Goal: Task Accomplishment & Management: Use online tool/utility

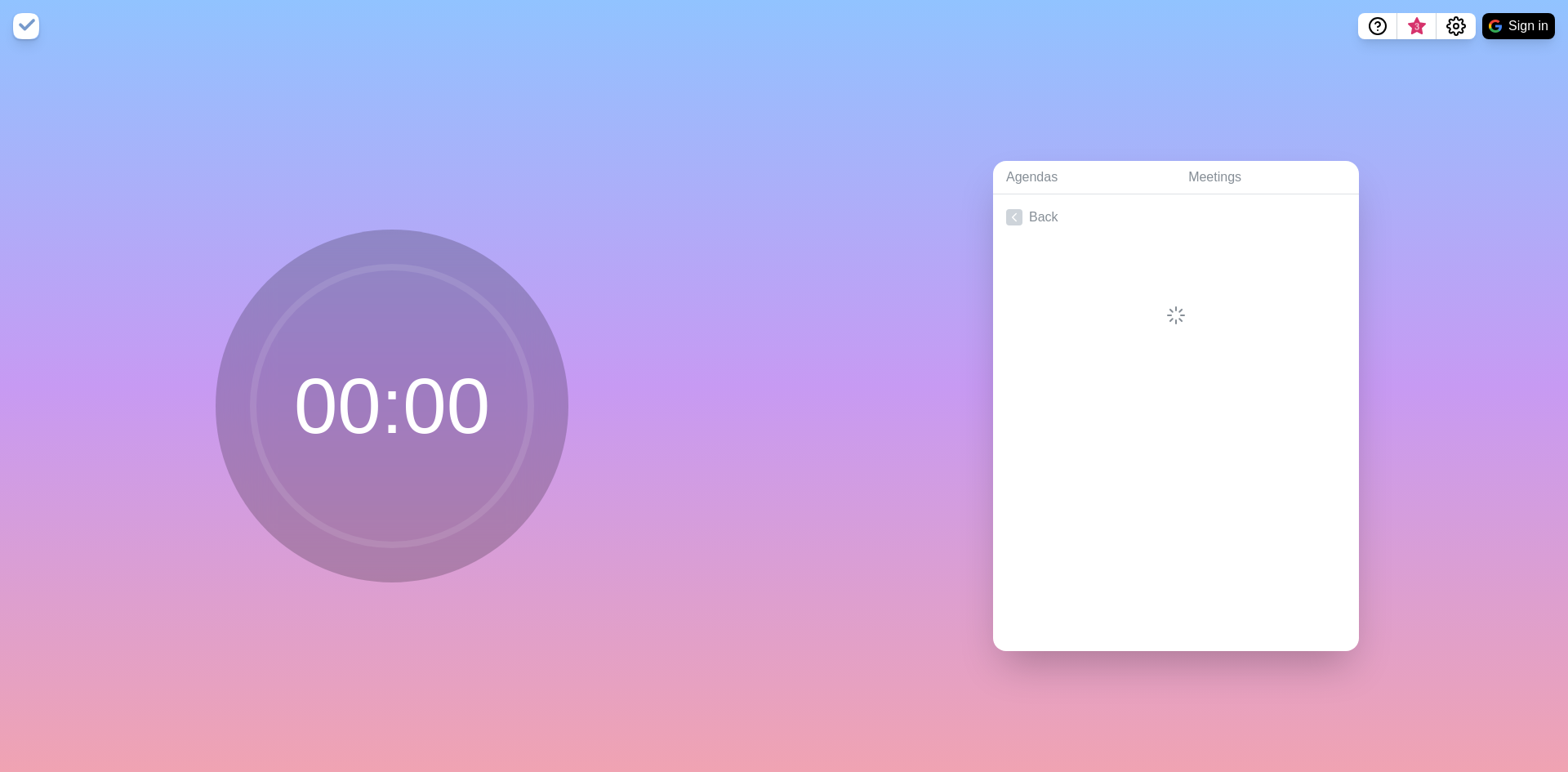
click at [1517, 6] on nav "3 Sign in" at bounding box center [784, 26] width 1568 height 52
click at [1512, 26] on button "Sign in" at bounding box center [1518, 26] width 72 height 26
click at [1018, 195] on link "Back" at bounding box center [1176, 217] width 366 height 46
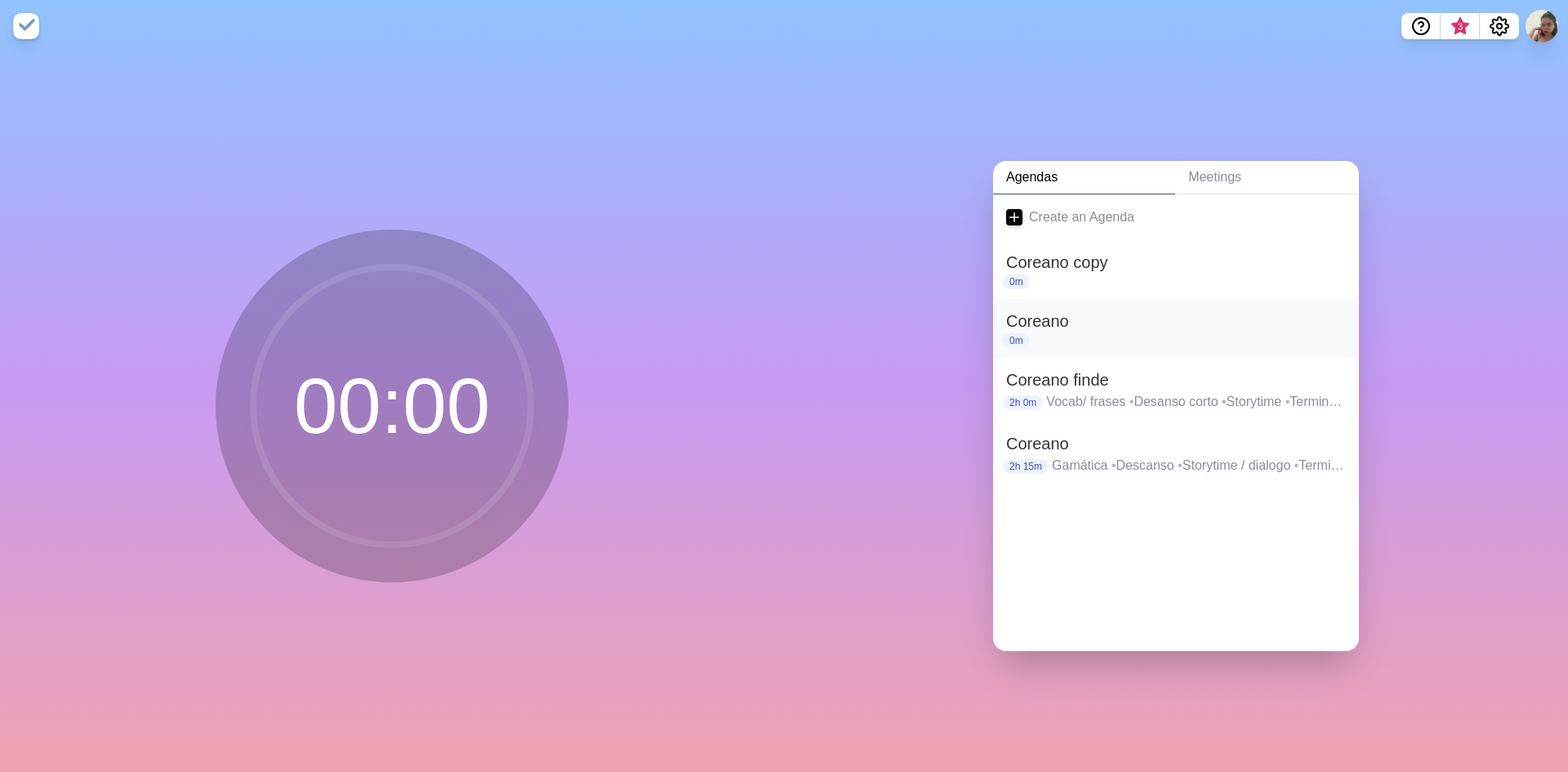
drag, startPoint x: 1059, startPoint y: 335, endPoint x: 1038, endPoint y: 318, distance: 27.0
click at [1038, 312] on h2 "Coreano" at bounding box center [1175, 321] width 339 height 25
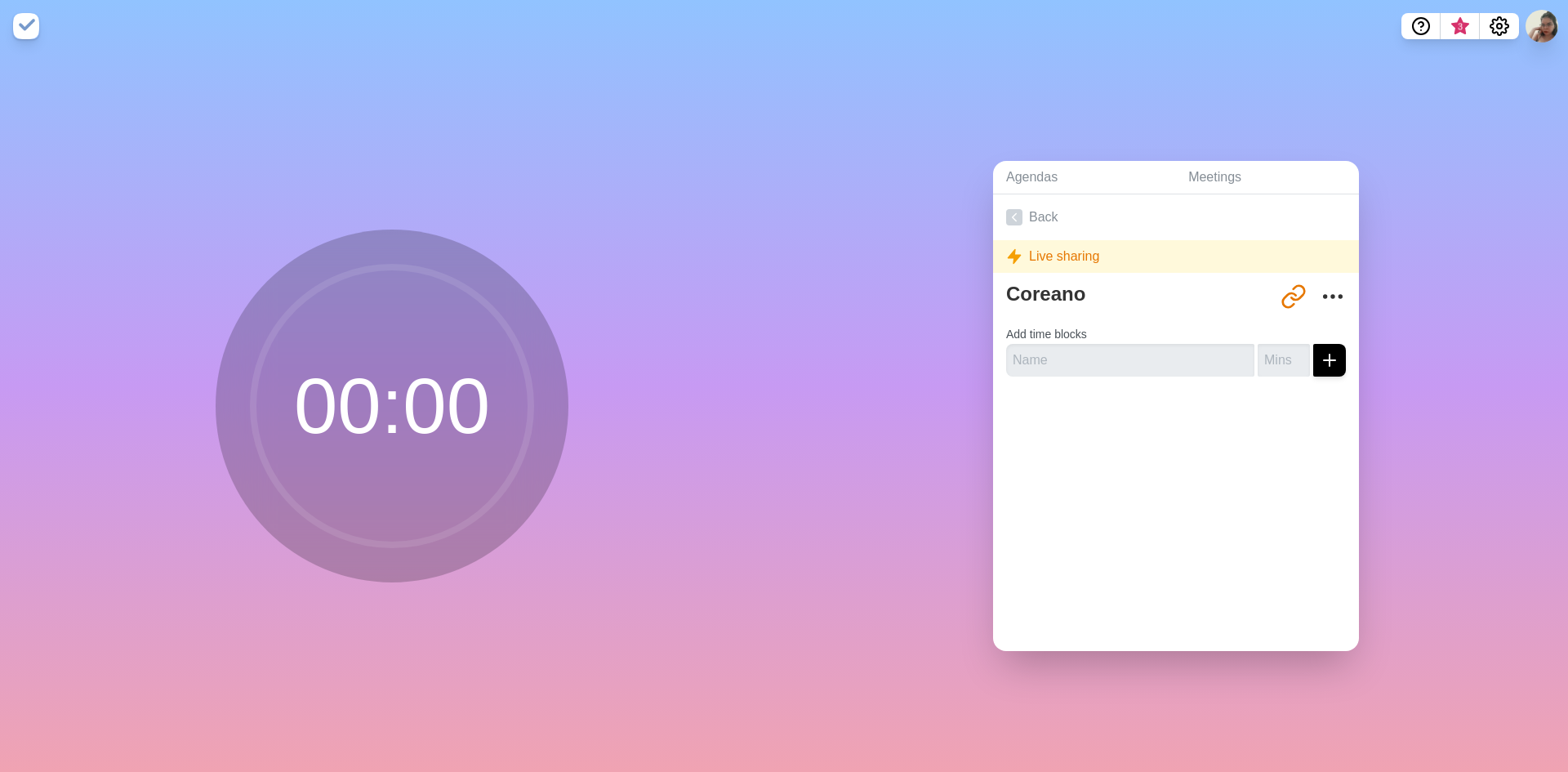
click at [1319, 260] on div "Live sharing" at bounding box center [1176, 256] width 366 height 33
click at [1320, 283] on icon "More" at bounding box center [1333, 296] width 26 height 26
click at [1236, 385] on p "Delete agenda" at bounding box center [1273, 388] width 85 height 20
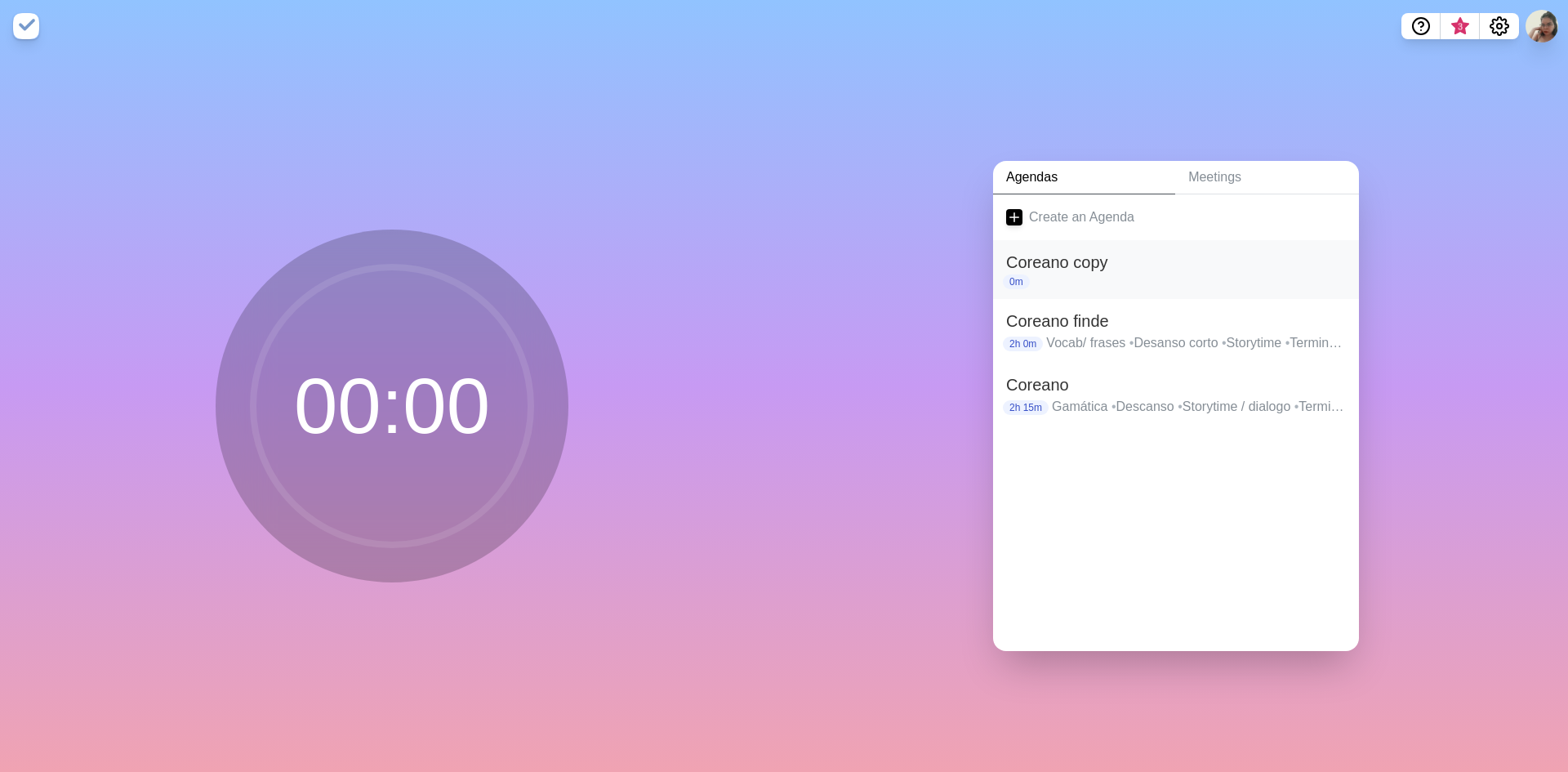
click at [1162, 250] on h2 "Coreano copy" at bounding box center [1175, 262] width 339 height 25
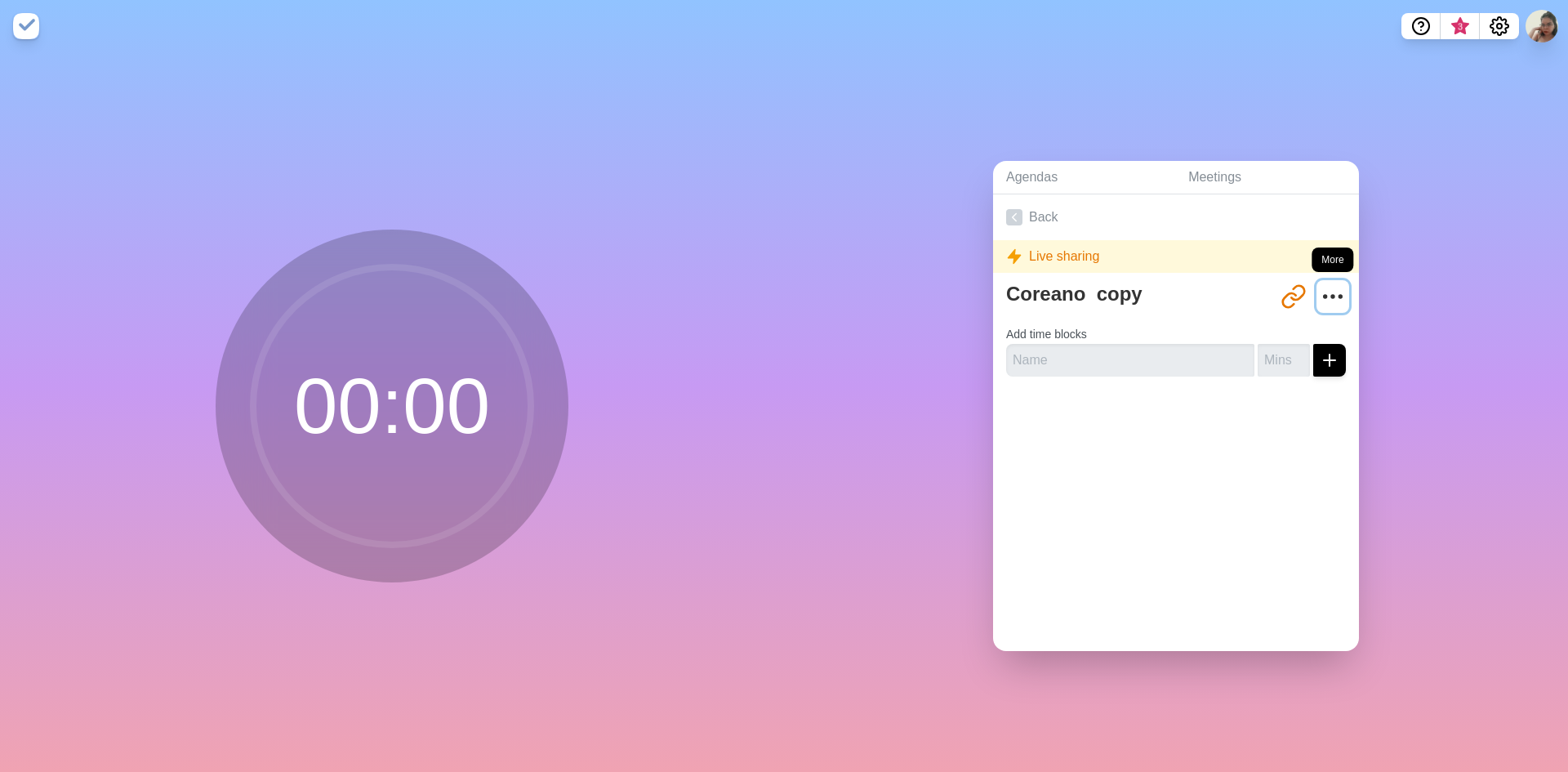
click at [1327, 289] on icon "More" at bounding box center [1333, 296] width 26 height 26
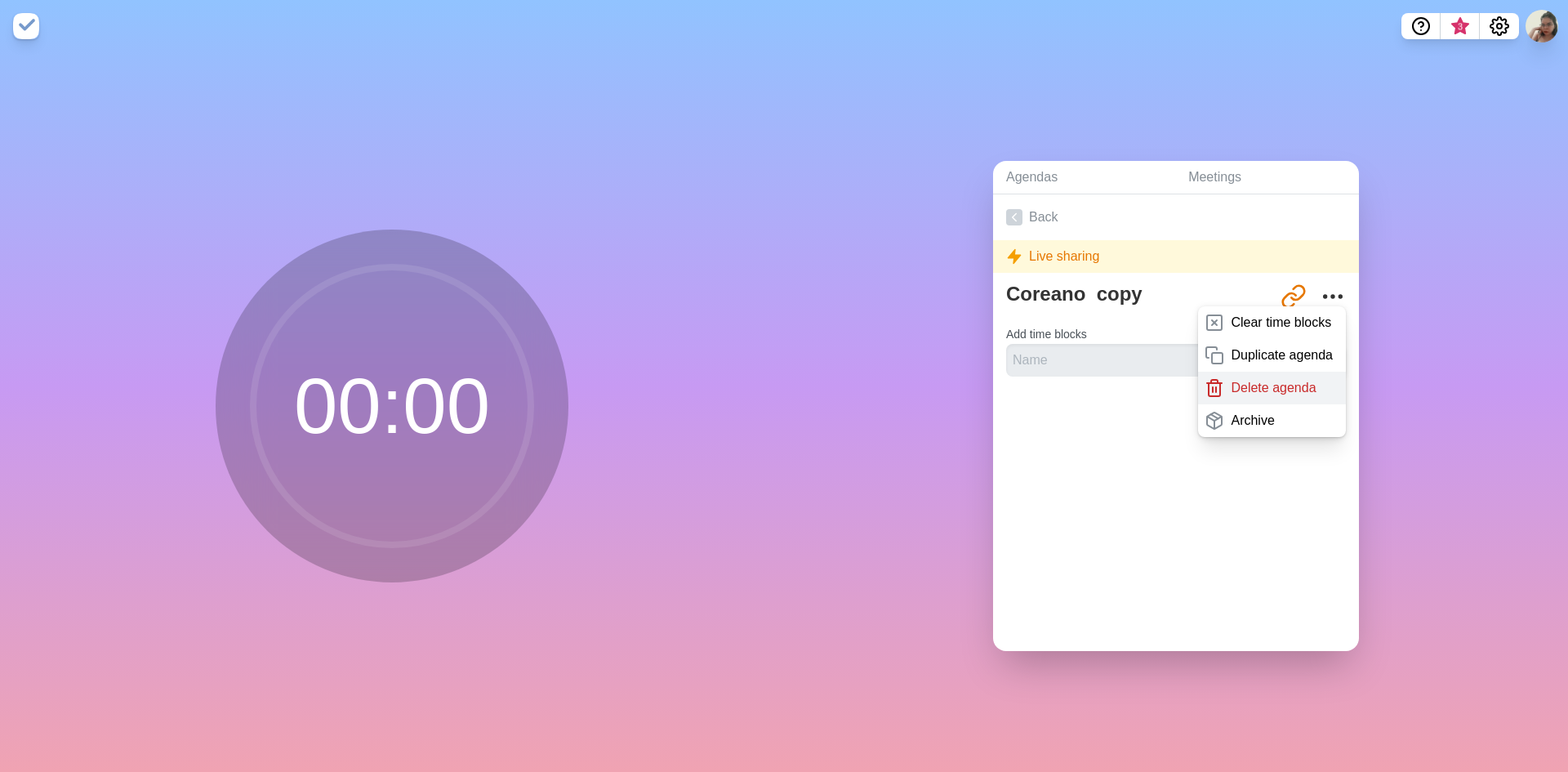
click at [1210, 378] on div "Delete agenda" at bounding box center [1271, 388] width 147 height 33
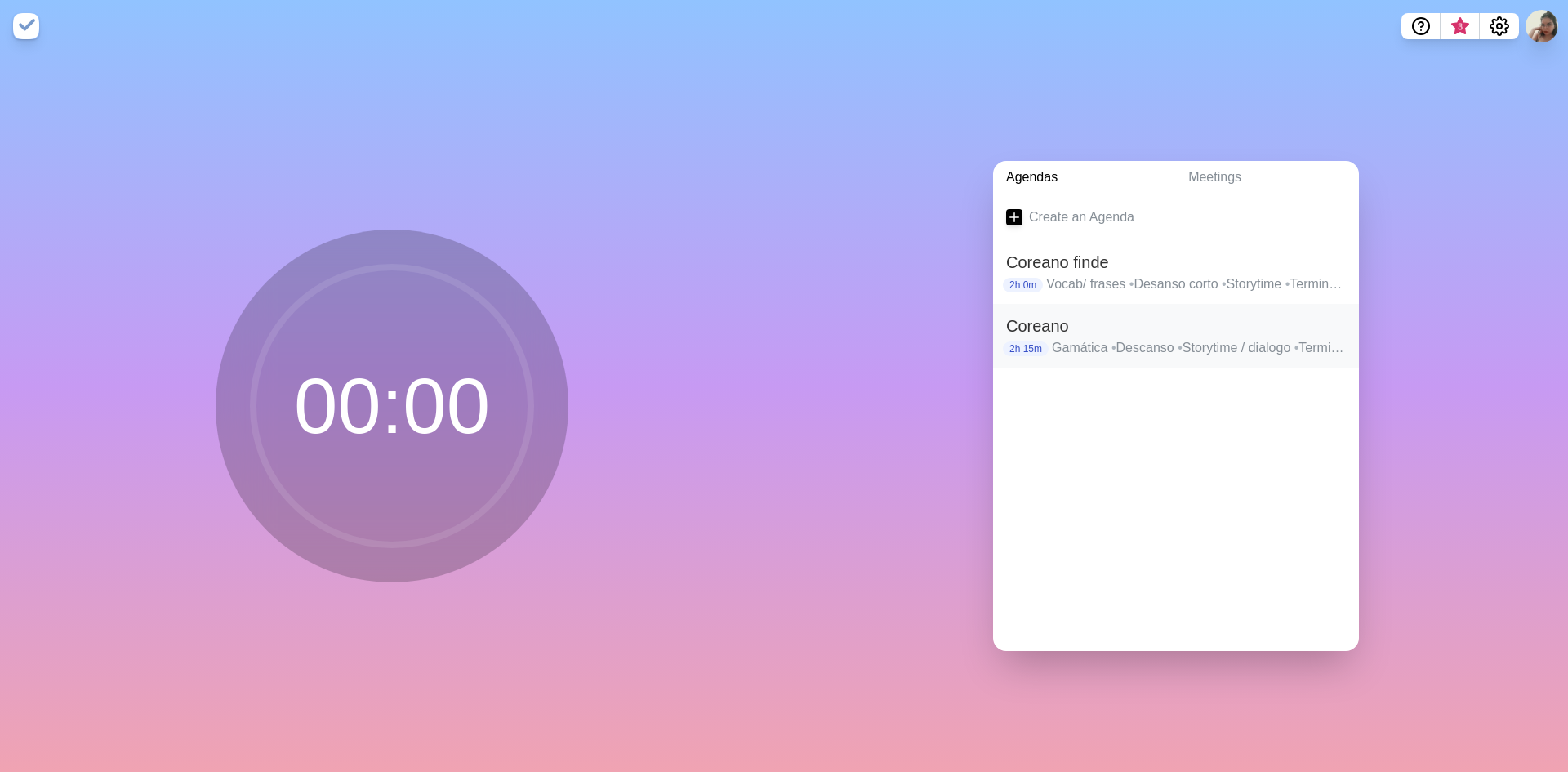
click at [1112, 340] on span "•" at bounding box center [1114, 347] width 5 height 14
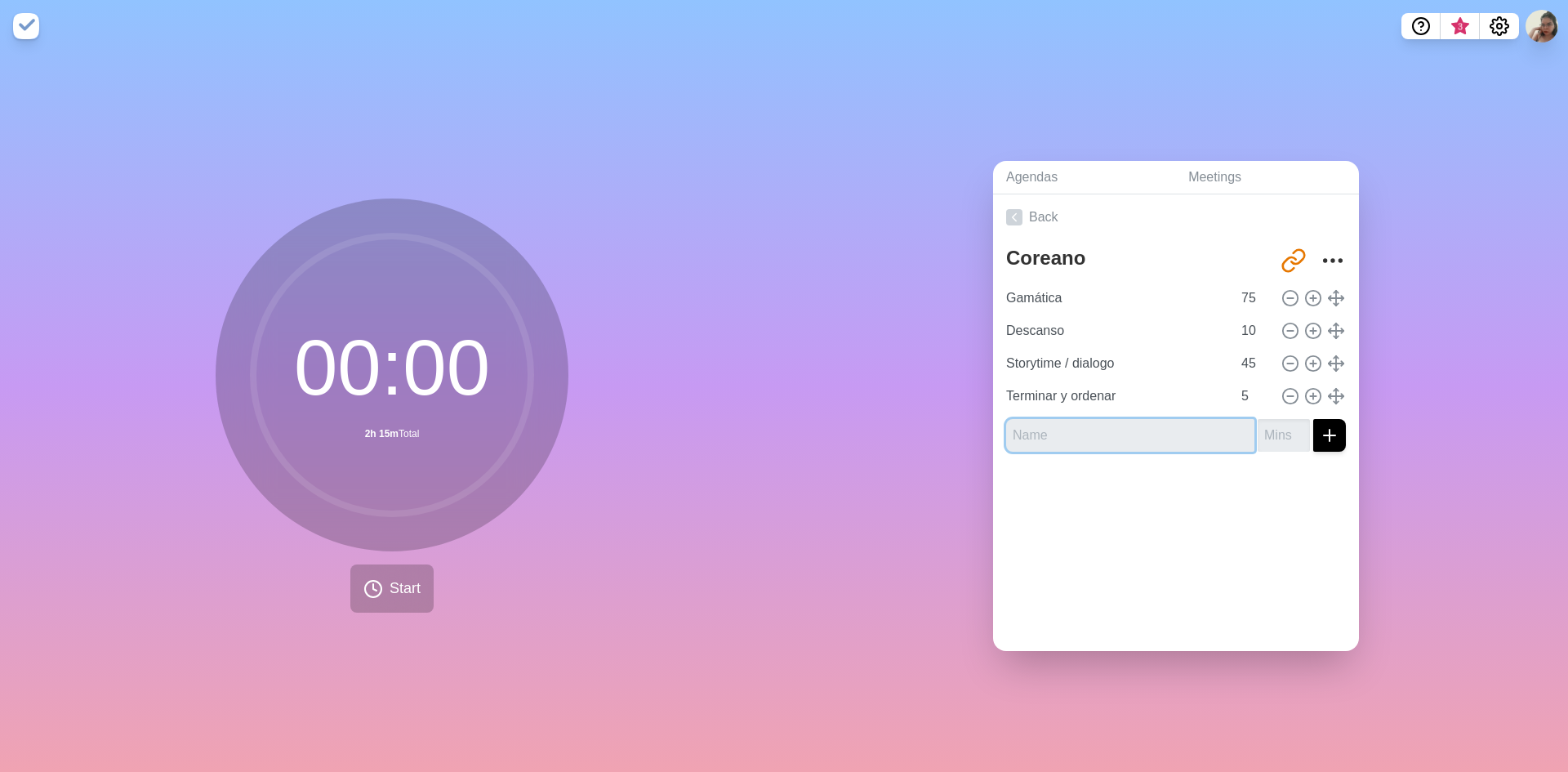
click at [1182, 421] on input "text" at bounding box center [1130, 435] width 248 height 33
type input "V"
type input "VOCAB O FRASES"
click at [1282, 420] on input "1" at bounding box center [1283, 435] width 52 height 33
click at [1282, 420] on input "2" at bounding box center [1283, 435] width 52 height 33
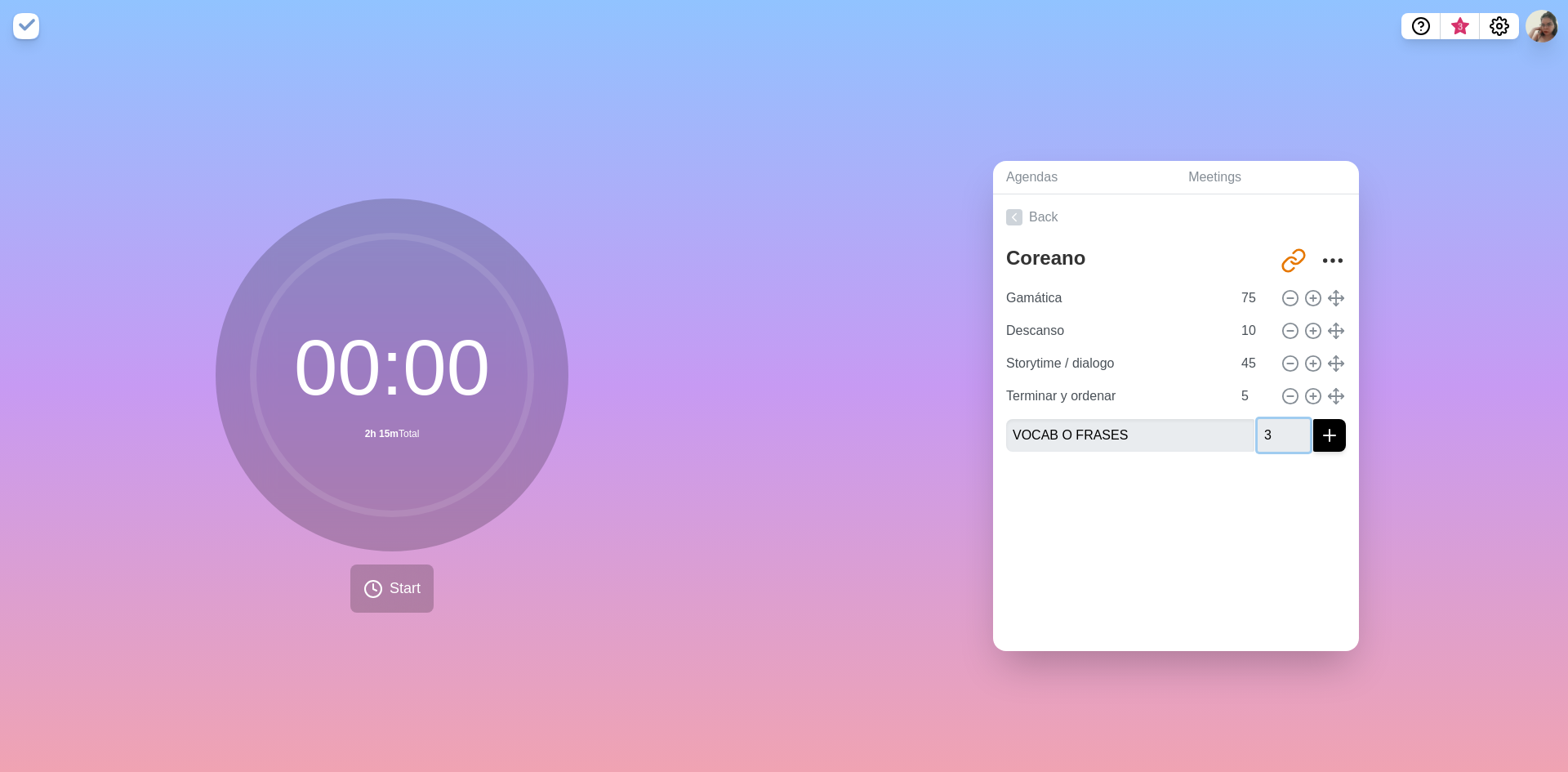
click at [1282, 420] on input "3" at bounding box center [1283, 435] width 52 height 33
click at [1282, 420] on input "4" at bounding box center [1283, 435] width 52 height 33
click at [1282, 420] on input "5" at bounding box center [1283, 435] width 52 height 33
click at [1282, 420] on input "6" at bounding box center [1283, 435] width 52 height 33
click at [1282, 420] on input "7" at bounding box center [1283, 435] width 52 height 33
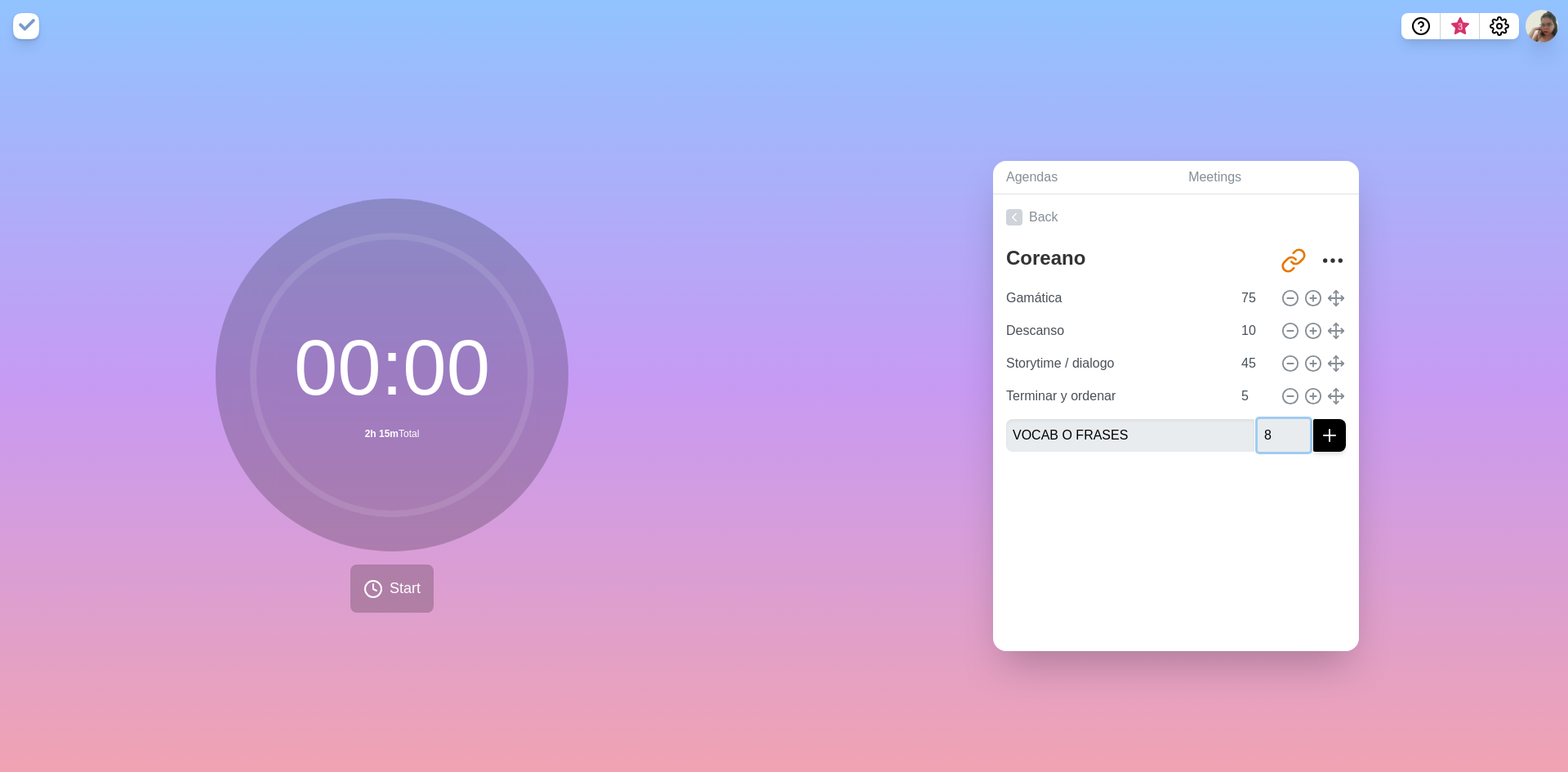
click at [1282, 420] on input "8" at bounding box center [1283, 435] width 52 height 33
click at [1282, 420] on input "9" at bounding box center [1283, 435] width 52 height 33
click at [1280, 420] on input "9" at bounding box center [1283, 435] width 52 height 33
click at [1280, 420] on input "10" at bounding box center [1283, 435] width 52 height 33
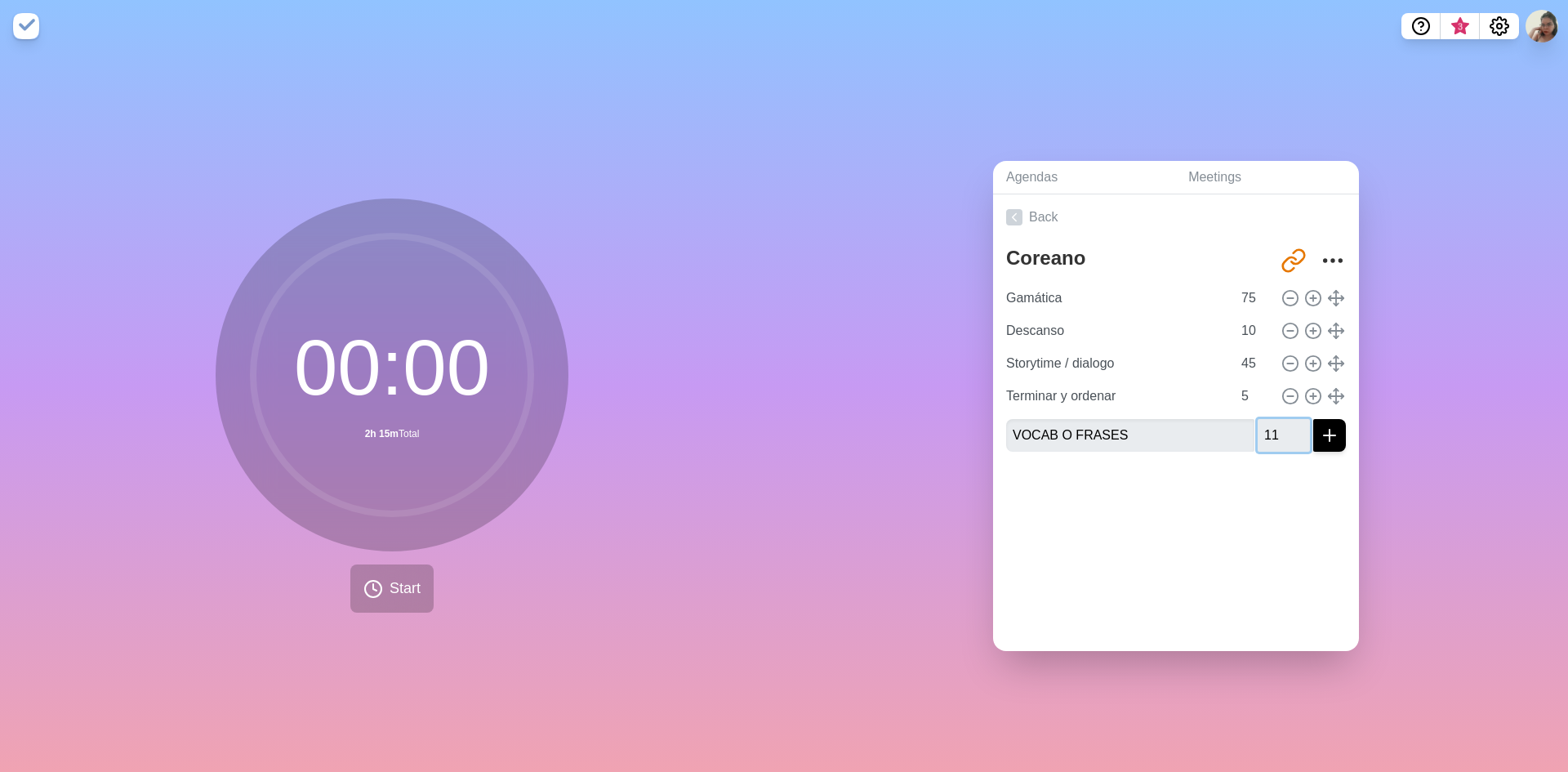
click at [1281, 421] on input "11" at bounding box center [1283, 435] width 52 height 33
click at [1281, 421] on input "12" at bounding box center [1283, 435] width 52 height 33
click at [1284, 429] on input "13" at bounding box center [1283, 435] width 52 height 33
click at [1284, 429] on input "12" at bounding box center [1283, 435] width 52 height 33
click at [1285, 420] on input "13" at bounding box center [1283, 435] width 52 height 33
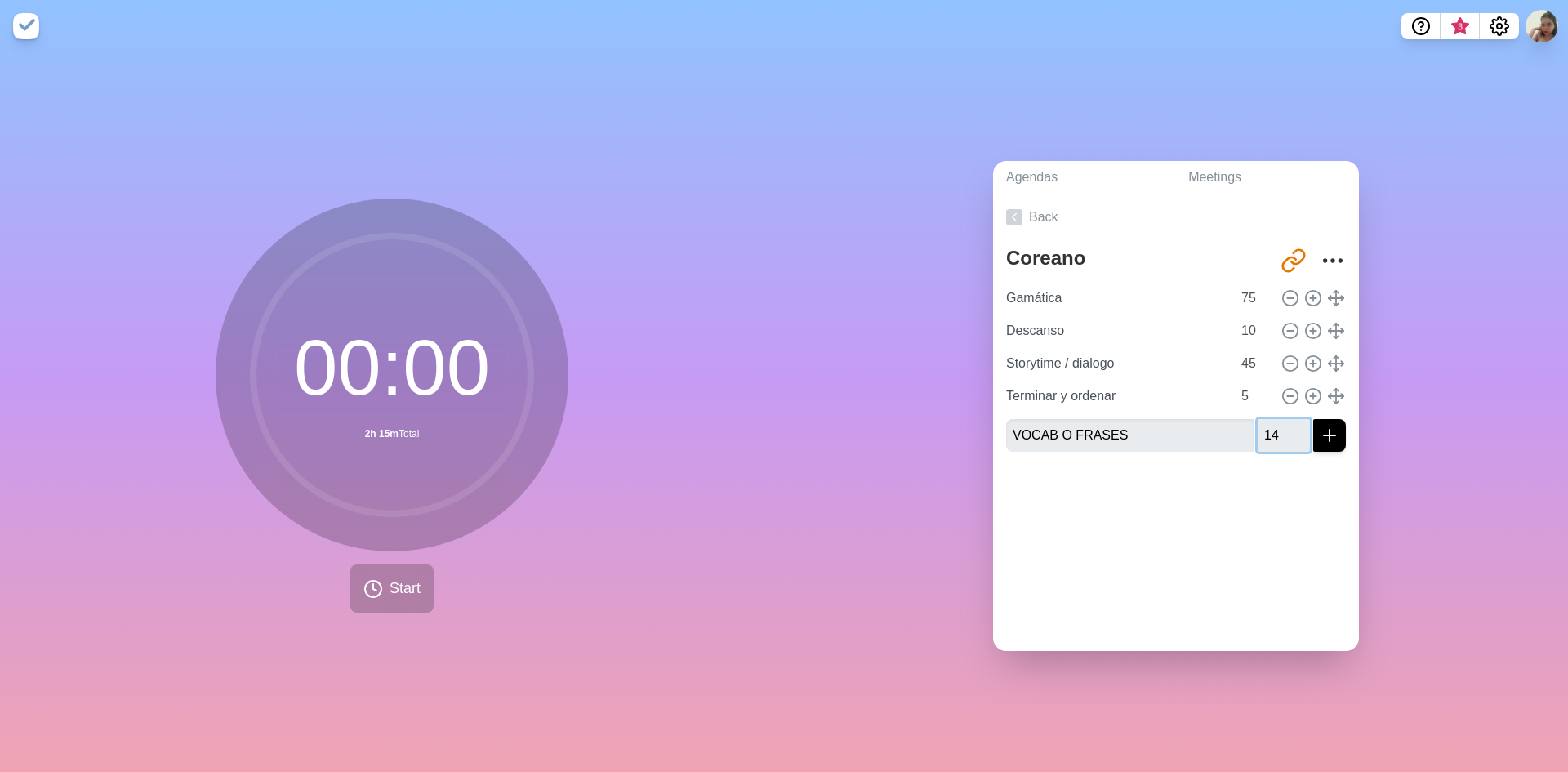
click at [1285, 420] on input "14" at bounding box center [1283, 435] width 52 height 33
click at [1285, 420] on input "15" at bounding box center [1283, 435] width 52 height 33
click at [1285, 420] on input "16" at bounding box center [1283, 435] width 52 height 33
click at [1285, 420] on input "17" at bounding box center [1283, 435] width 52 height 33
click at [1285, 420] on input "18" at bounding box center [1283, 435] width 52 height 33
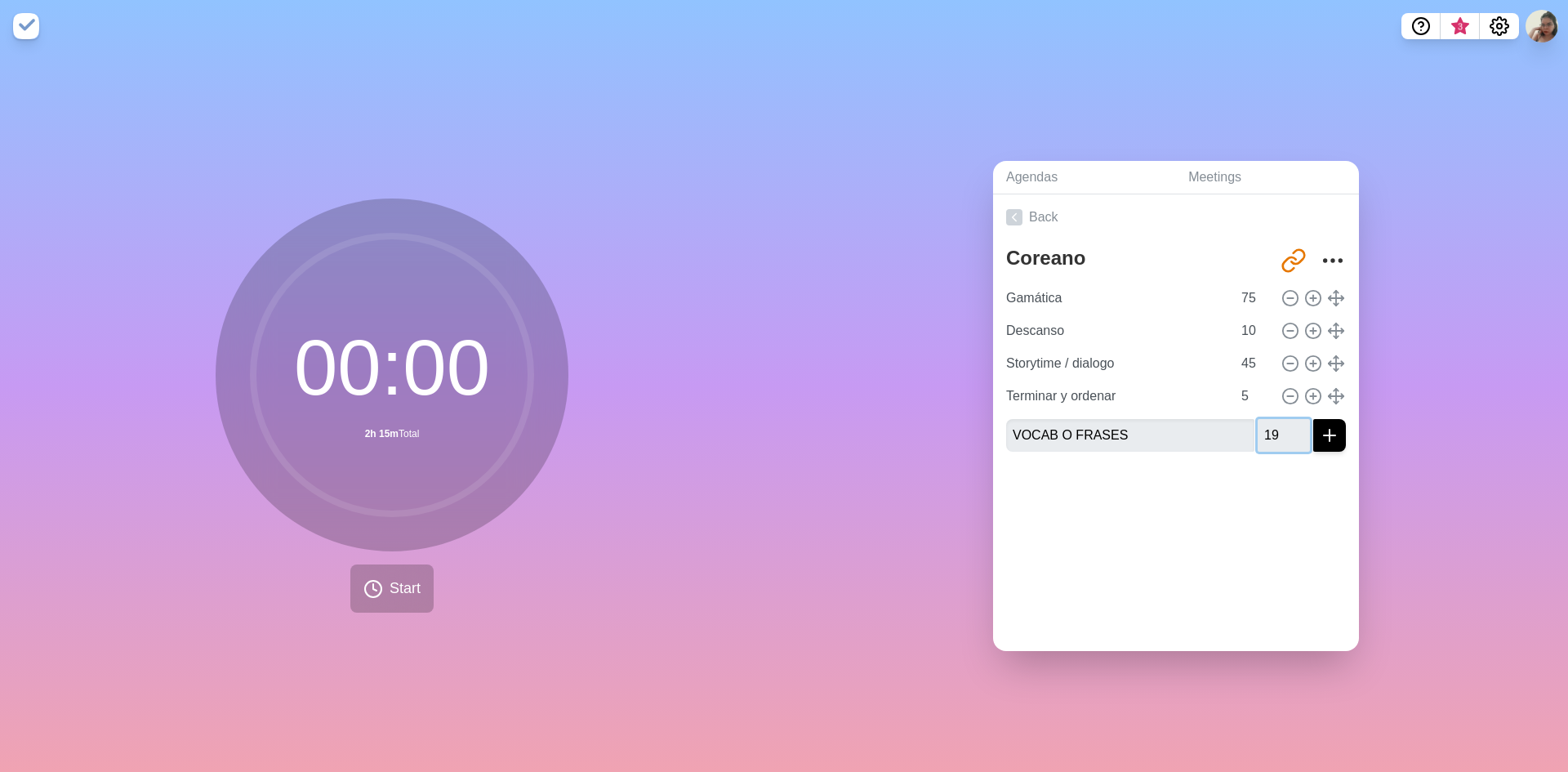
click at [1286, 420] on input "19" at bounding box center [1283, 435] width 52 height 33
click at [1286, 420] on input "20" at bounding box center [1283, 435] width 52 height 33
click at [1285, 422] on input "21" at bounding box center [1283, 435] width 52 height 33
click at [1285, 424] on input "22" at bounding box center [1283, 435] width 52 height 33
click at [1285, 424] on input "23" at bounding box center [1283, 435] width 52 height 33
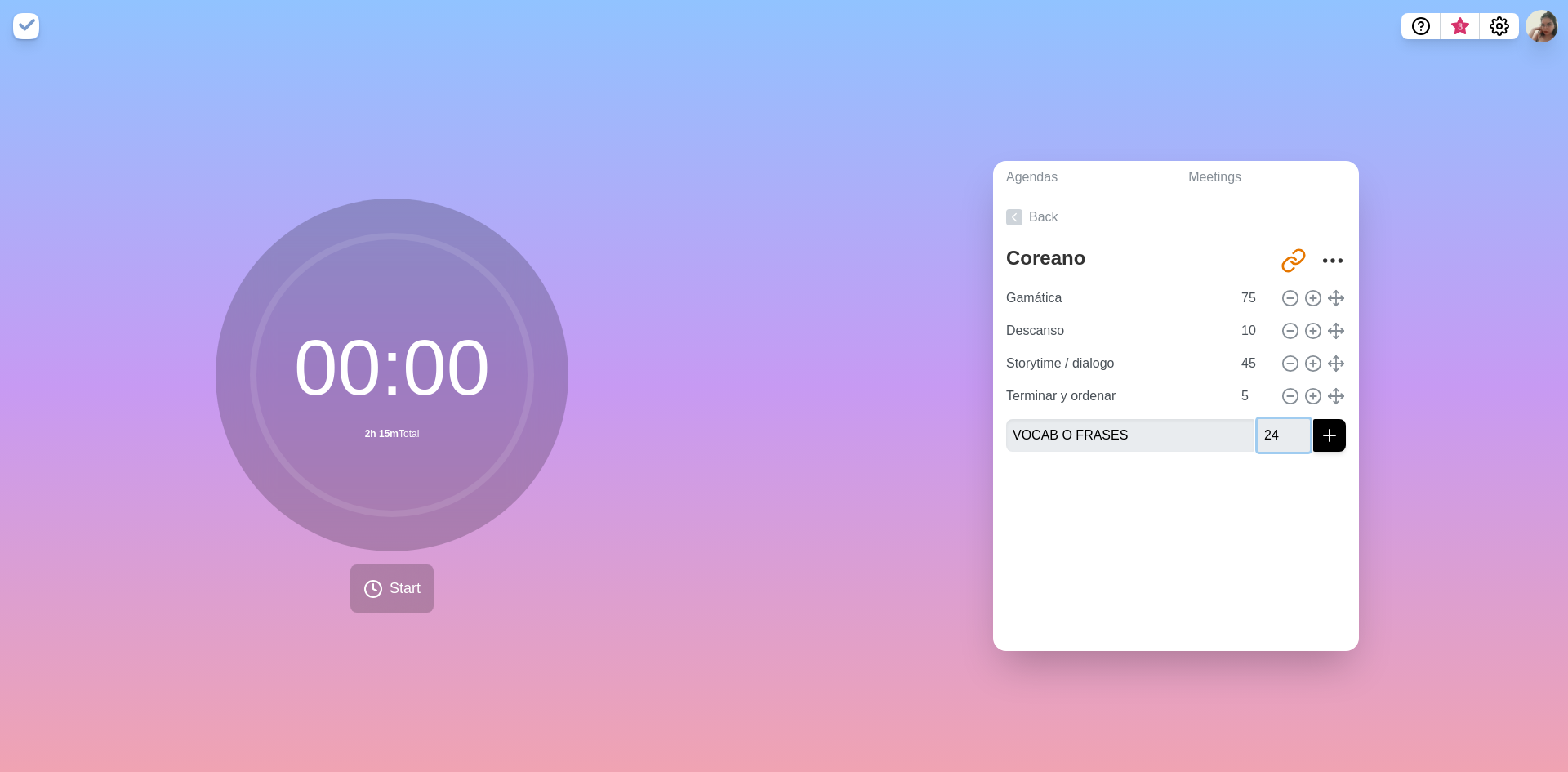
click at [1285, 427] on input "24" at bounding box center [1283, 435] width 52 height 33
type input "25"
click at [1285, 427] on input "25" at bounding box center [1283, 435] width 52 height 33
click at [1320, 426] on icon "submit" at bounding box center [1330, 435] width 20 height 20
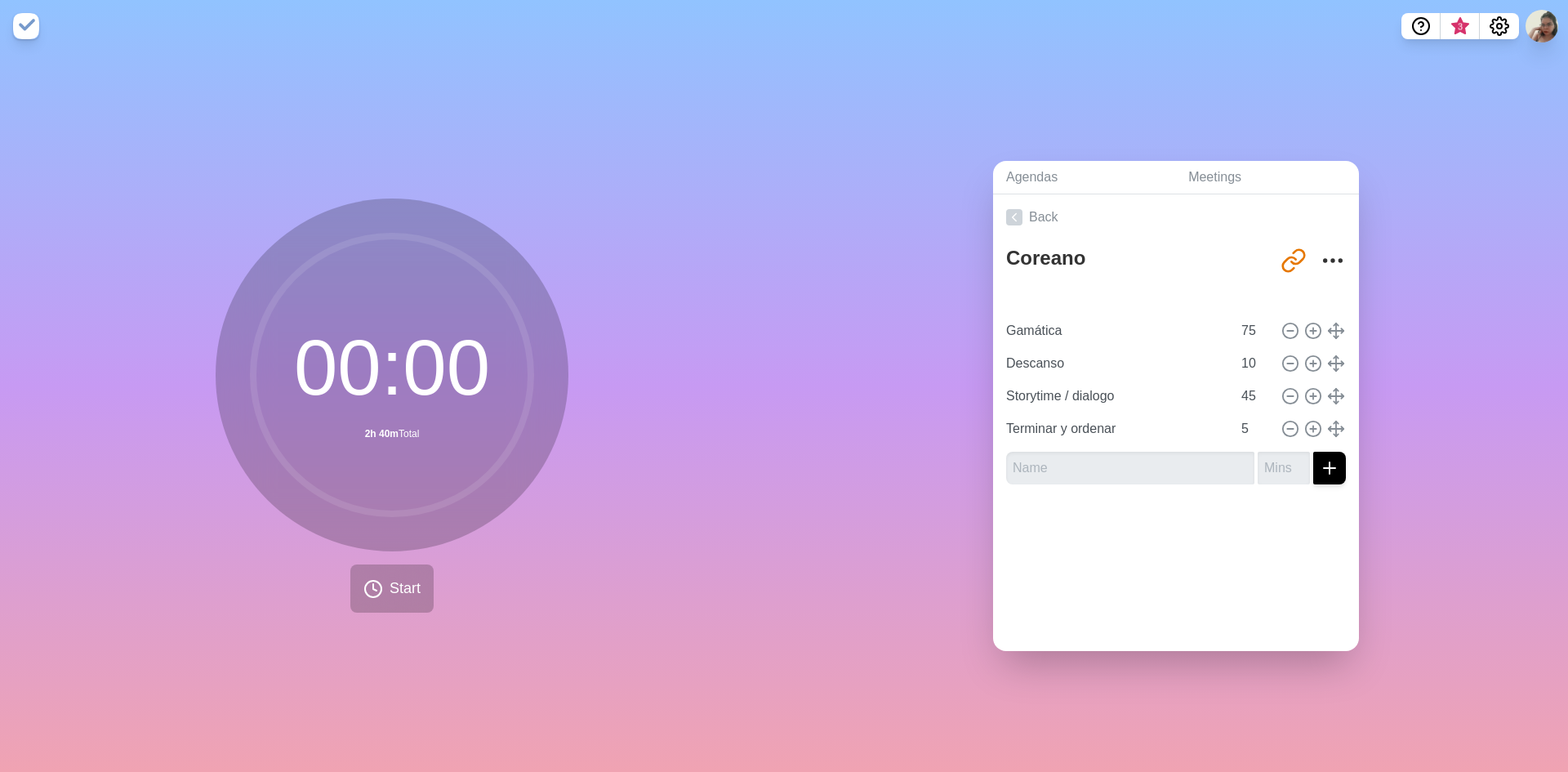
type input "VOCAB O FRASES"
type input "25"
type input "Gamática"
type input "75"
type input "Descanso"
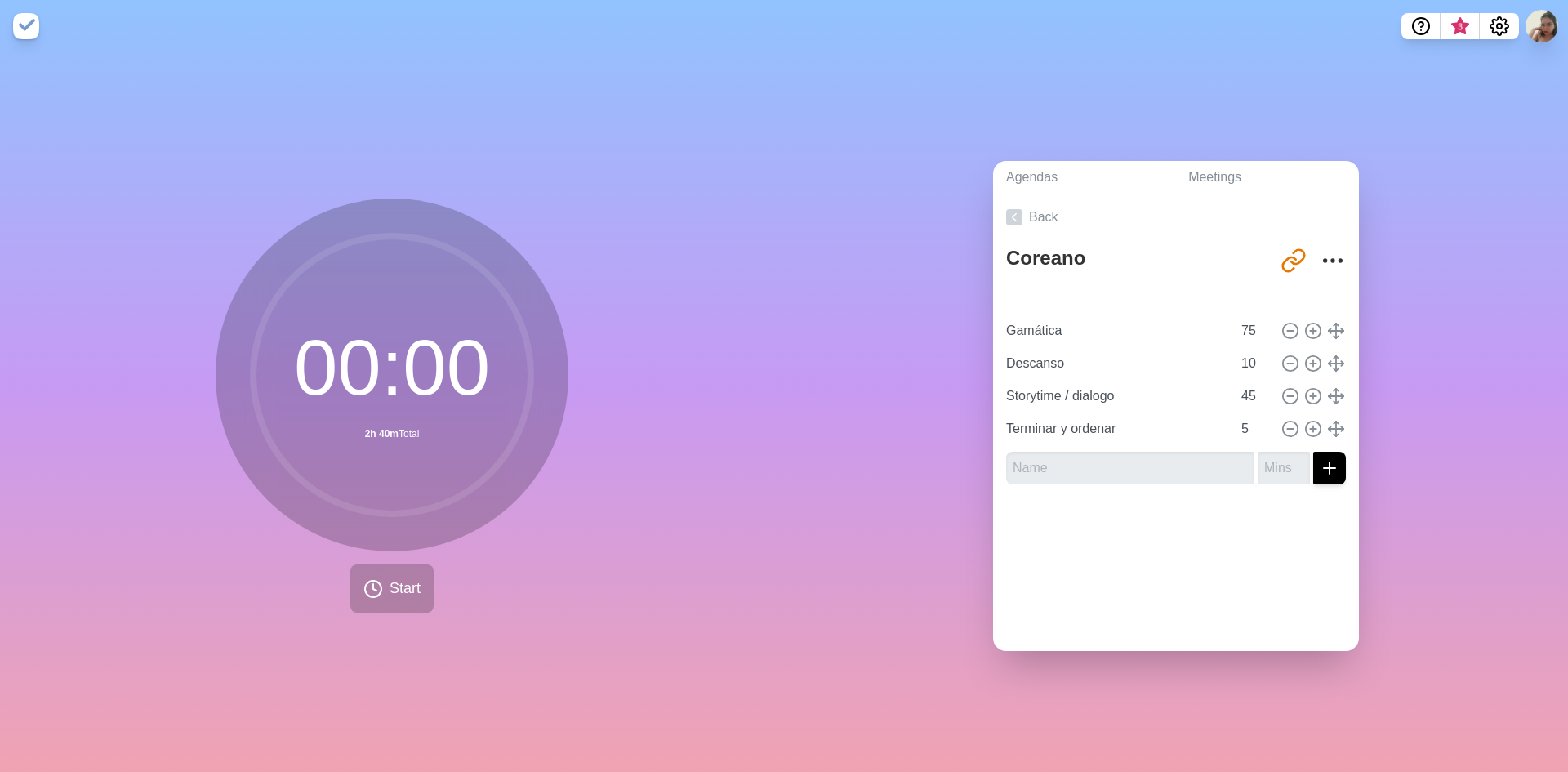
type input "10"
type input "Storytime / dialogo"
type input "45"
type input "Terminar y ordenar"
type input "5"
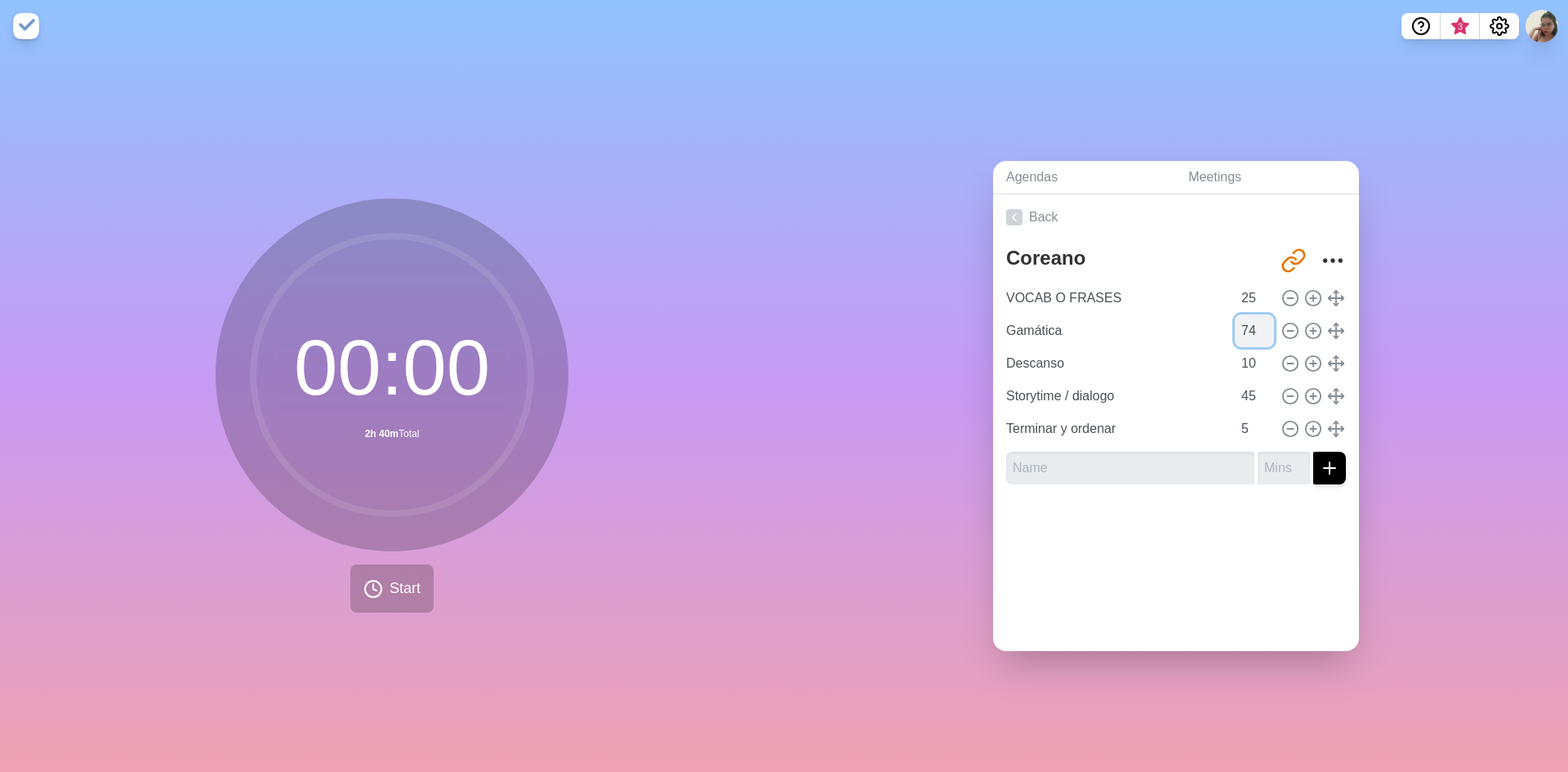
click at [1248, 331] on input "74" at bounding box center [1254, 331] width 40 height 33
click at [1247, 331] on input "73" at bounding box center [1254, 331] width 40 height 33
click at [1247, 331] on input "72" at bounding box center [1254, 331] width 40 height 33
click at [1247, 331] on input "71" at bounding box center [1254, 331] width 40 height 33
click at [1247, 331] on input "70" at bounding box center [1254, 331] width 40 height 33
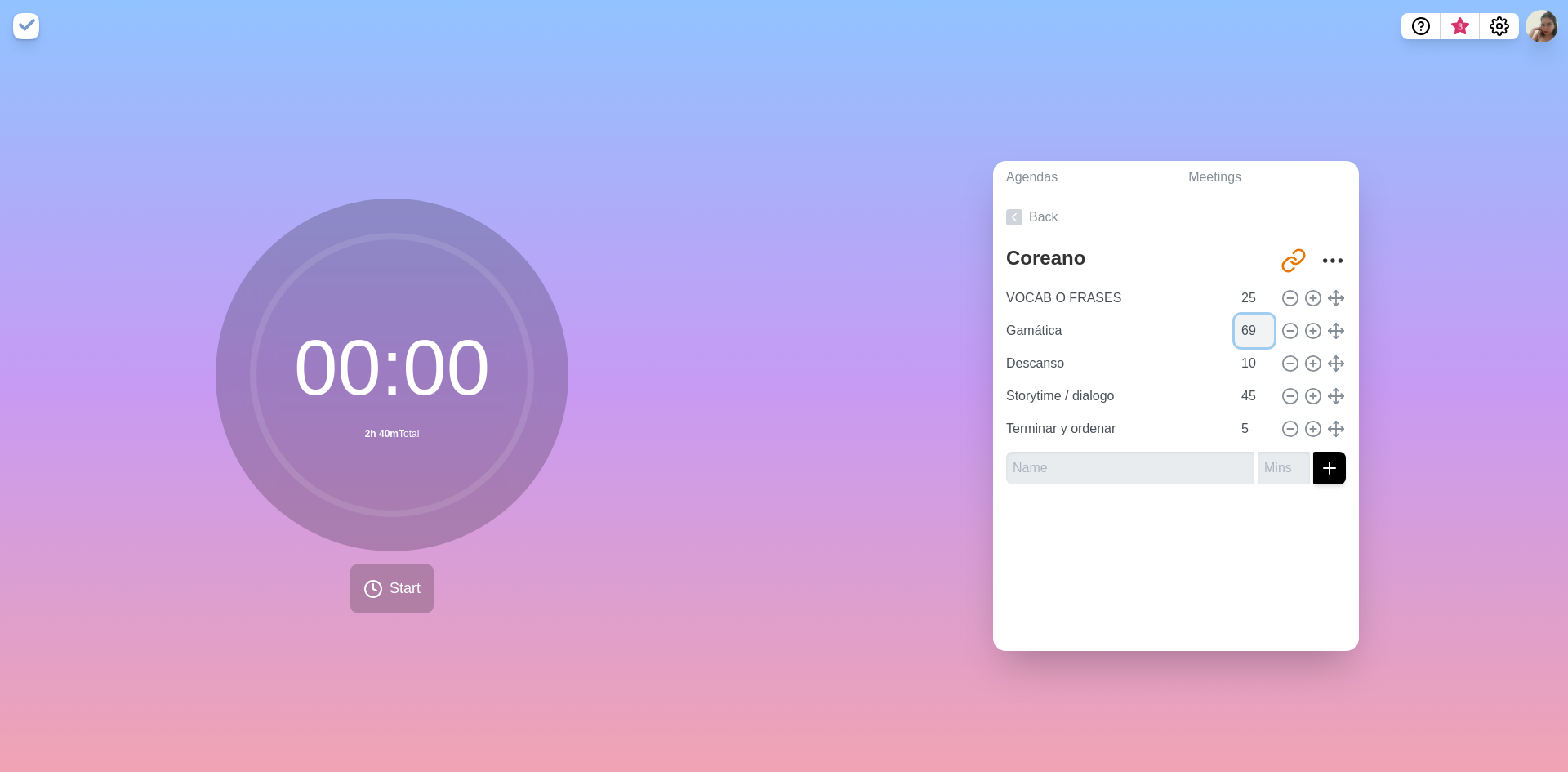
click at [1249, 331] on input "69" at bounding box center [1254, 331] width 40 height 33
click at [1249, 331] on input "68" at bounding box center [1254, 331] width 40 height 33
click at [1249, 331] on input "67" at bounding box center [1254, 331] width 40 height 33
click at [1249, 331] on input "66" at bounding box center [1254, 331] width 40 height 33
click at [1249, 331] on input "65" at bounding box center [1254, 331] width 40 height 33
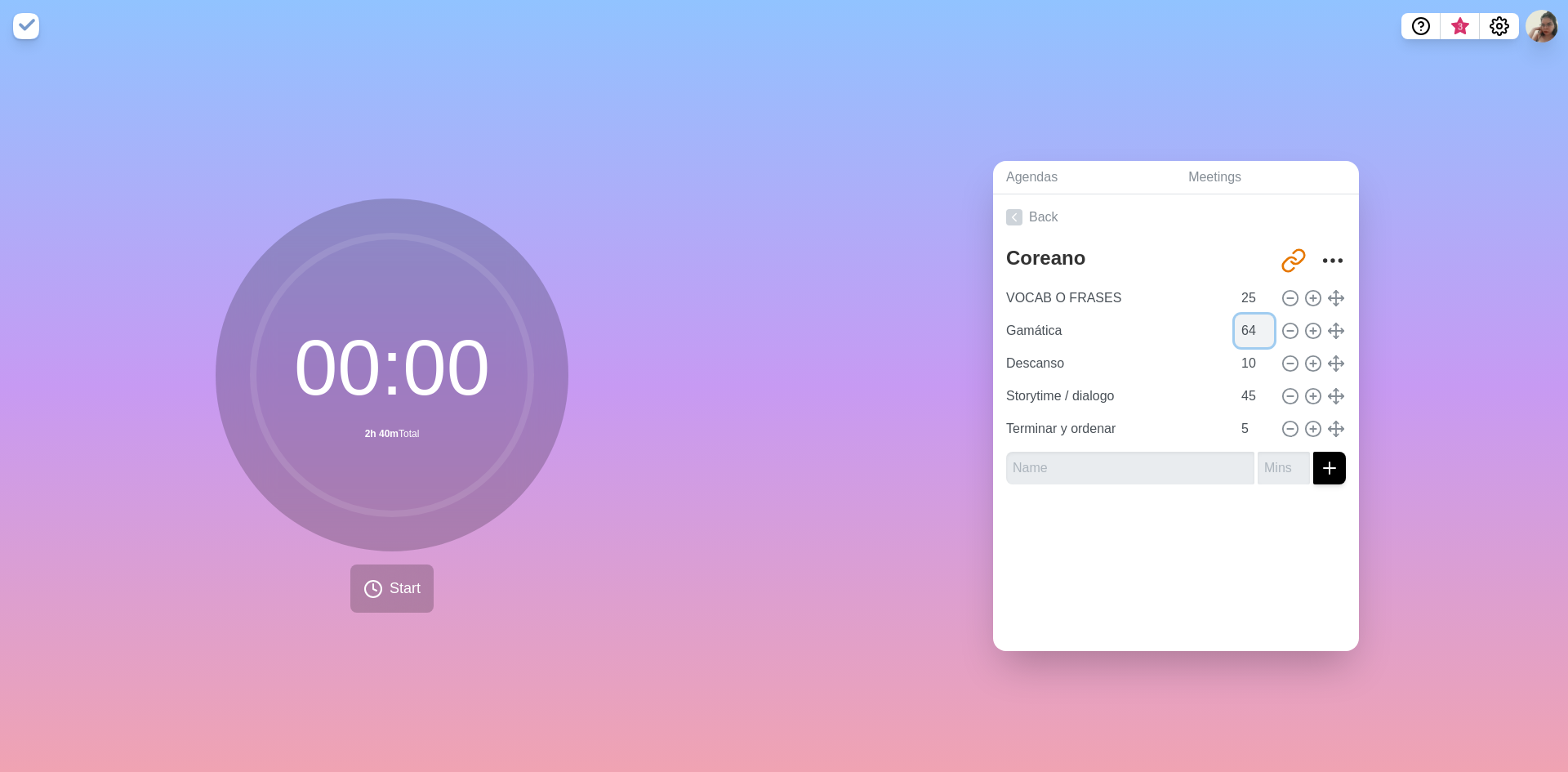
click at [1249, 331] on input "64" at bounding box center [1254, 331] width 40 height 33
click at [1249, 331] on input "63" at bounding box center [1254, 331] width 40 height 33
click at [1249, 331] on input "62" at bounding box center [1254, 331] width 40 height 33
click at [1249, 331] on input "61" at bounding box center [1254, 331] width 40 height 33
type input "60"
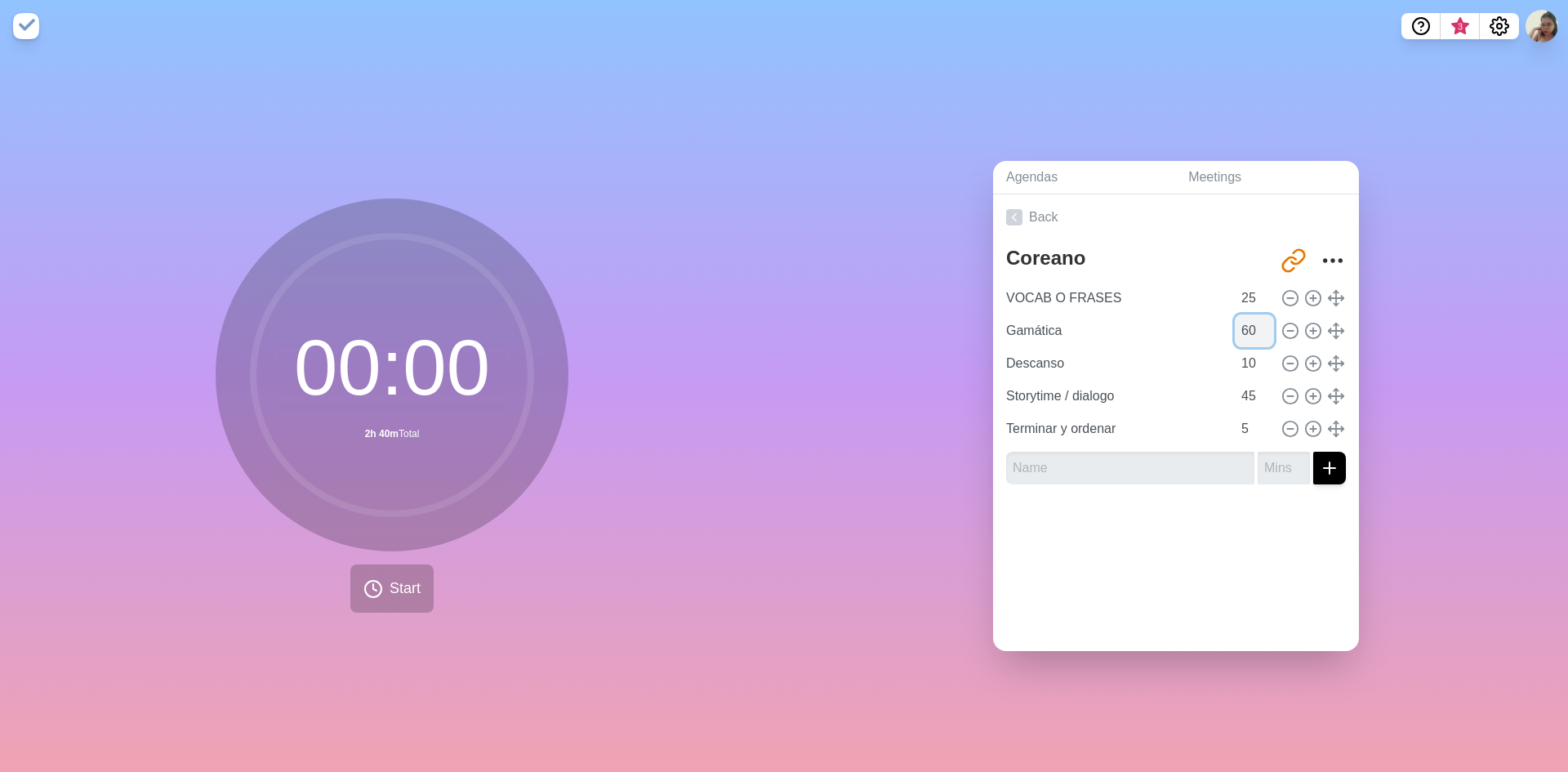
click at [1249, 331] on input "60" at bounding box center [1254, 331] width 40 height 33
type input "Terminar y ordenar"
type input "5"
type input "Gamática"
type input "60"
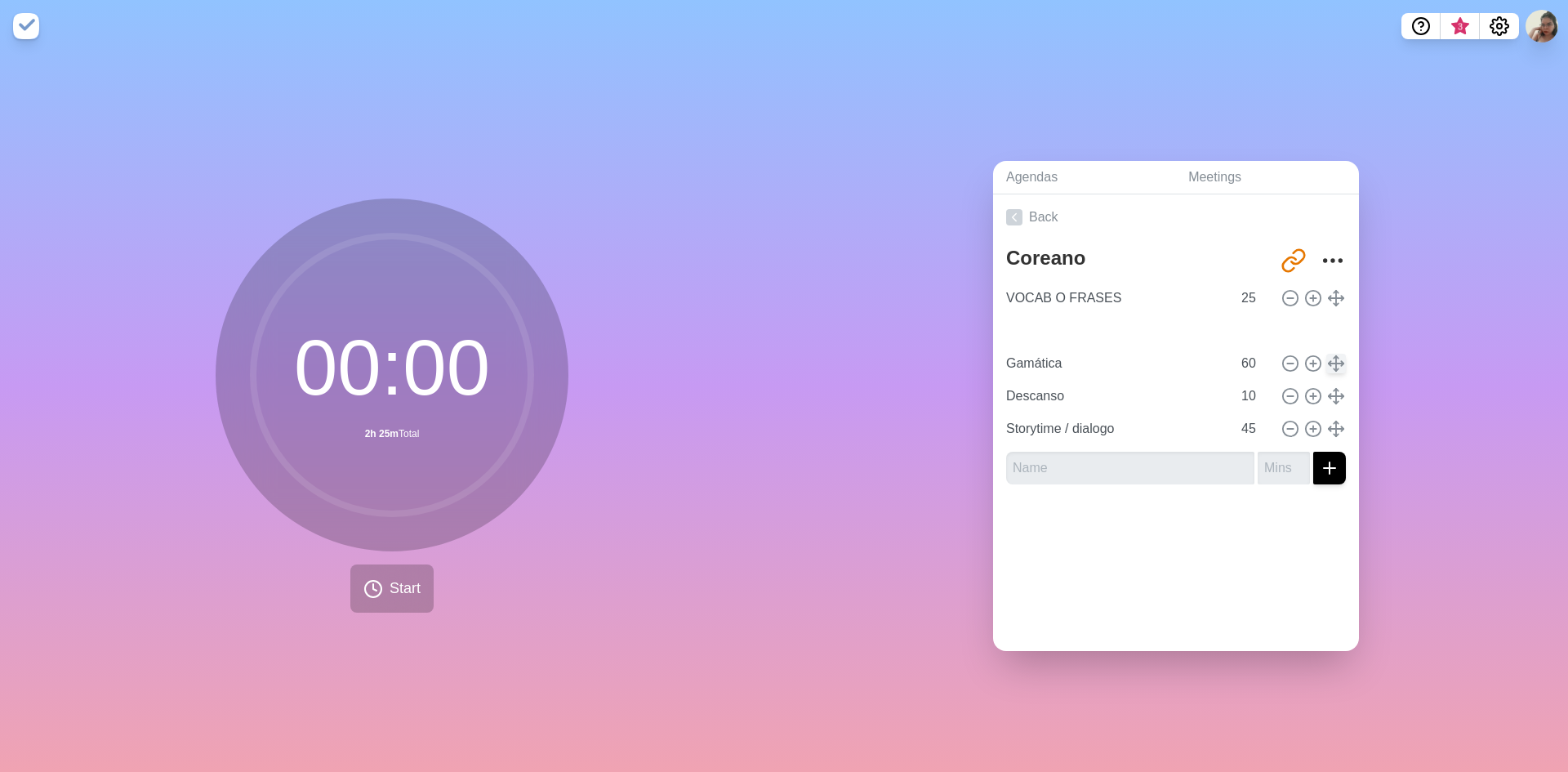
type input "Descanso"
type input "10"
type input "Storytime / dialogo"
type input "45"
click at [1196, 544] on div at bounding box center [1176, 531] width 366 height 65
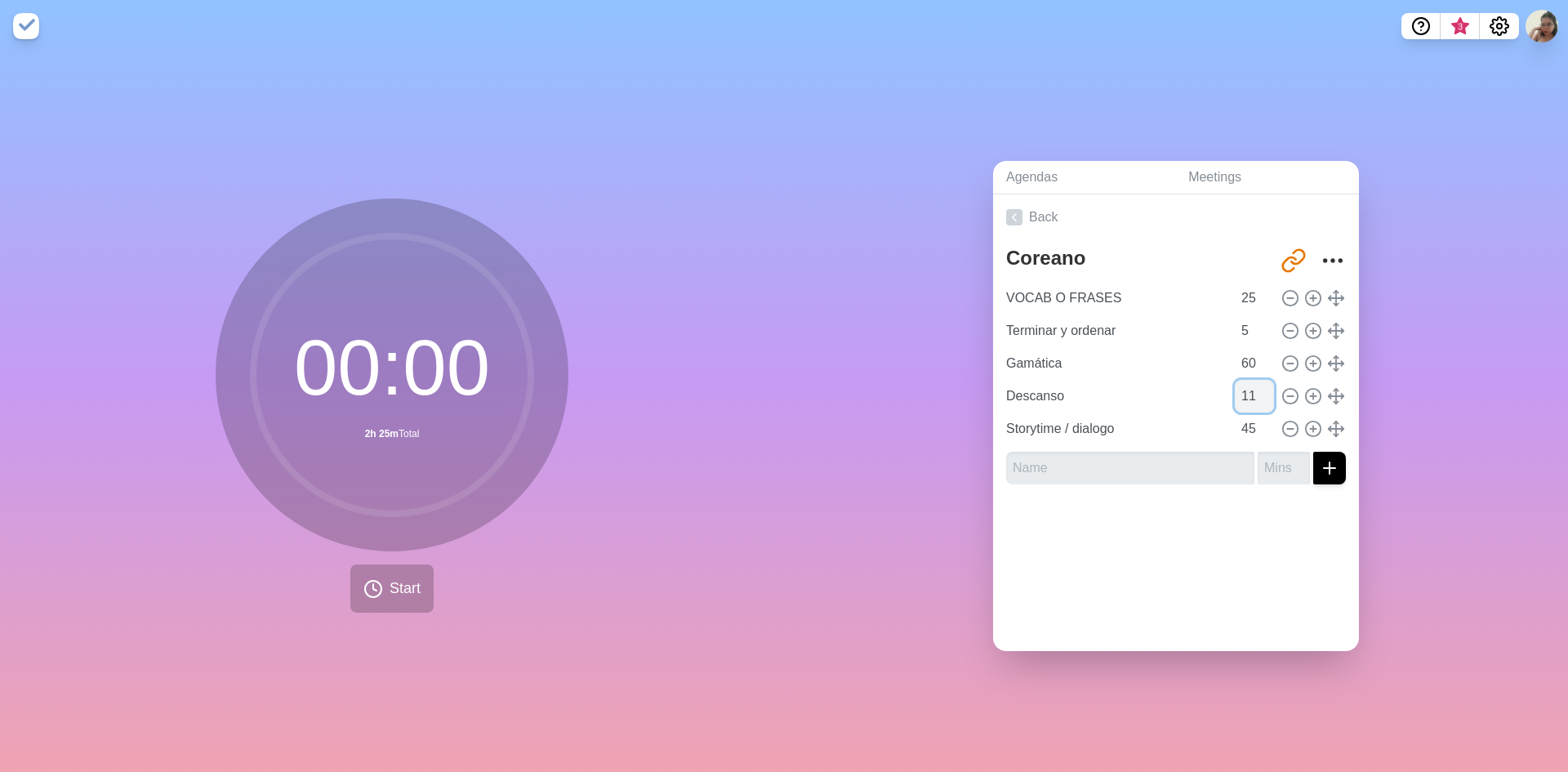
click at [1246, 385] on input "11" at bounding box center [1254, 396] width 40 height 33
click at [1246, 385] on input "12" at bounding box center [1254, 396] width 40 height 33
click at [1246, 385] on input "13" at bounding box center [1254, 396] width 40 height 33
click at [1246, 385] on input "14" at bounding box center [1254, 396] width 40 height 33
click at [1247, 385] on input "15" at bounding box center [1254, 396] width 40 height 33
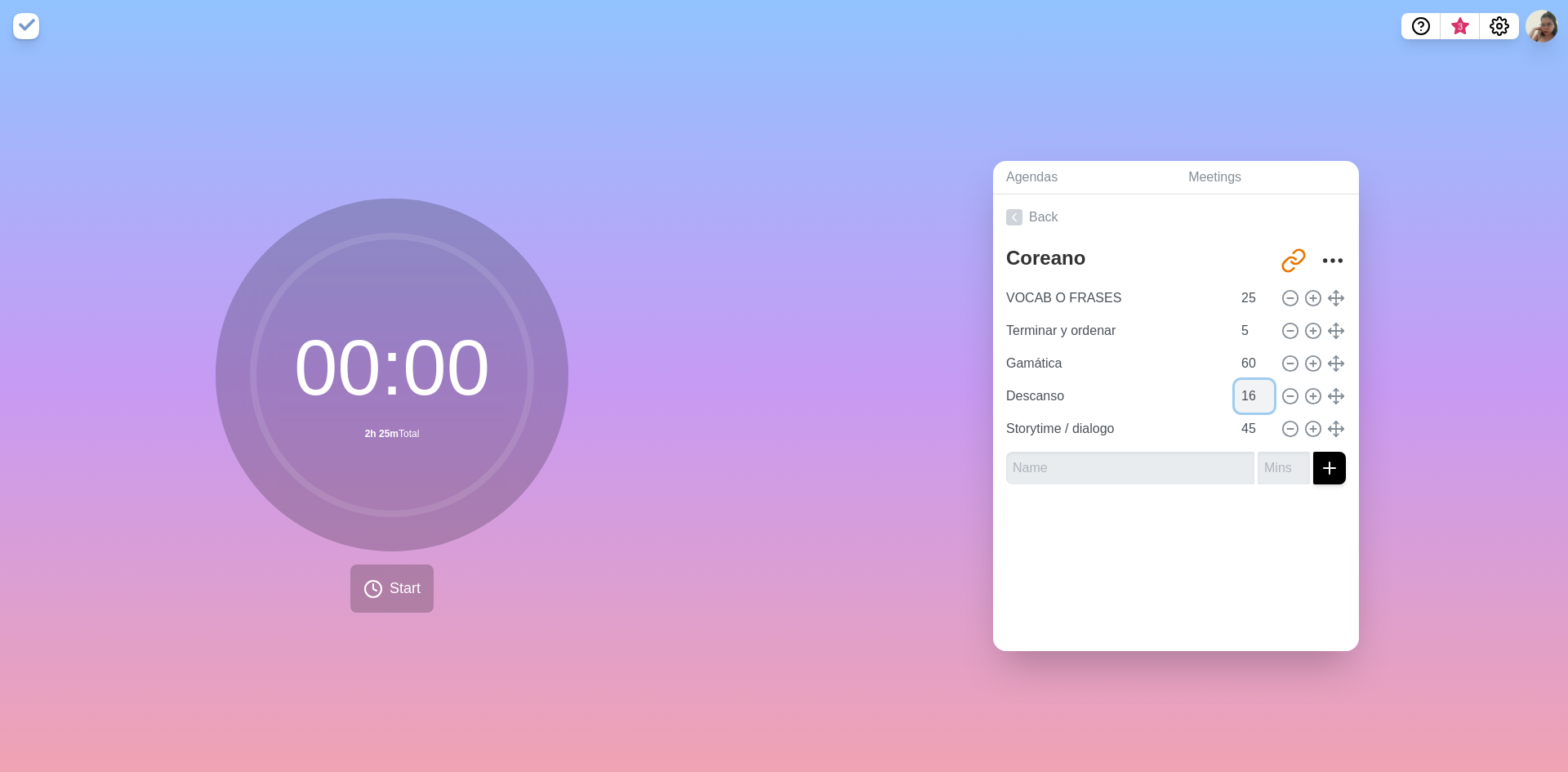
click at [1247, 385] on input "16" at bounding box center [1254, 396] width 40 height 33
click at [1247, 385] on input "17" at bounding box center [1254, 396] width 40 height 33
click at [1247, 385] on input "18" at bounding box center [1254, 396] width 40 height 33
click at [1247, 385] on input "19" at bounding box center [1254, 396] width 40 height 33
click at [1247, 385] on input "20" at bounding box center [1254, 396] width 40 height 33
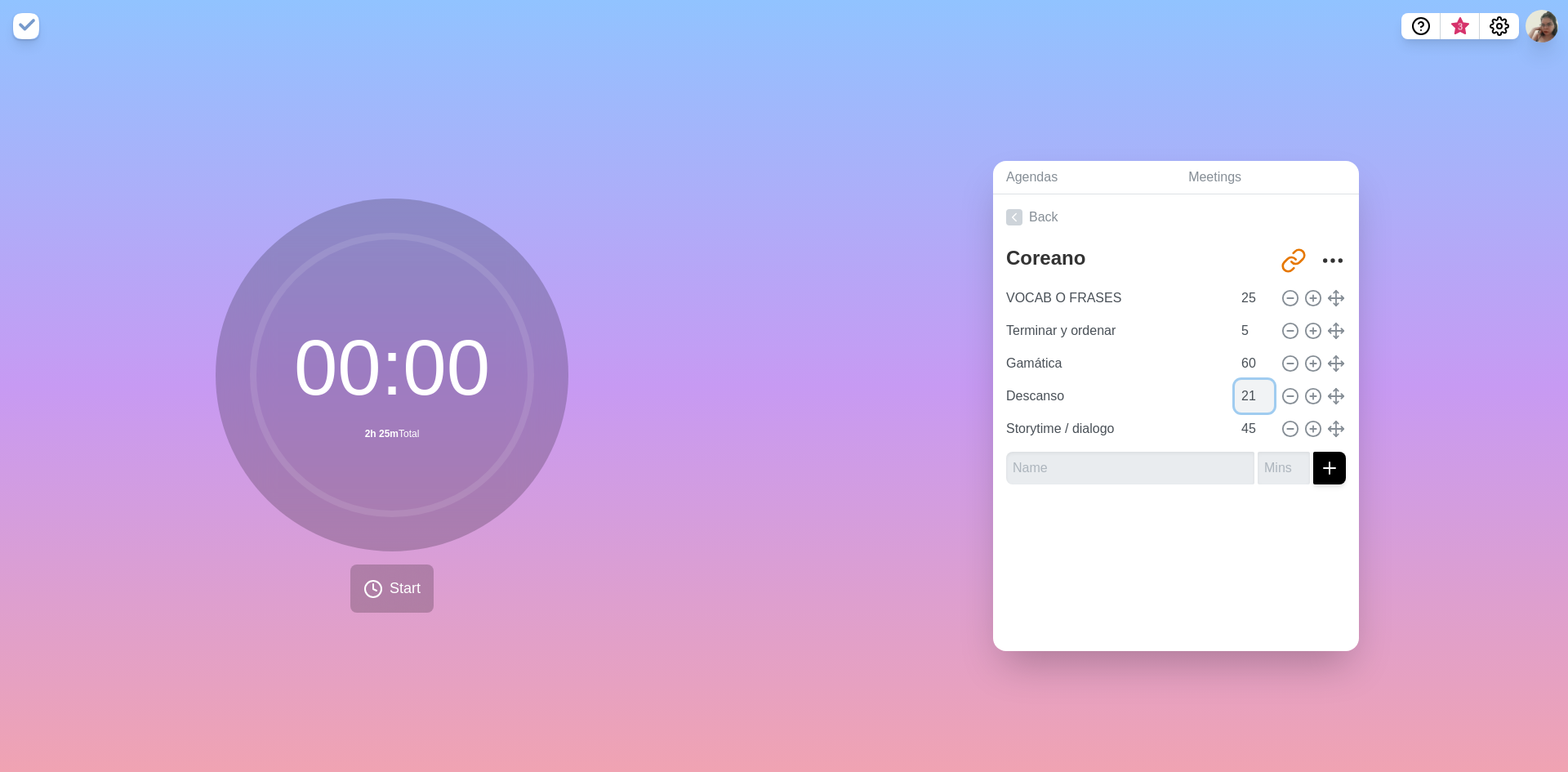
click at [1247, 385] on input "21" at bounding box center [1254, 396] width 40 height 33
click at [1247, 385] on input "22" at bounding box center [1254, 396] width 40 height 33
click at [1247, 385] on input "23" at bounding box center [1254, 396] width 40 height 33
click at [1252, 397] on input "22" at bounding box center [1254, 396] width 40 height 33
click at [1252, 397] on input "21" at bounding box center [1254, 396] width 40 height 33
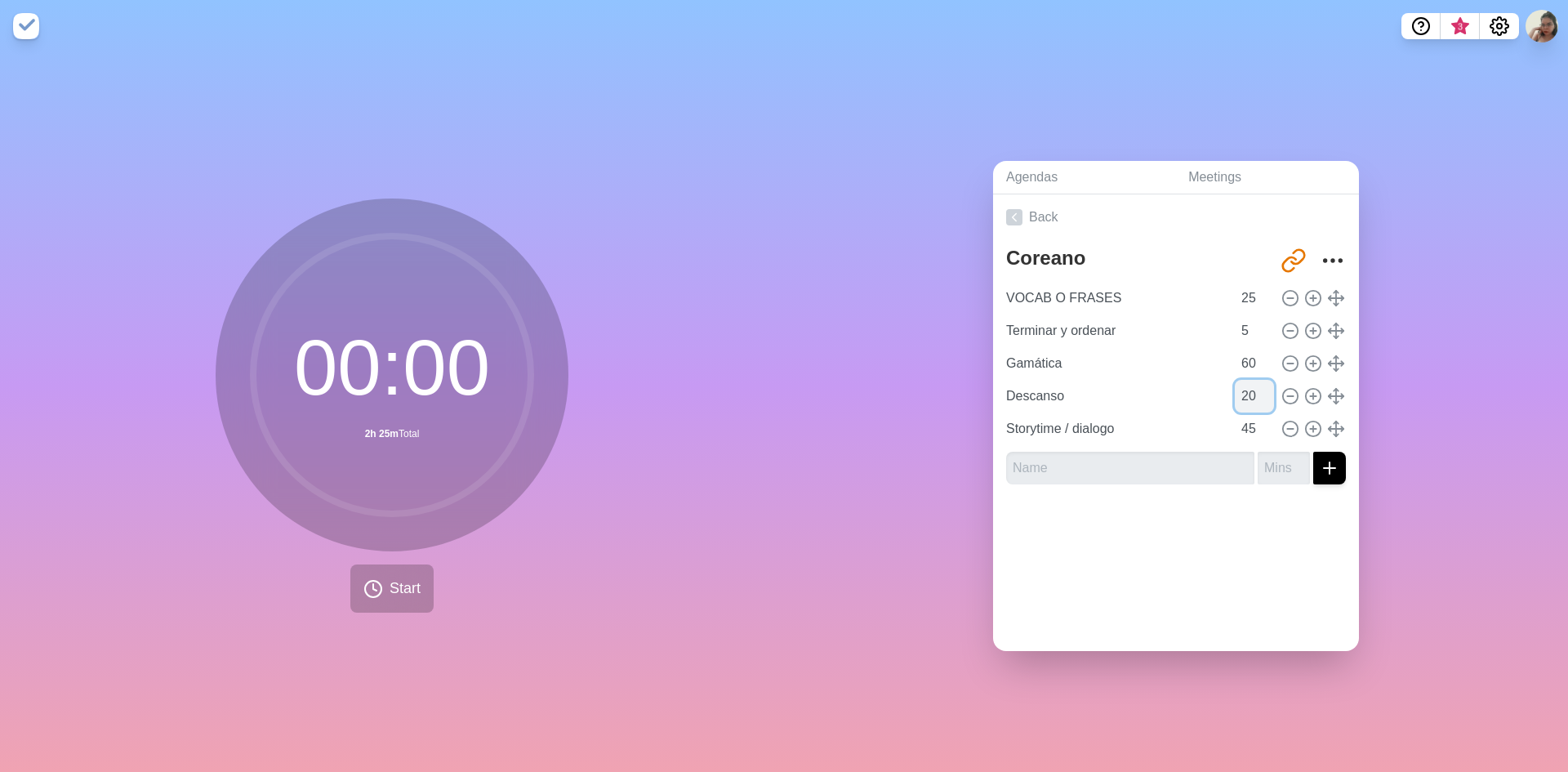
type input "20"
click at [1252, 397] on input "20" at bounding box center [1254, 396] width 40 height 33
click at [1250, 418] on input "46" at bounding box center [1254, 429] width 40 height 33
click at [1250, 418] on input "47" at bounding box center [1254, 429] width 40 height 33
click at [1250, 418] on input "48" at bounding box center [1254, 429] width 40 height 33
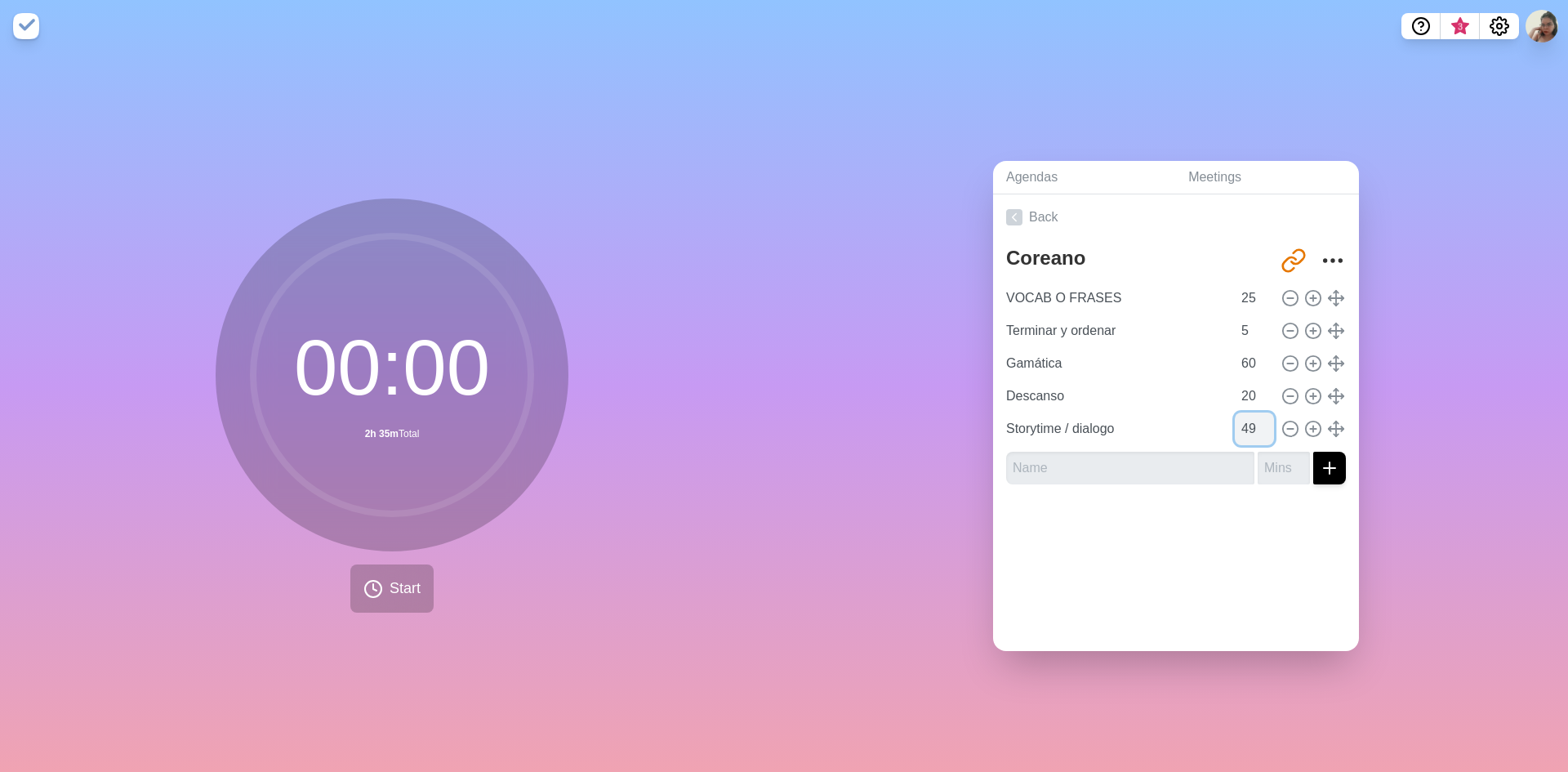
click at [1250, 418] on input "49" at bounding box center [1254, 429] width 40 height 33
click at [1250, 418] on input "50" at bounding box center [1254, 429] width 40 height 33
click at [1250, 418] on input "51" at bounding box center [1254, 429] width 40 height 33
click at [1250, 418] on input "52" at bounding box center [1254, 429] width 40 height 33
click at [1250, 418] on input "53" at bounding box center [1254, 429] width 40 height 33
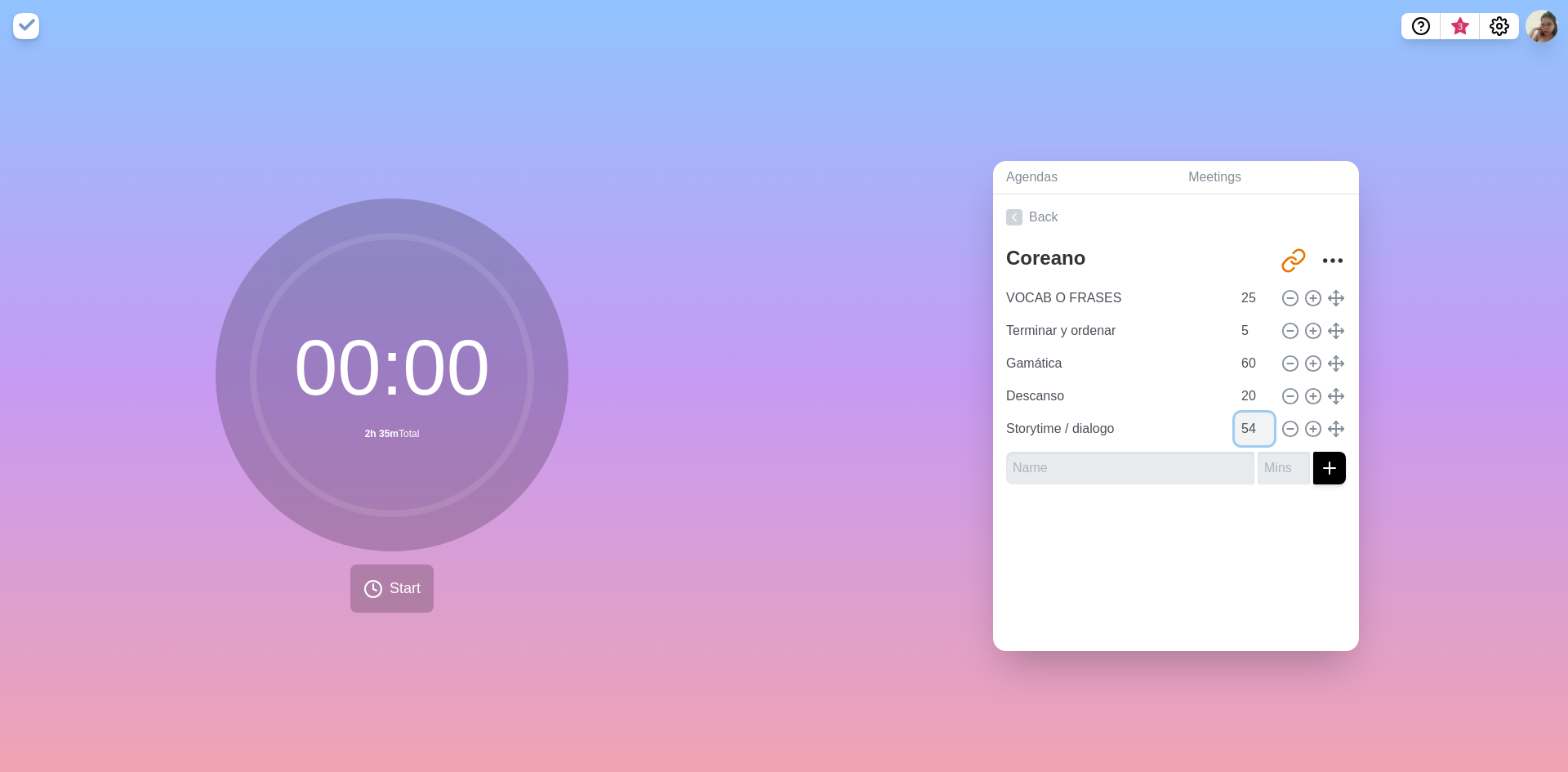
click at [1250, 418] on input "54" at bounding box center [1254, 429] width 40 height 33
click at [1250, 418] on input "55" at bounding box center [1254, 429] width 40 height 33
click at [1250, 418] on input "56" at bounding box center [1254, 429] width 40 height 33
click at [1250, 418] on input "57" at bounding box center [1254, 429] width 40 height 33
click at [1250, 418] on input "58" at bounding box center [1254, 429] width 40 height 33
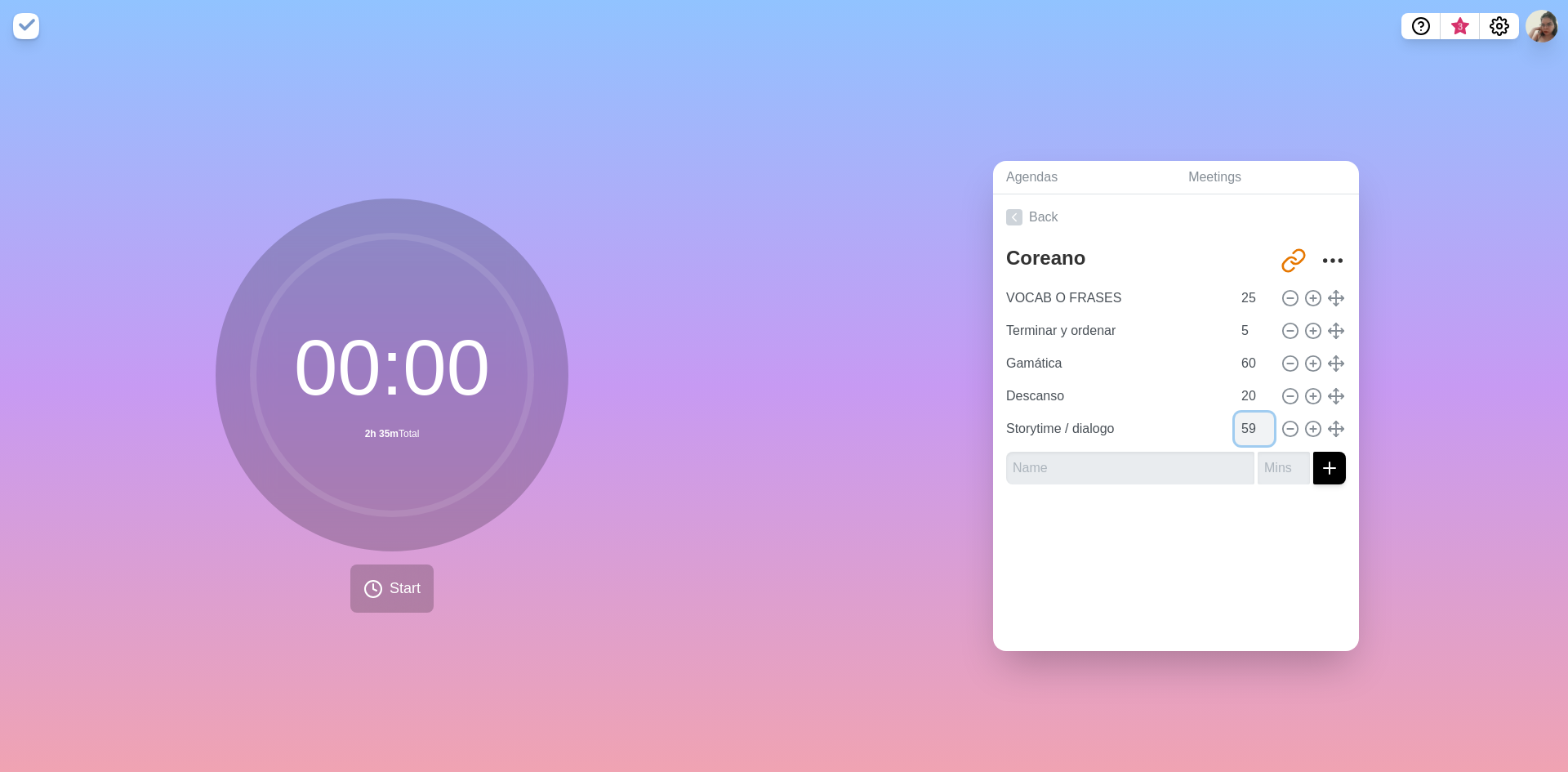
click at [1250, 418] on input "59" at bounding box center [1254, 429] width 40 height 33
type input "60"
click at [1250, 418] on input "60" at bounding box center [1254, 429] width 40 height 33
click at [1222, 638] on div "Back Coreano [URL][DOMAIN_NAME] VOCAB O FRASES 25 Terminar y ordenar 5 Gamática…" at bounding box center [1176, 422] width 366 height 456
click at [1017, 204] on link "Back" at bounding box center [1176, 217] width 366 height 46
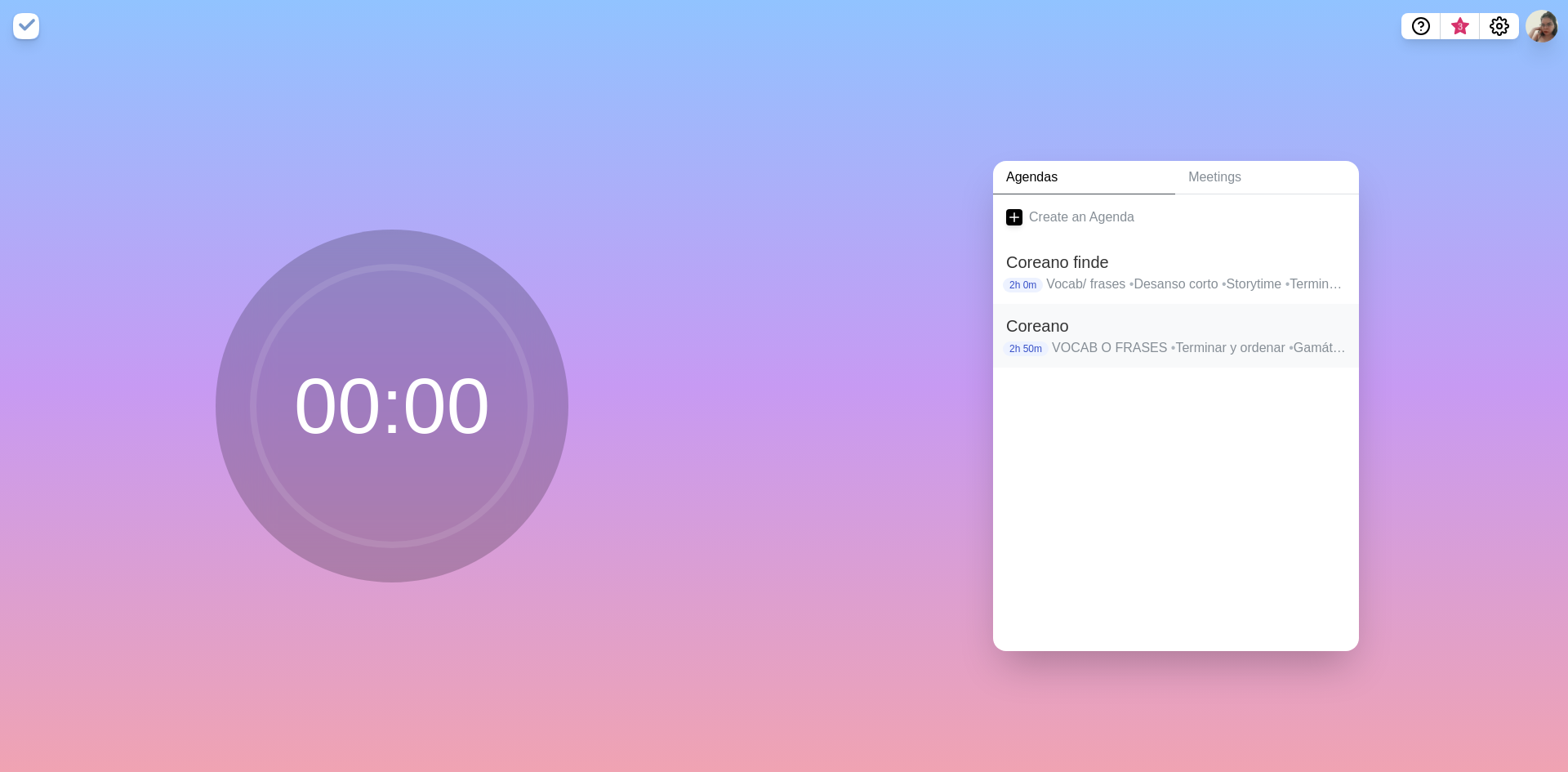
click at [1188, 338] on p "VOCAB O FRASES • Terminar y ordenar • Gamática • Descanso • Storytime / dialogo" at bounding box center [1198, 348] width 294 height 20
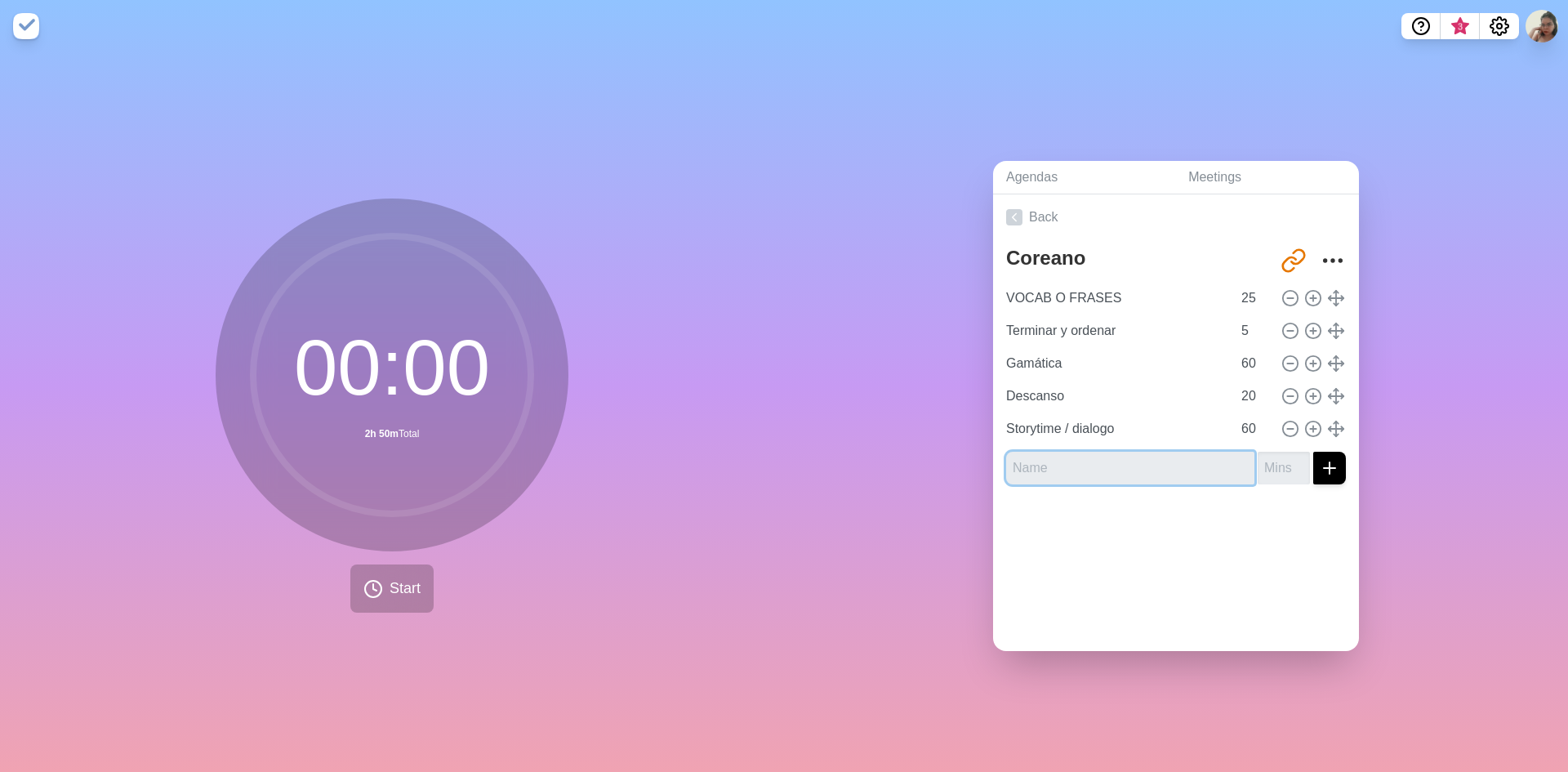
click at [1219, 461] on input "text" at bounding box center [1130, 468] width 248 height 33
type input "Terminar y ordenar"
click at [1257, 467] on input "number" at bounding box center [1283, 468] width 52 height 33
click at [1282, 452] on input "1" at bounding box center [1283, 468] width 52 height 33
click at [1283, 453] on input "2" at bounding box center [1283, 468] width 52 height 33
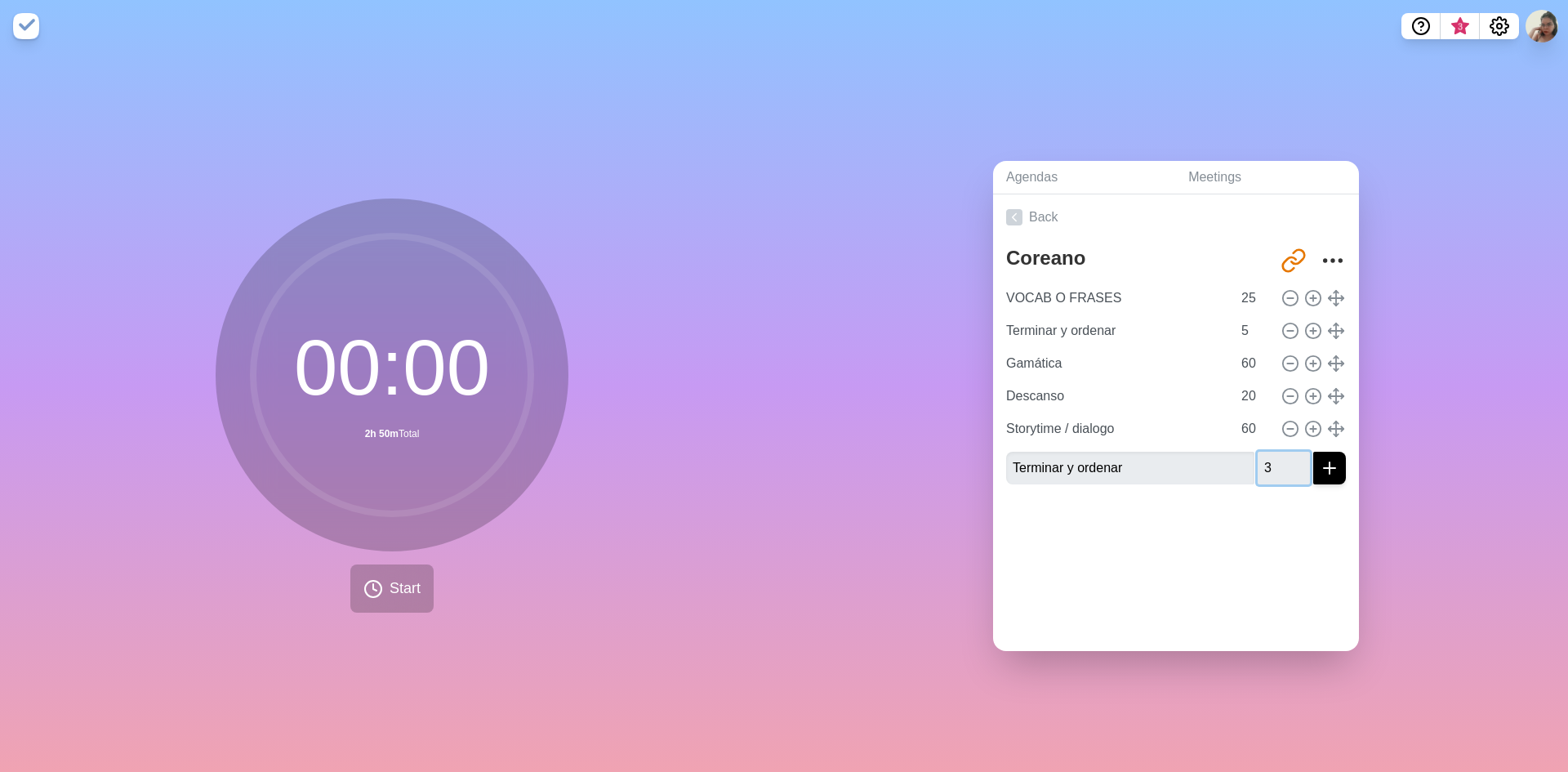
click at [1283, 453] on input "3" at bounding box center [1283, 468] width 52 height 33
click at [1283, 453] on input "4" at bounding box center [1283, 468] width 52 height 33
type input "5"
click at [1283, 453] on input "5" at bounding box center [1283, 468] width 52 height 33
click at [1277, 531] on div at bounding box center [1176, 531] width 366 height 65
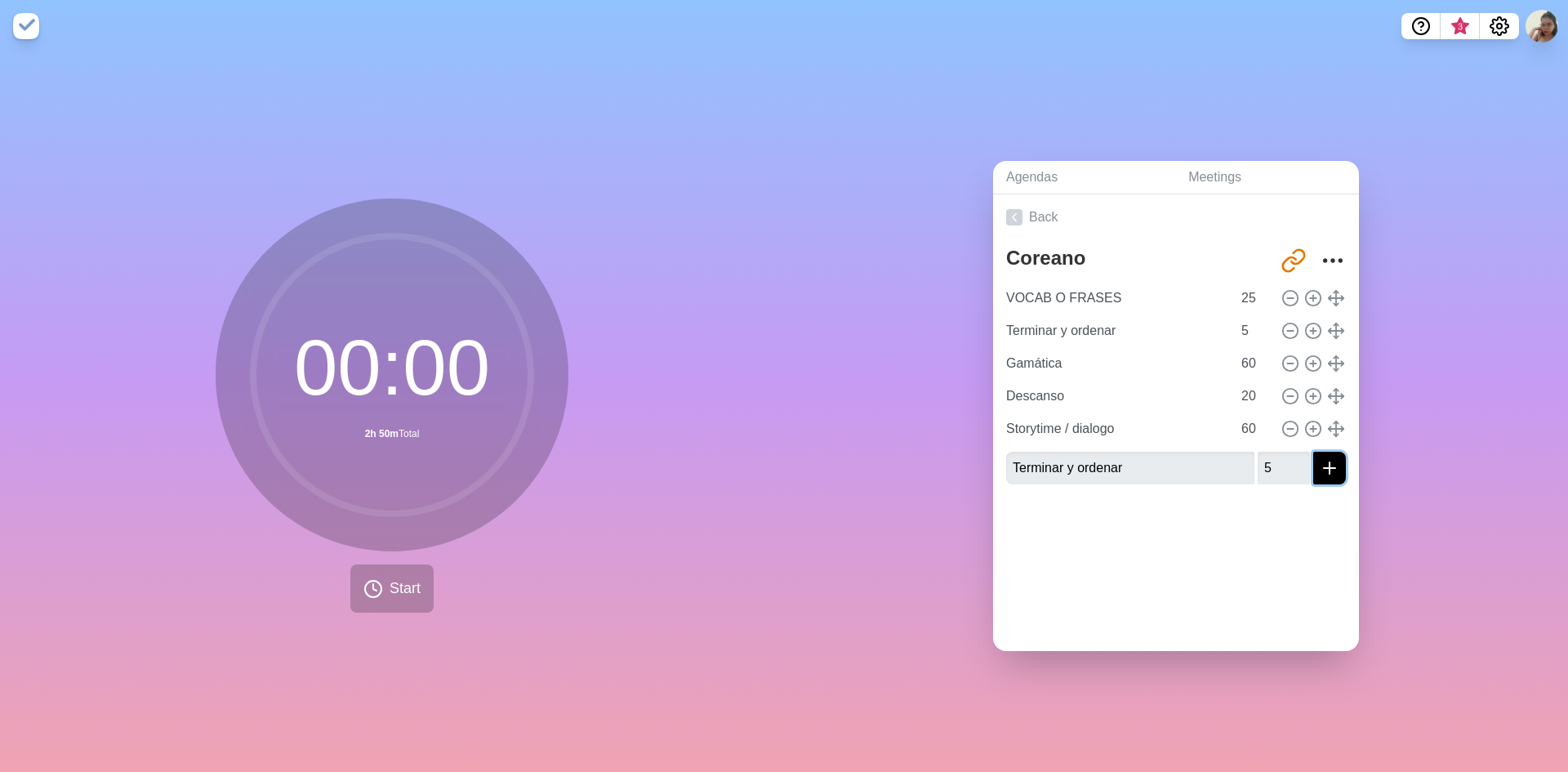
click at [1324, 468] on line "submit" at bounding box center [1330, 468] width 12 height 0
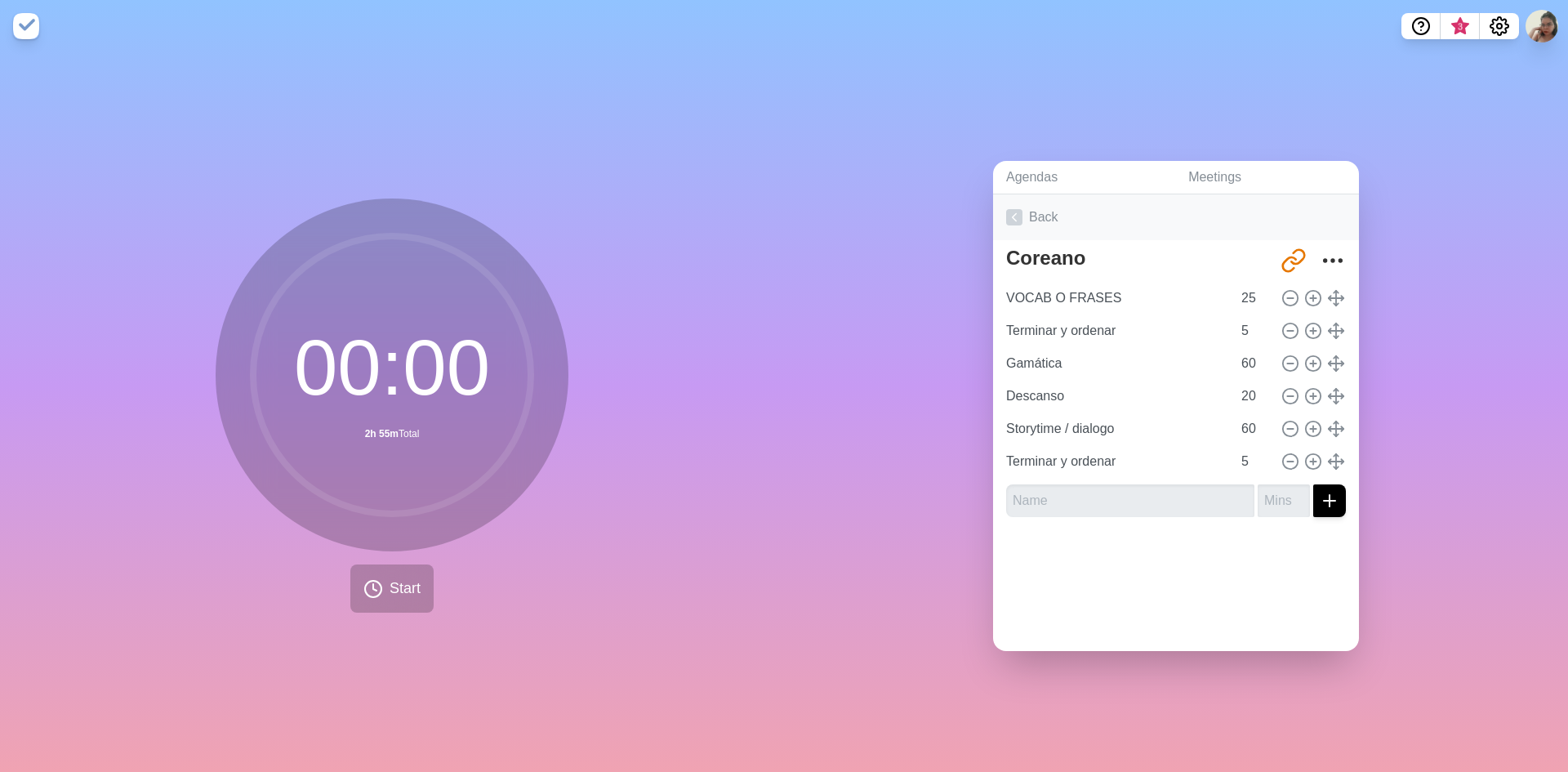
click at [1010, 202] on link "Back" at bounding box center [1176, 217] width 366 height 46
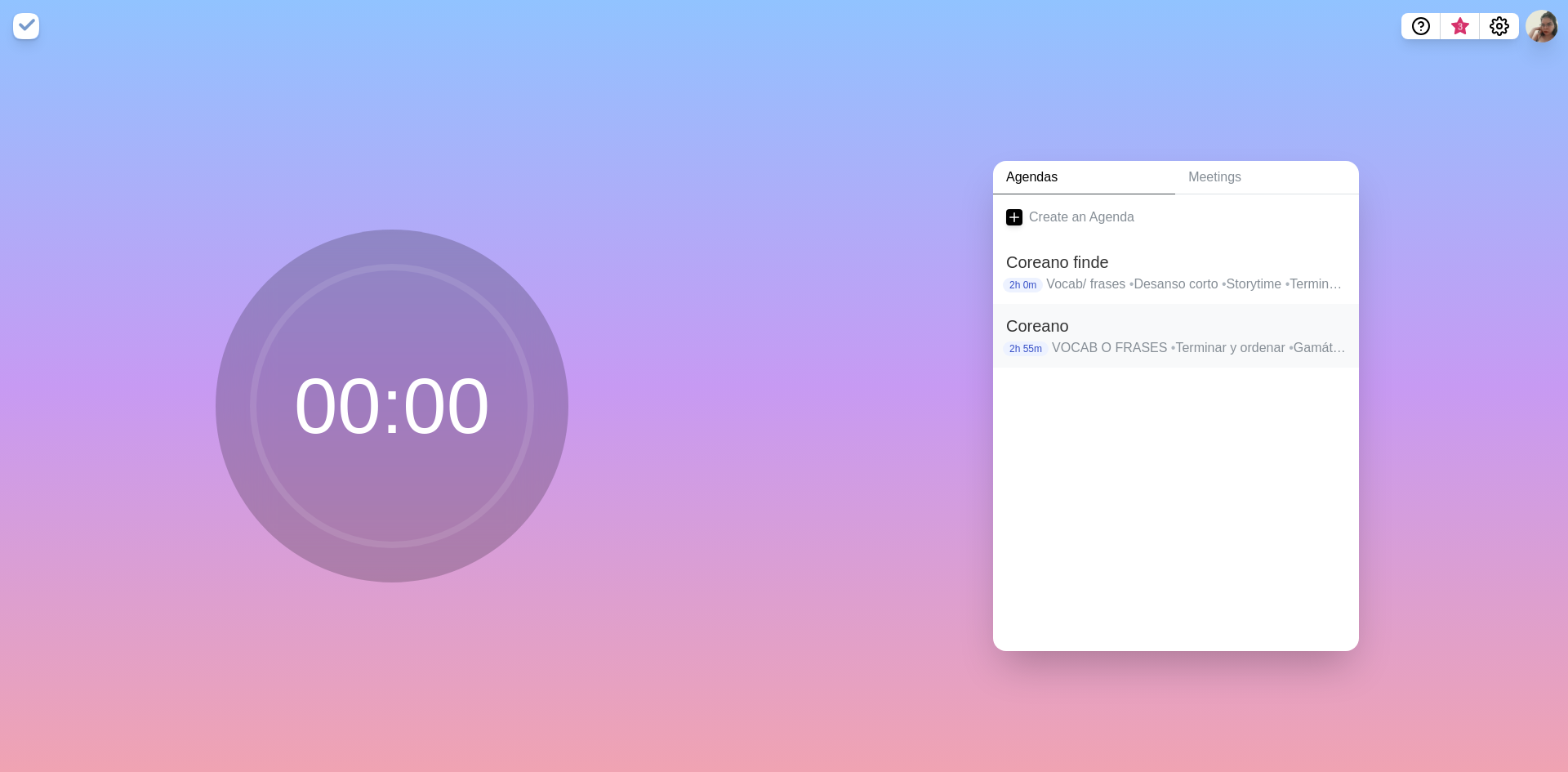
click at [1115, 341] on p "VOCAB O FRASES • Terminar y ordenar • Gamática • Descanso • Storytime / dialogo…" at bounding box center [1198, 348] width 294 height 20
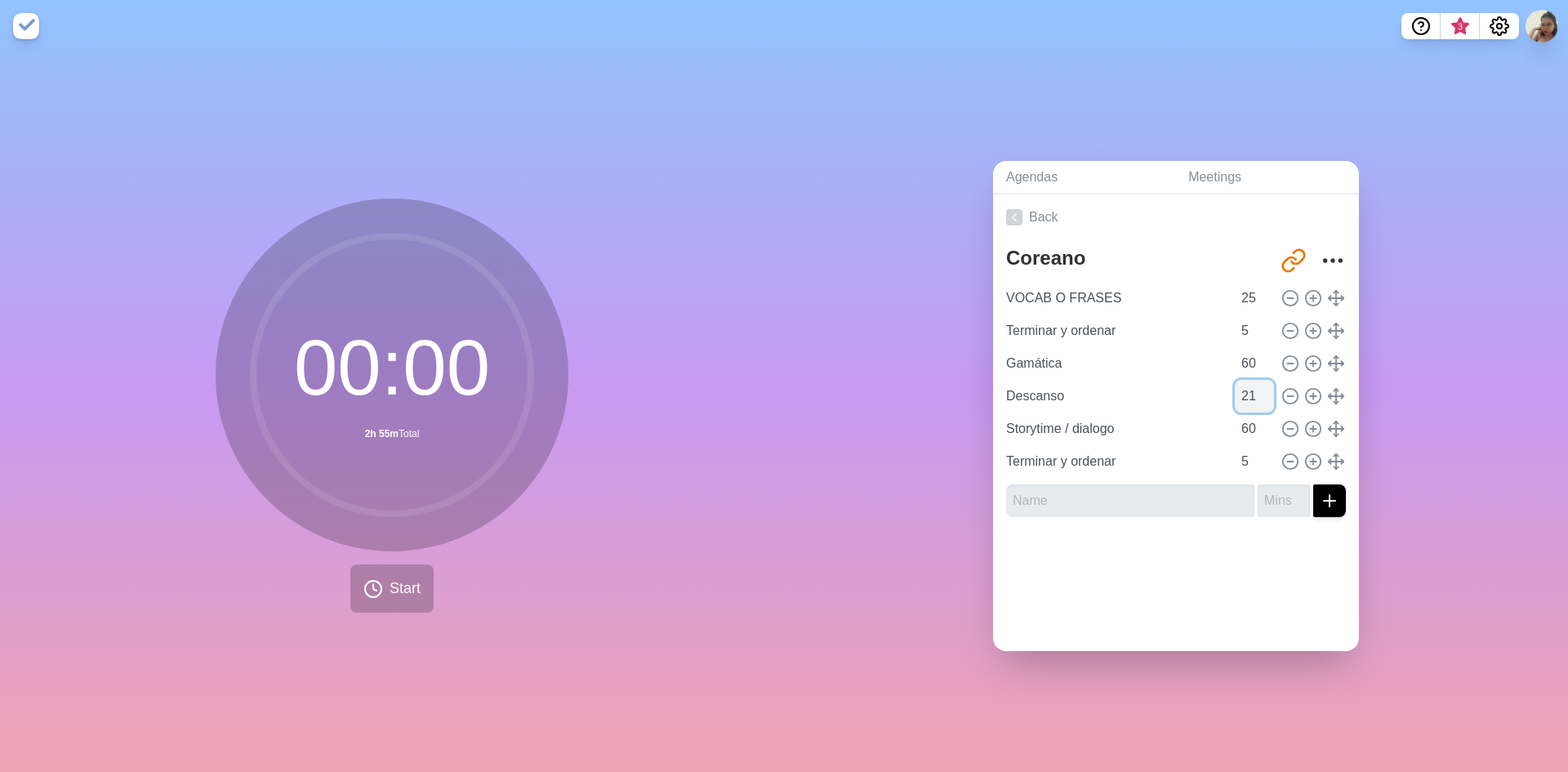
click at [1251, 384] on input "21" at bounding box center [1254, 396] width 40 height 33
click at [1251, 384] on input "22" at bounding box center [1254, 396] width 40 height 33
click at [1251, 384] on input "23" at bounding box center [1254, 396] width 40 height 33
click at [1251, 384] on input "24" at bounding box center [1254, 396] width 40 height 33
click at [1251, 384] on input "25" at bounding box center [1254, 396] width 40 height 33
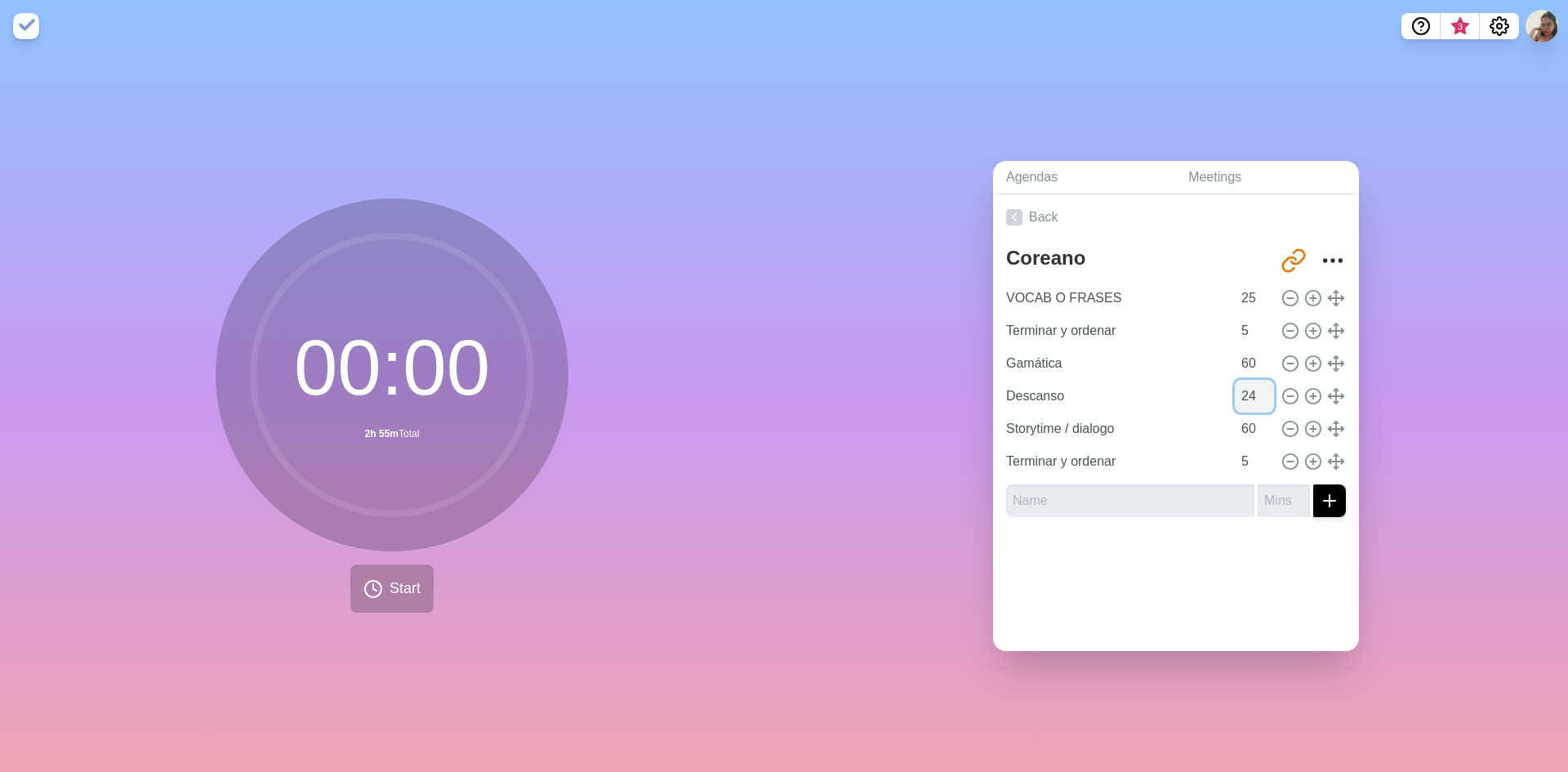
click at [1249, 396] on input "24" at bounding box center [1254, 396] width 40 height 33
click at [1249, 396] on input "23" at bounding box center [1254, 396] width 40 height 33
click at [1249, 396] on input "22" at bounding box center [1254, 396] width 40 height 33
click at [1250, 396] on input "21" at bounding box center [1254, 396] width 40 height 33
type input "20"
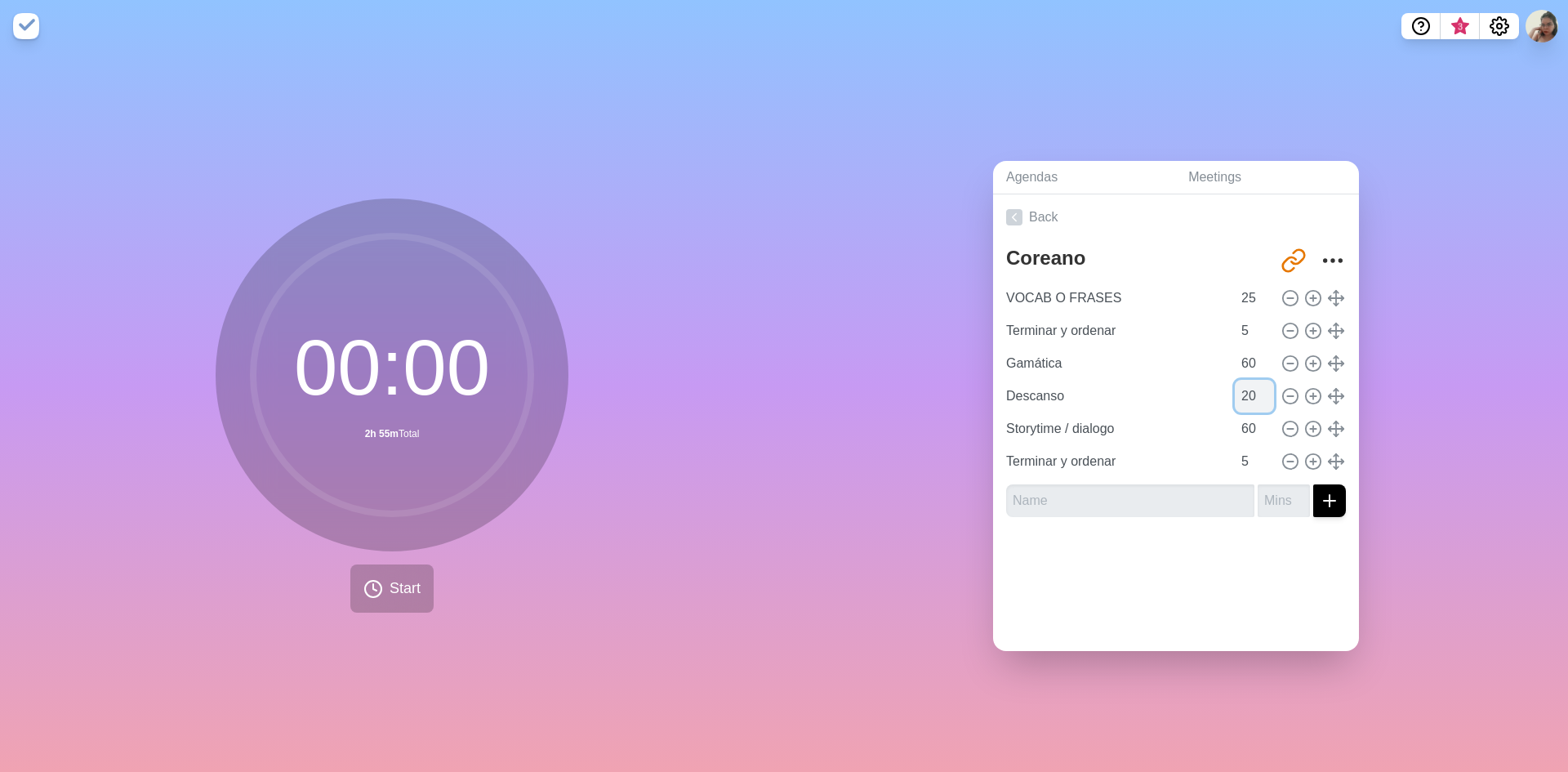
click at [1251, 398] on input "20" at bounding box center [1254, 396] width 40 height 33
click at [1310, 429] on line at bounding box center [1313, 429] width 6 height 0
type input "Storytime / dialogo"
type input "60"
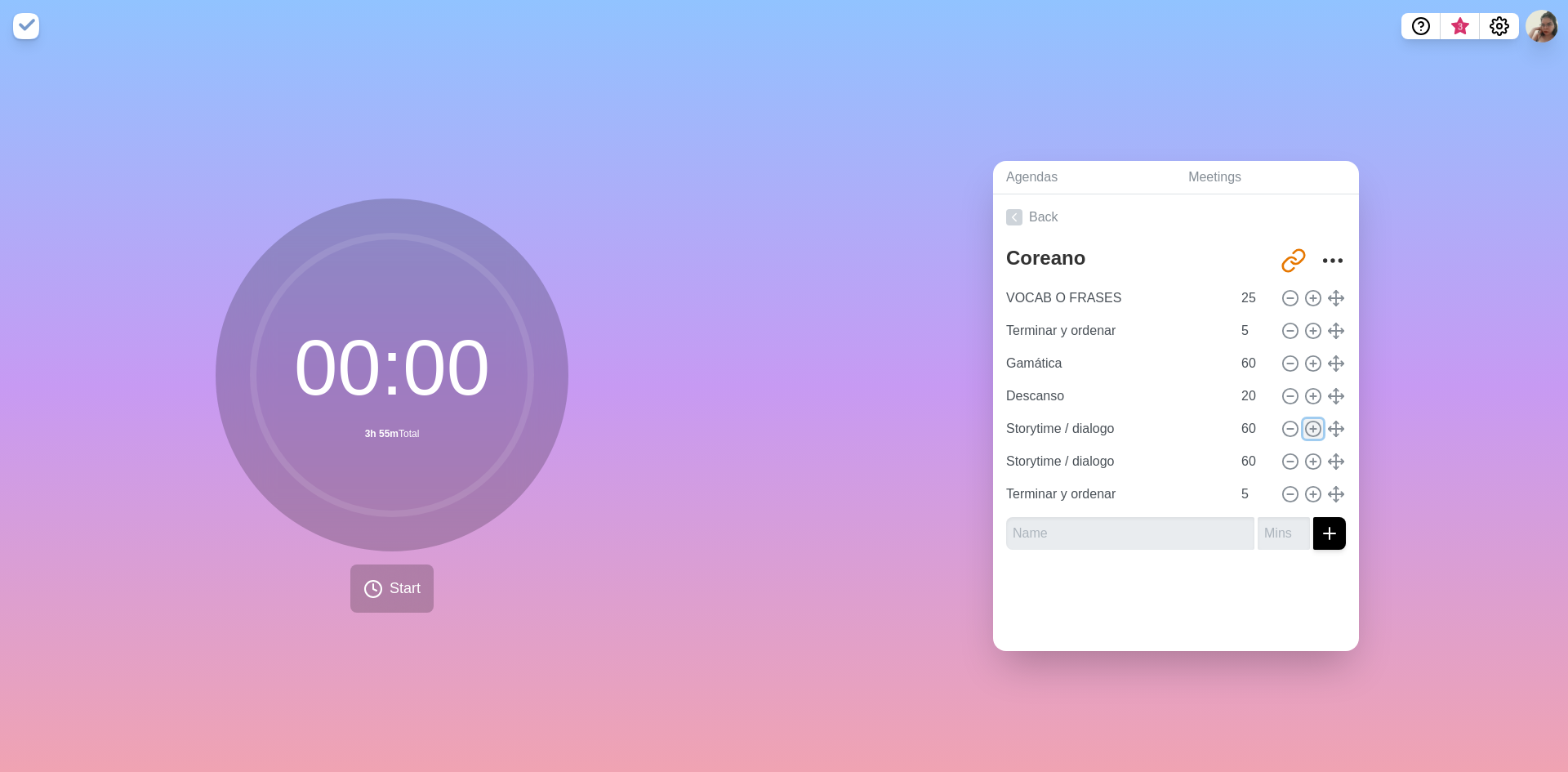
click at [1310, 429] on line at bounding box center [1313, 429] width 6 height 0
type input "Storytime / dialogo"
type input "60"
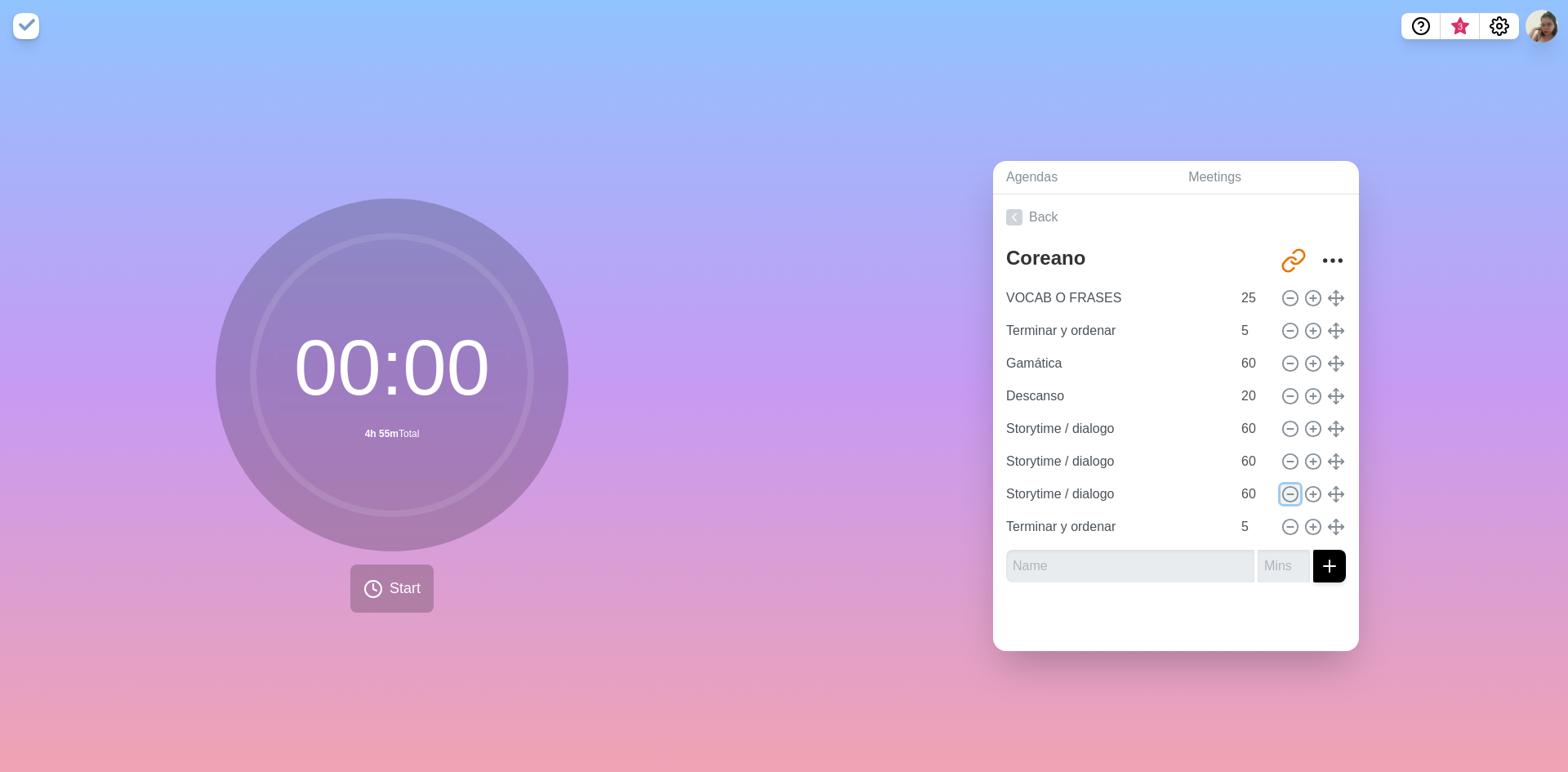
click at [1281, 485] on icon at bounding box center [1290, 494] width 18 height 18
type input "Terminar y ordenar"
type input "5"
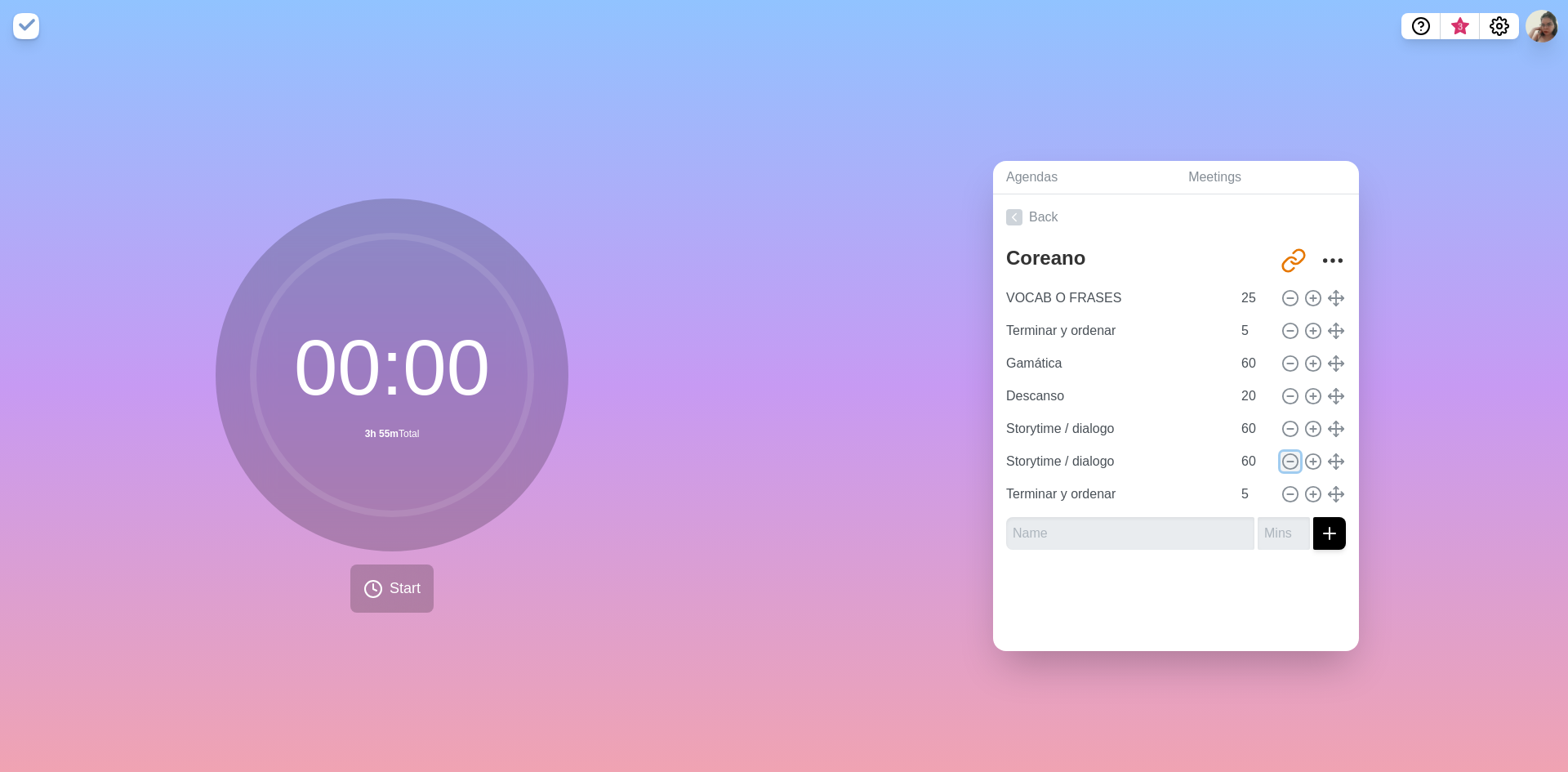
click at [1281, 452] on icon at bounding box center [1290, 461] width 18 height 18
type input "Terminar y ordenar"
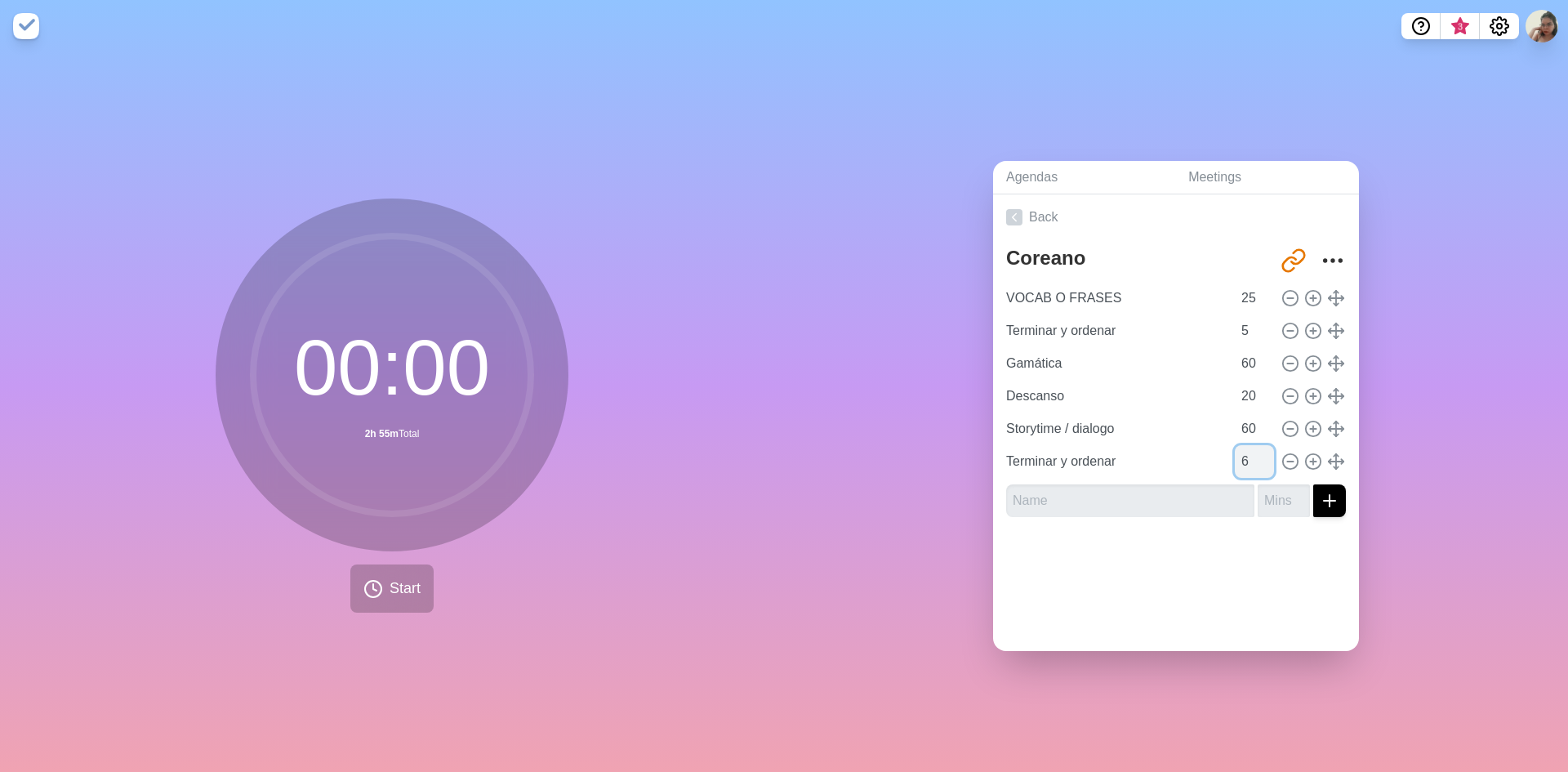
click at [1251, 454] on input "6" at bounding box center [1254, 461] width 40 height 33
click at [1251, 454] on input "5" at bounding box center [1254, 461] width 40 height 33
click at [1251, 454] on input "4" at bounding box center [1254, 461] width 40 height 33
click at [1251, 454] on input "3" at bounding box center [1254, 461] width 40 height 33
click at [1251, 454] on input "2" at bounding box center [1254, 461] width 40 height 33
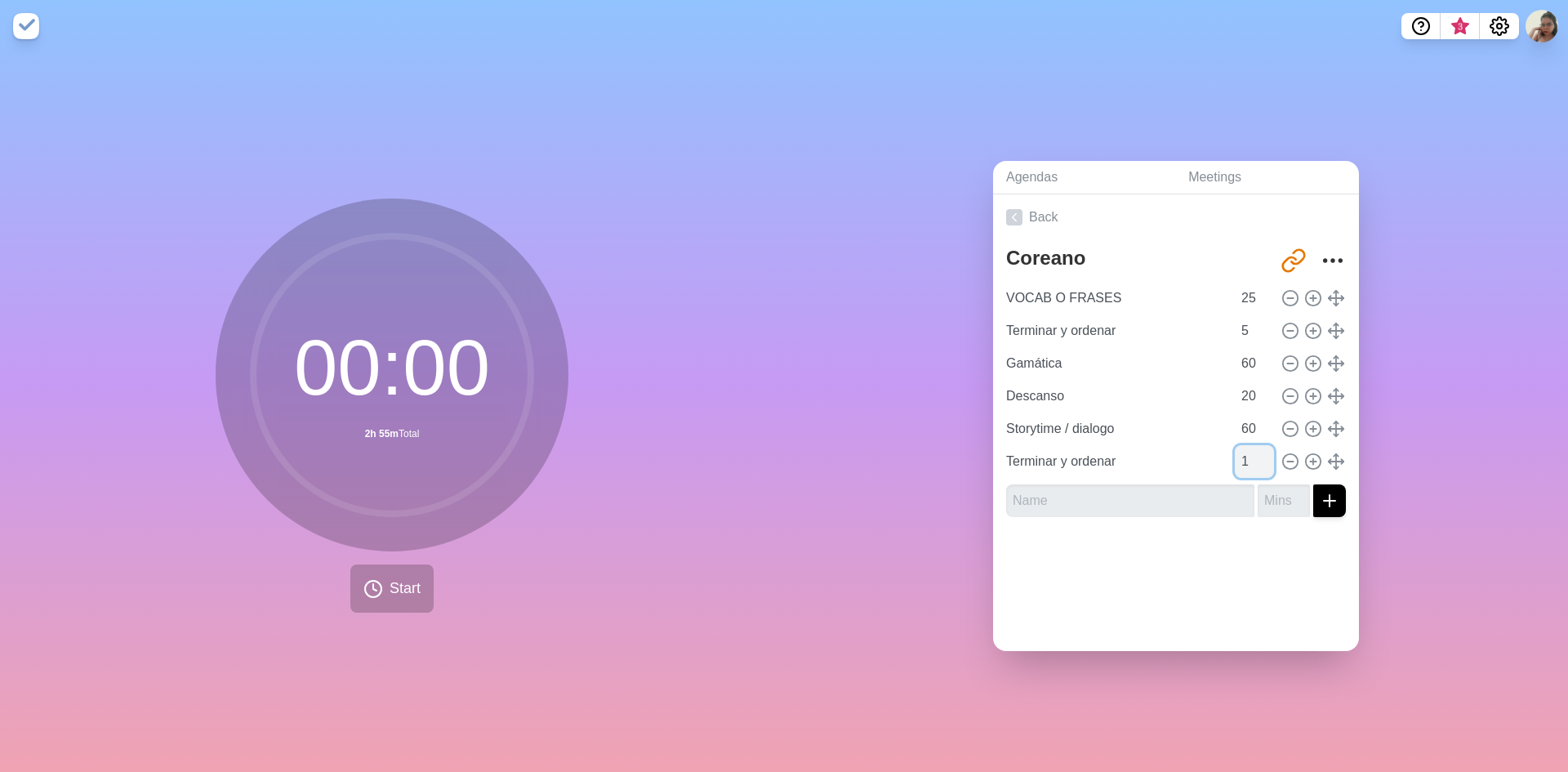
click at [1251, 454] on input "1" at bounding box center [1254, 461] width 40 height 33
click at [1251, 454] on input "0" at bounding box center [1254, 461] width 40 height 33
click at [1248, 450] on input "1" at bounding box center [1254, 461] width 40 height 33
click at [1250, 454] on input "0" at bounding box center [1254, 461] width 40 height 33
click at [1248, 447] on input "1" at bounding box center [1254, 461] width 40 height 33
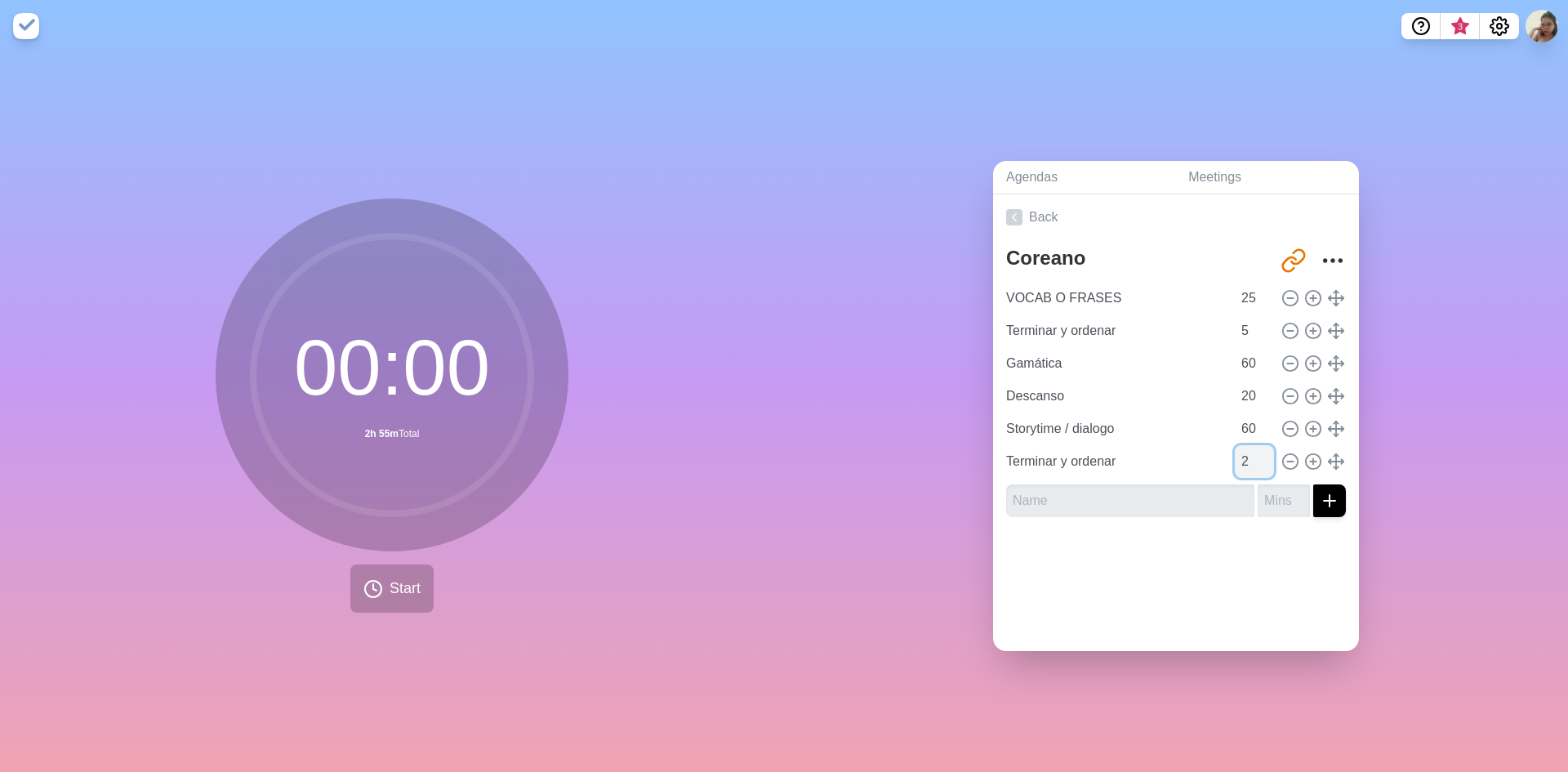
click at [1251, 448] on input "2" at bounding box center [1254, 461] width 40 height 33
click at [1251, 448] on input "3" at bounding box center [1254, 461] width 40 height 33
click at [1251, 448] on input "4" at bounding box center [1254, 461] width 40 height 33
click at [1251, 448] on input "5" at bounding box center [1254, 461] width 40 height 33
click at [1251, 448] on input "6" at bounding box center [1254, 461] width 40 height 33
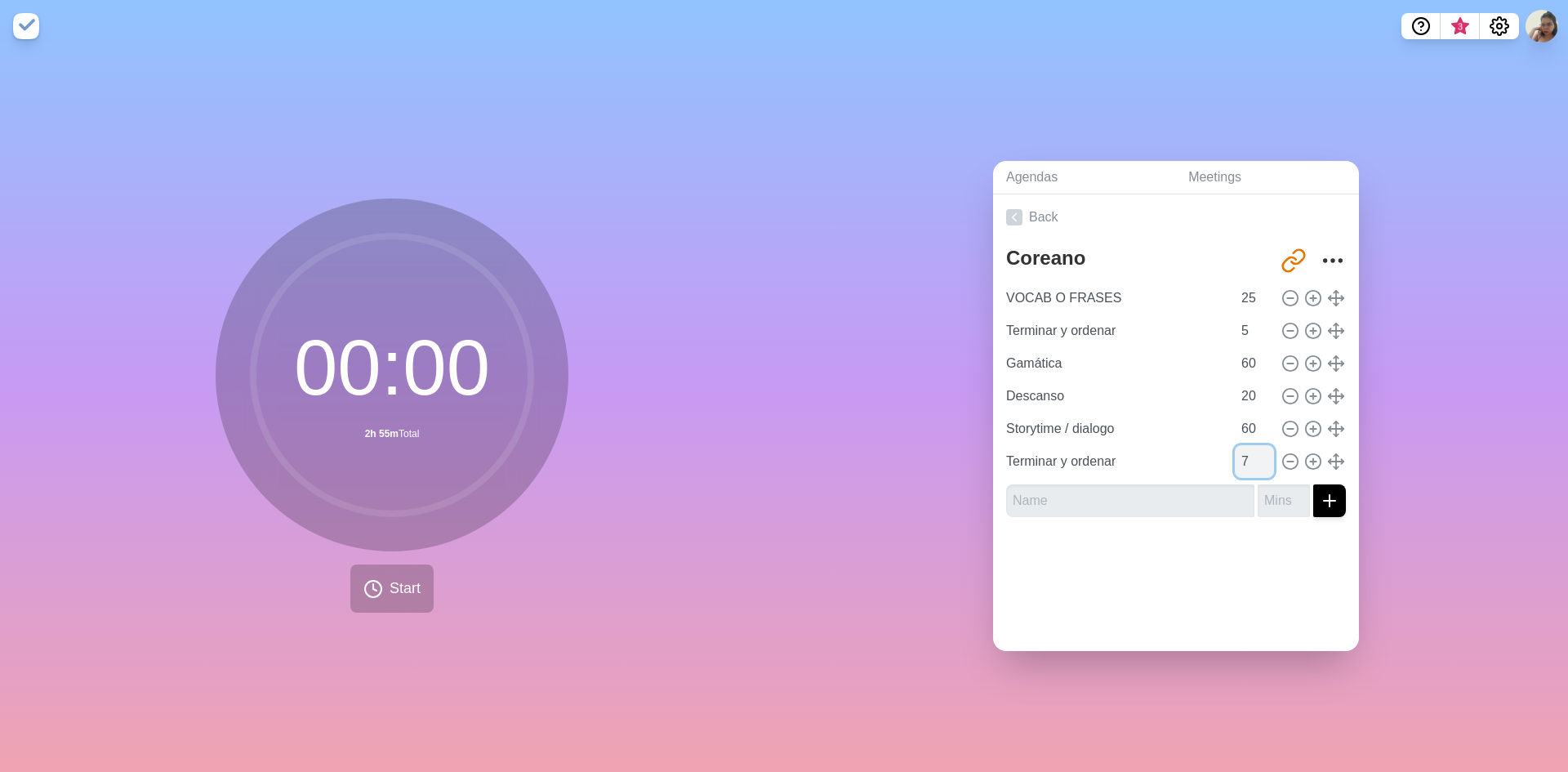
click at [1251, 448] on input "7" at bounding box center [1254, 461] width 40 height 33
click at [1251, 448] on input "8" at bounding box center [1254, 461] width 40 height 33
click at [1251, 448] on input "9" at bounding box center [1254, 461] width 40 height 33
type input "10"
click at [1251, 448] on input "10" at bounding box center [1254, 461] width 40 height 33
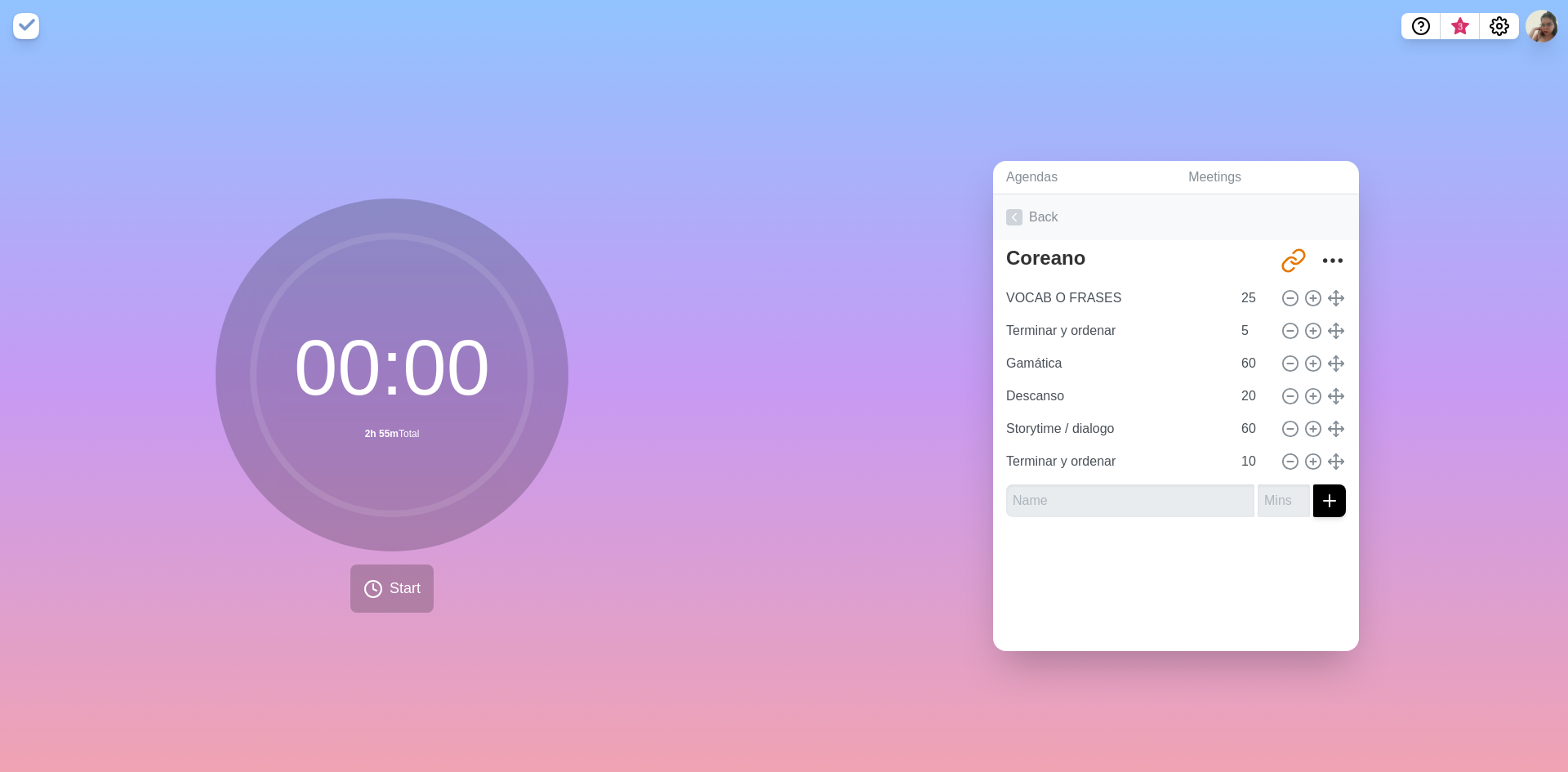
click at [1016, 213] on icon at bounding box center [1014, 217] width 17 height 17
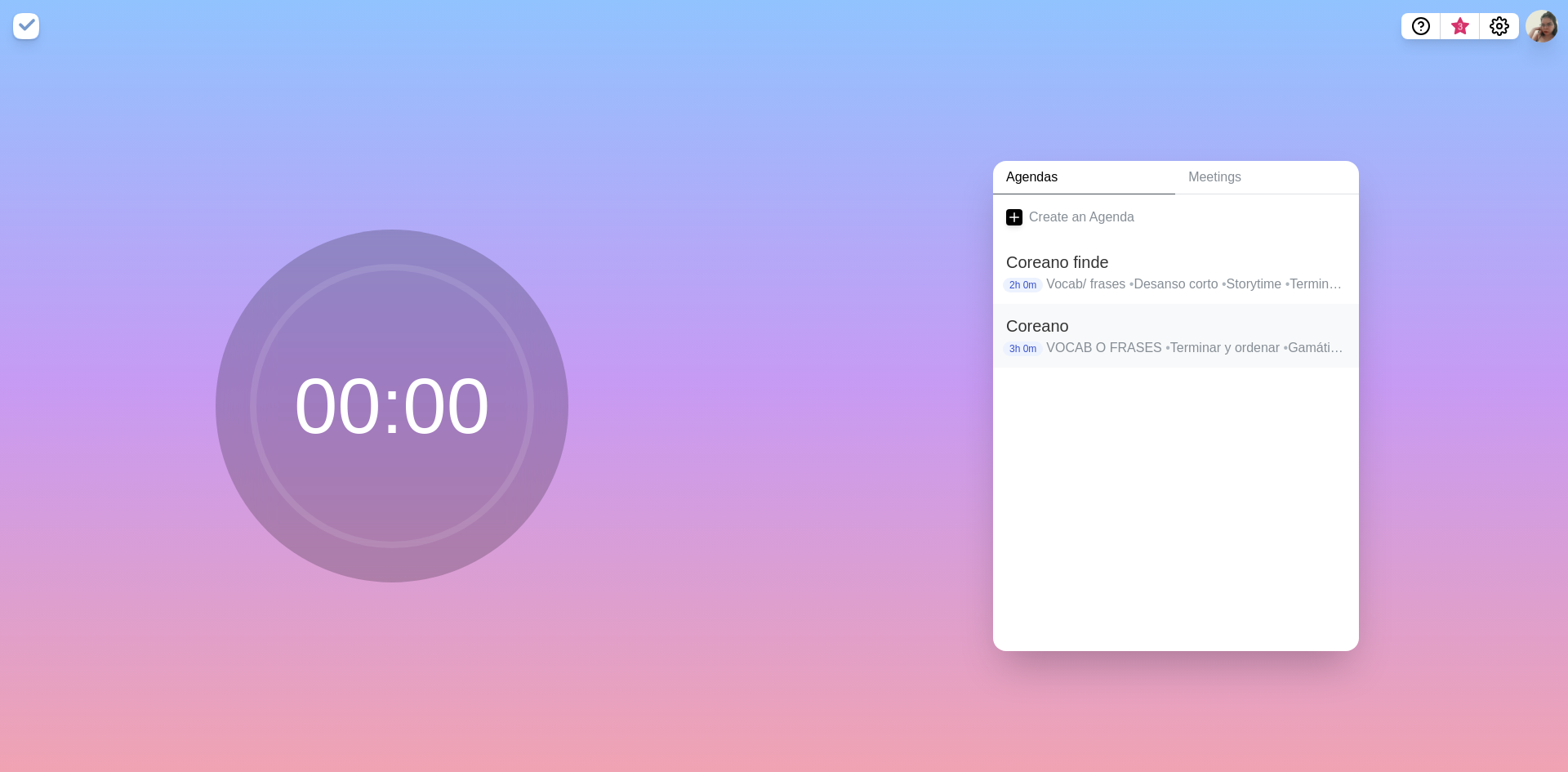
click at [1066, 347] on p "VOCAB O FRASES • Terminar y ordenar • Gamática • Descanso • Storytime / dialogo…" at bounding box center [1196, 348] width 300 height 20
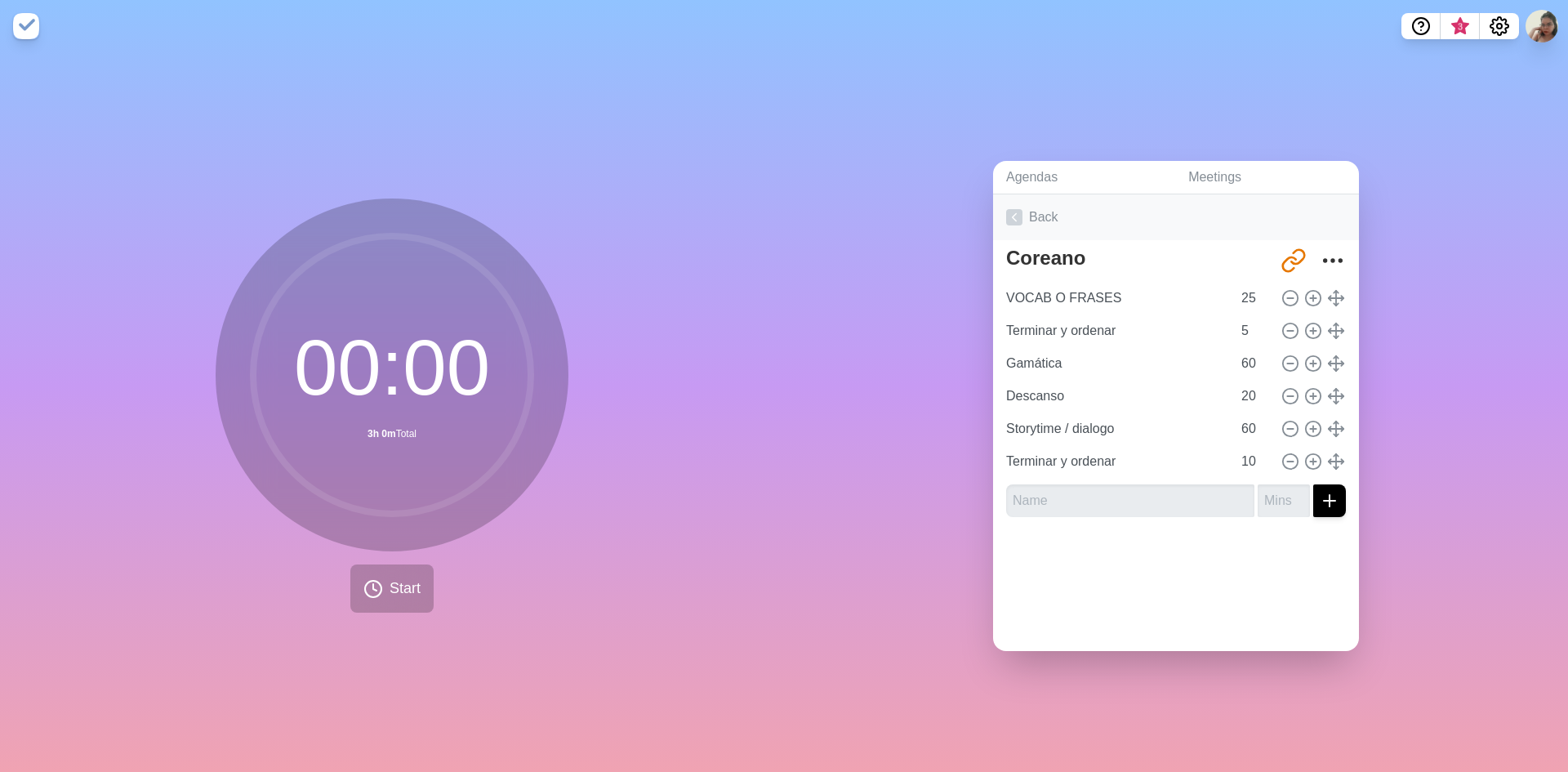
click at [1006, 209] on icon at bounding box center [1014, 217] width 17 height 17
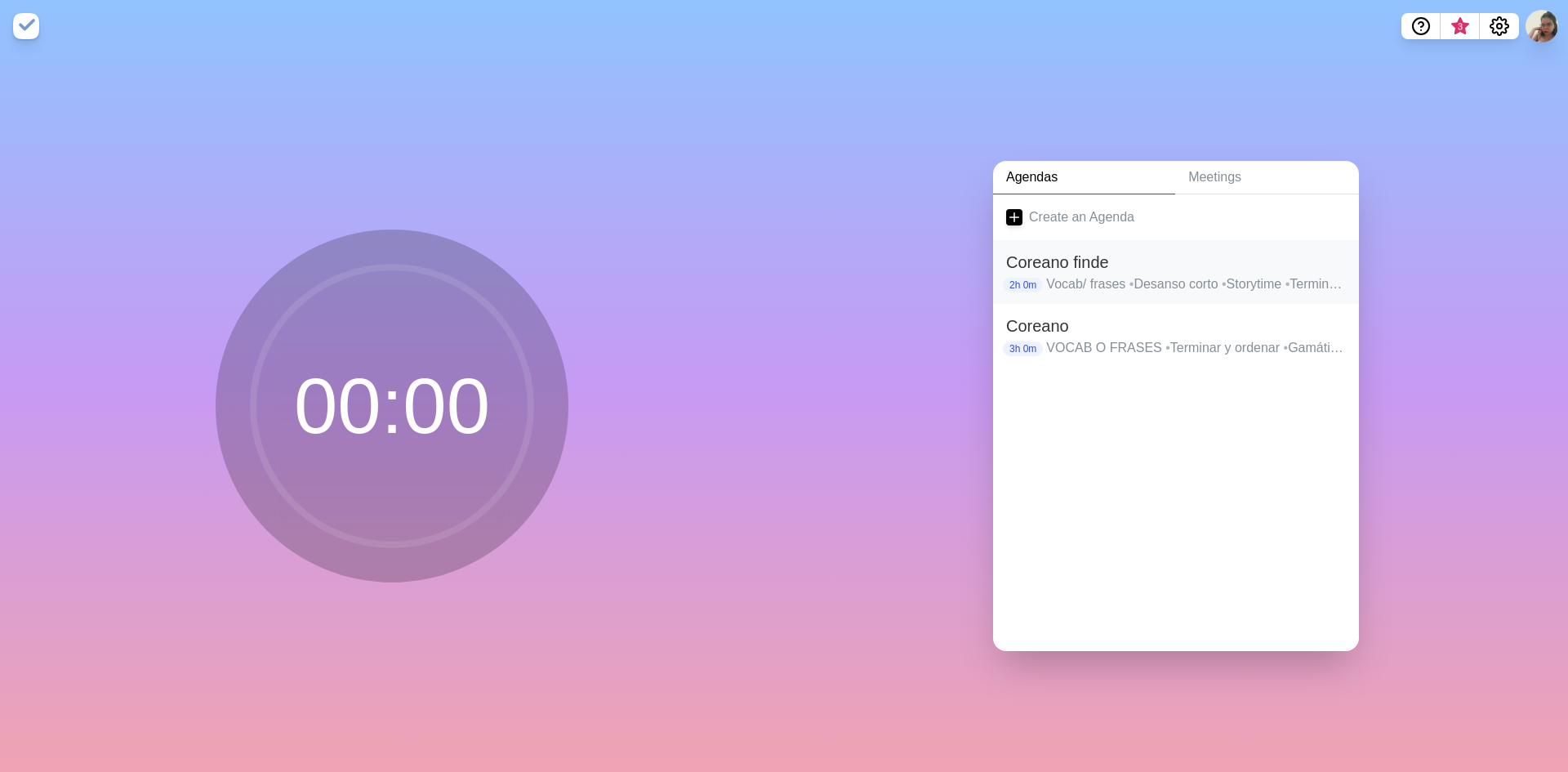
click at [1096, 255] on h2 "Coreano finde" at bounding box center [1175, 262] width 339 height 25
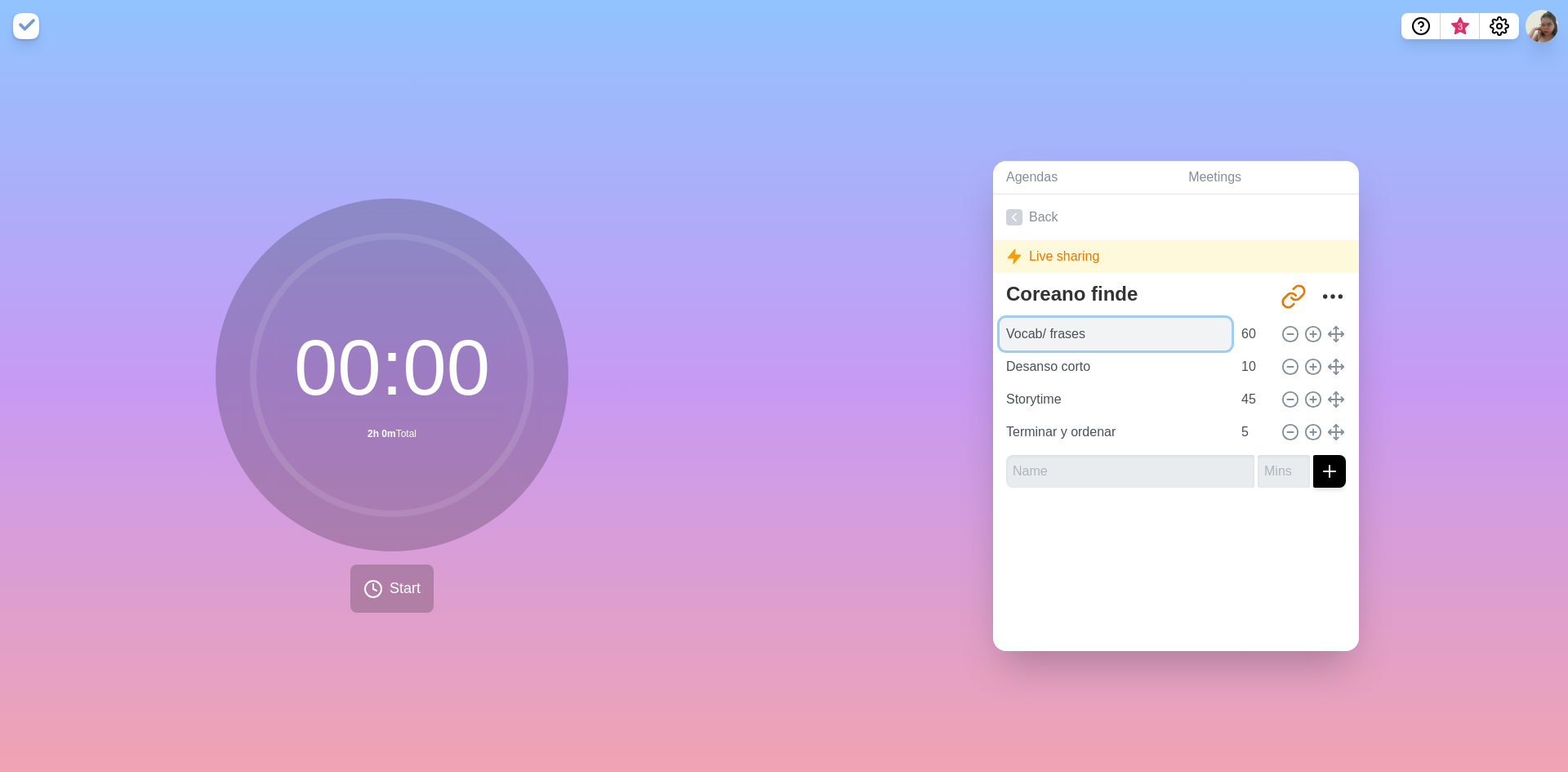
click at [1112, 324] on input "Vocab/ frases" at bounding box center [1115, 334] width 231 height 33
drag, startPoint x: 1112, startPoint y: 324, endPoint x: 910, endPoint y: 308, distance: 202.6
click at [910, 308] on div "Agendas Meetings Back Live sharing Coreano finde [URL][DOMAIN_NAME] Vocab/ fras…" at bounding box center [1176, 412] width 784 height 720
type input "g"
type input "Gramatica"
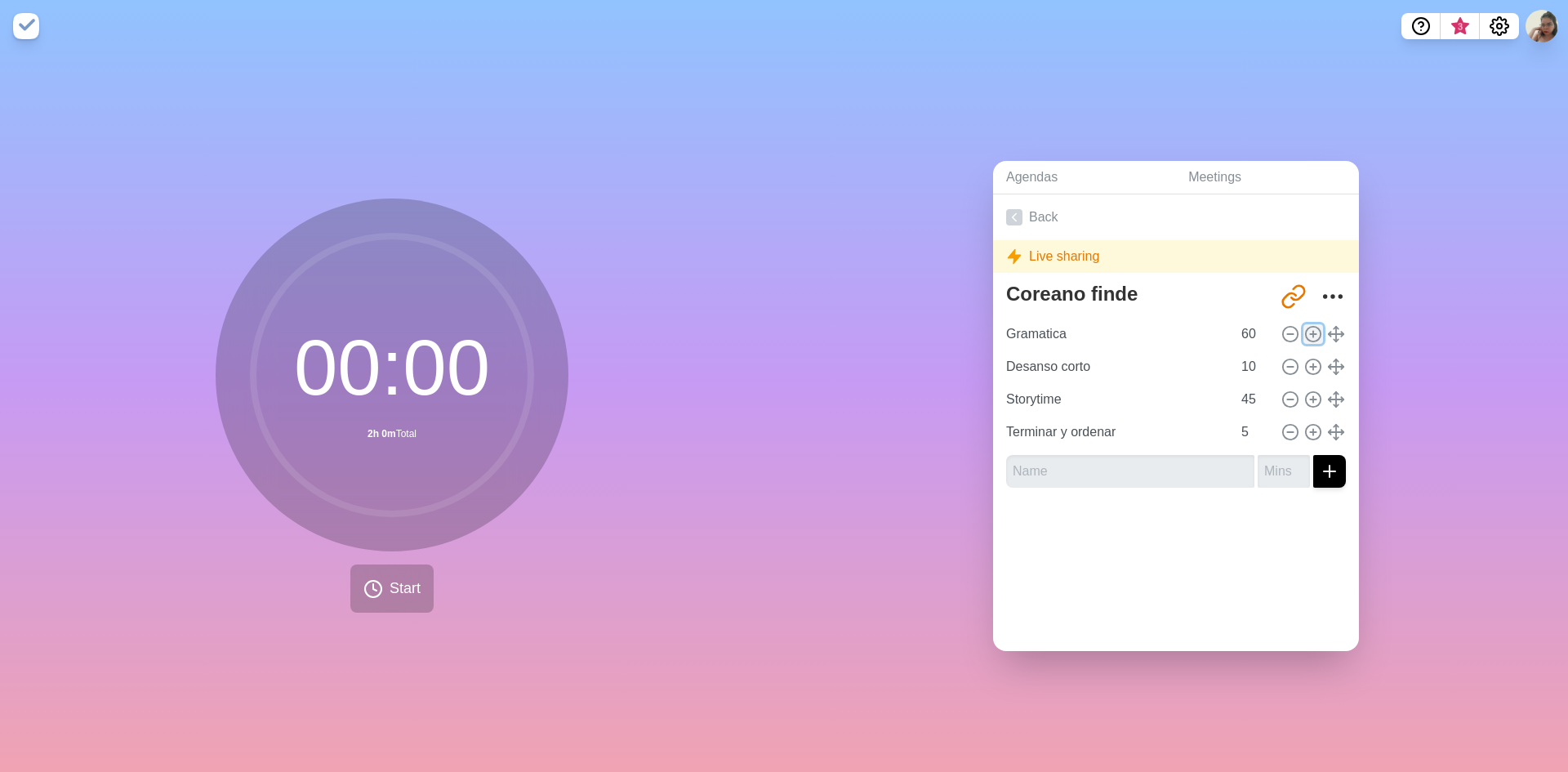
click at [1304, 326] on icon at bounding box center [1313, 335] width 18 height 18
type input "Gramatica"
type input "60"
type input "Desanso corto"
type input "10"
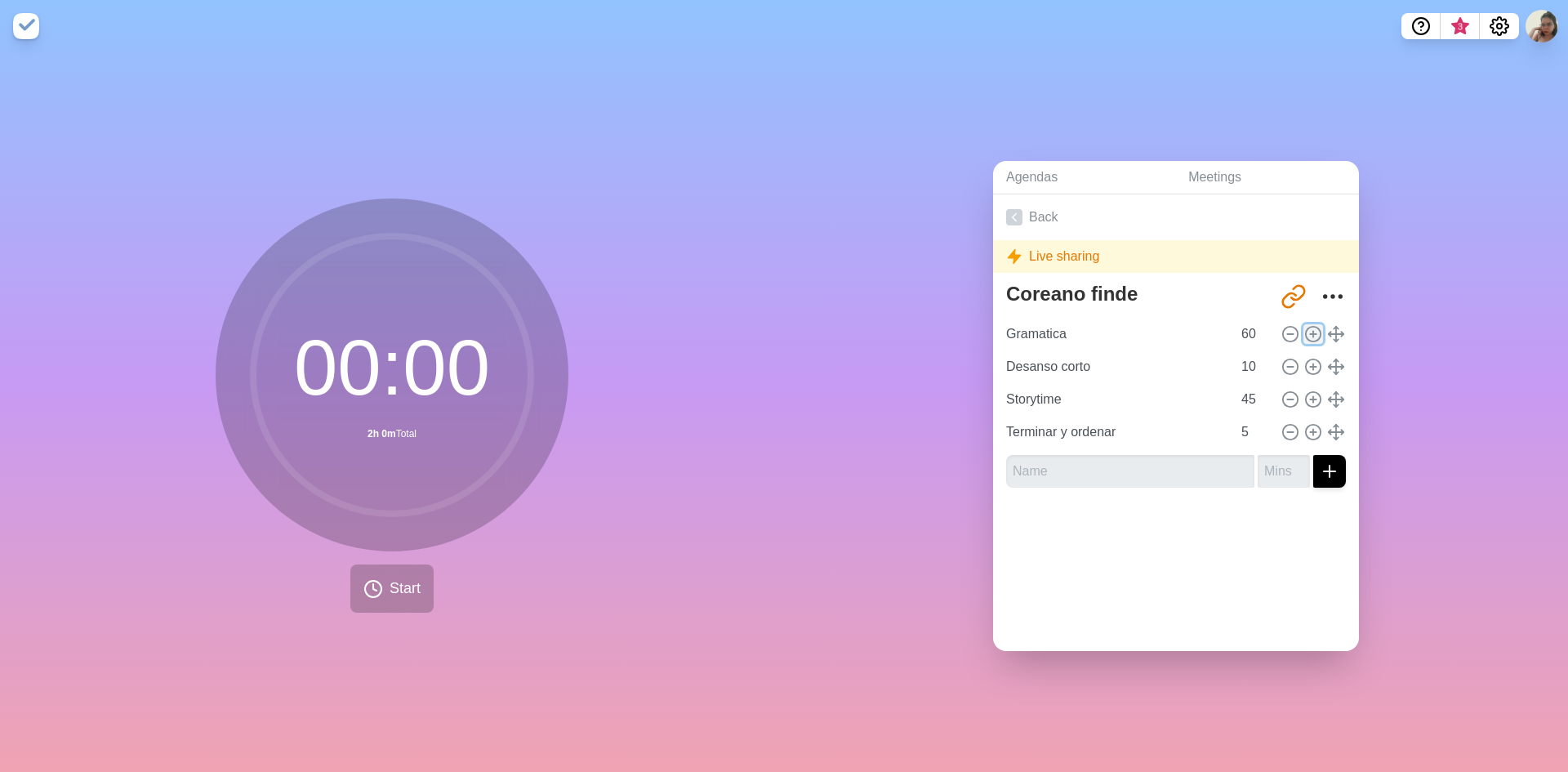
type input "Storytime"
type input "45"
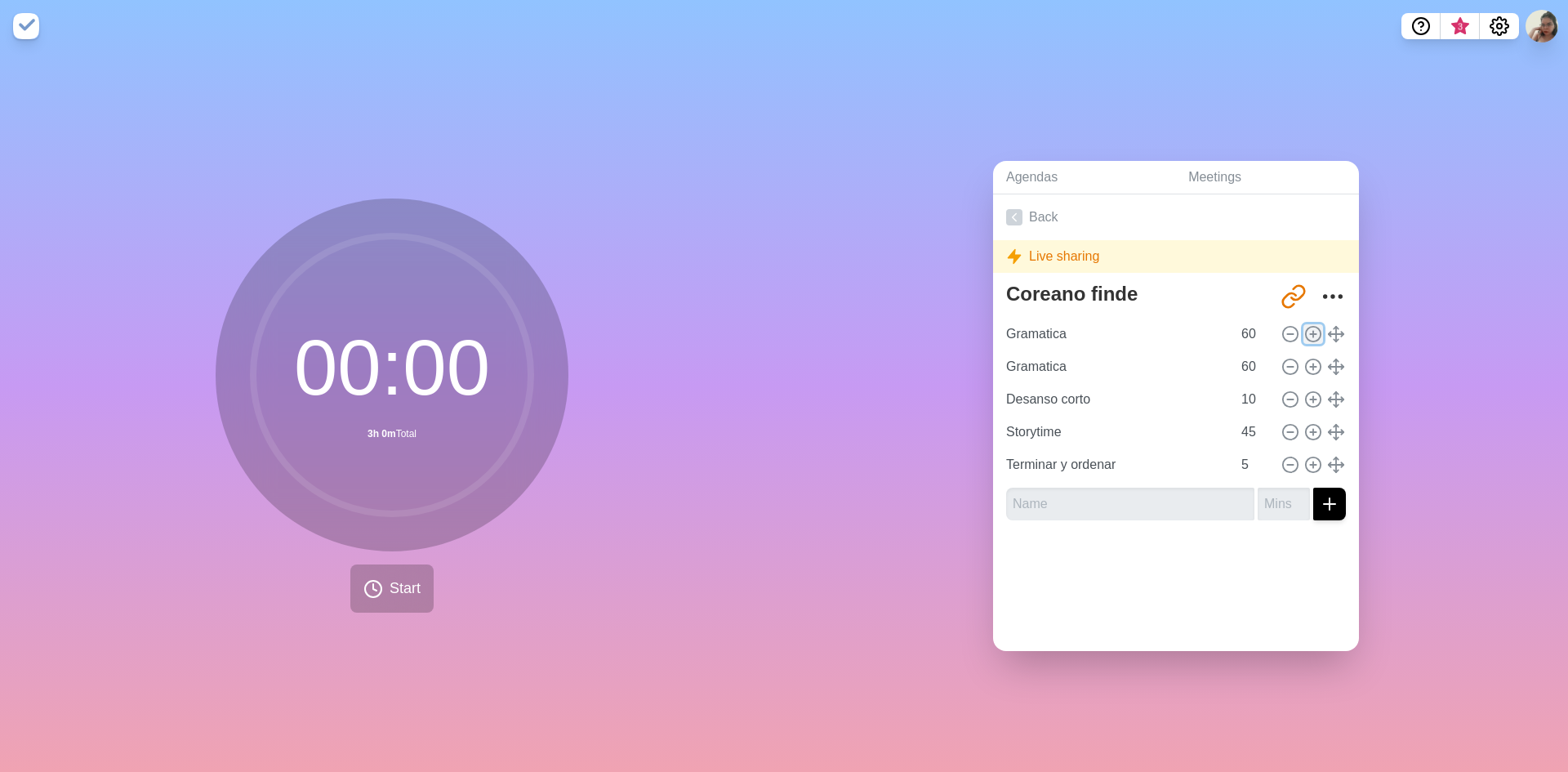
click at [1304, 326] on icon at bounding box center [1313, 335] width 18 height 18
type input "Gramatica"
type input "60"
type input "Desanso corto"
type input "10"
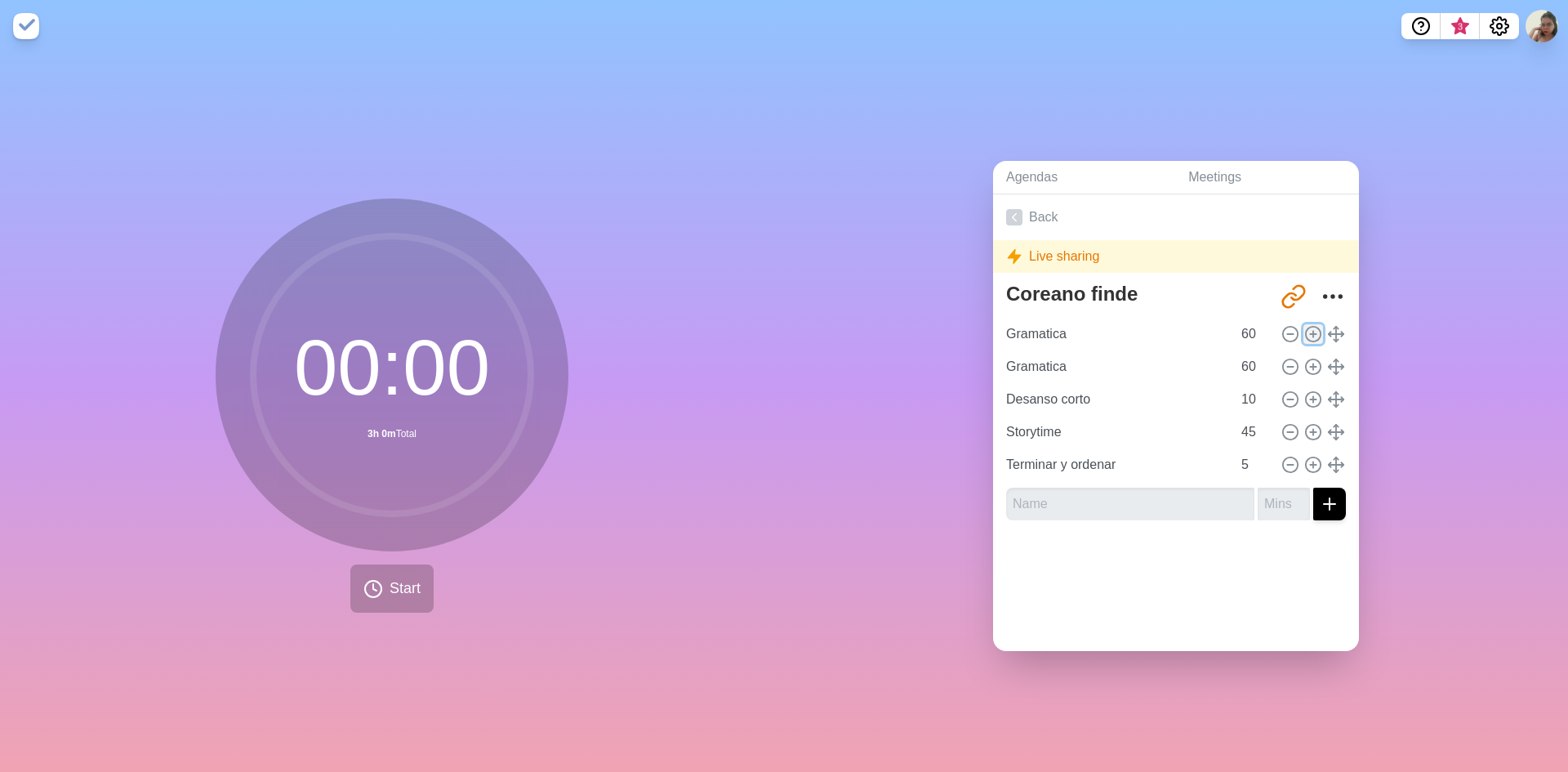
type input "Storytime"
type input "45"
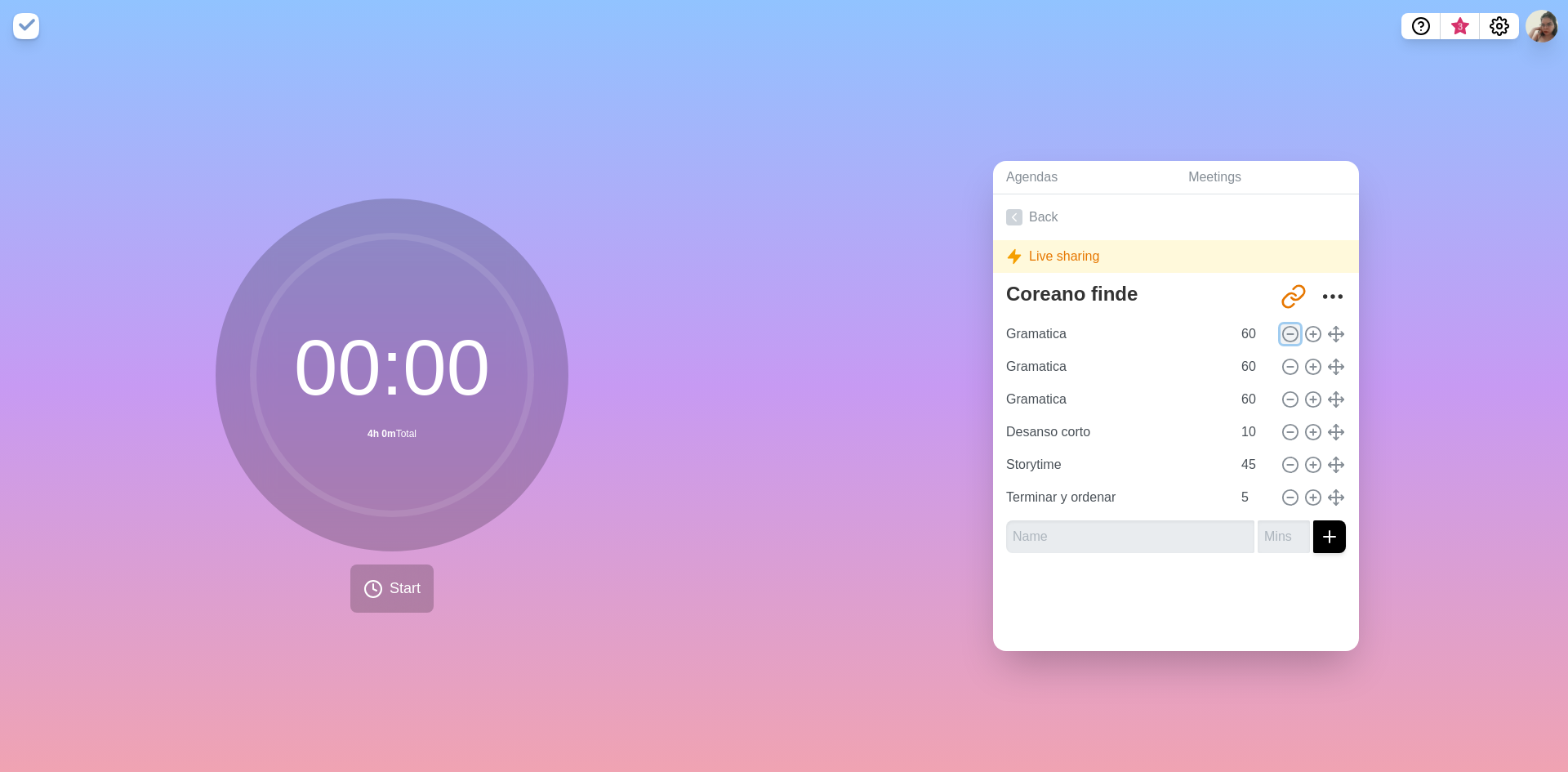
click at [1281, 326] on icon at bounding box center [1290, 335] width 18 height 18
type input "Desanso corto"
type input "10"
type input "Storytime"
type input "45"
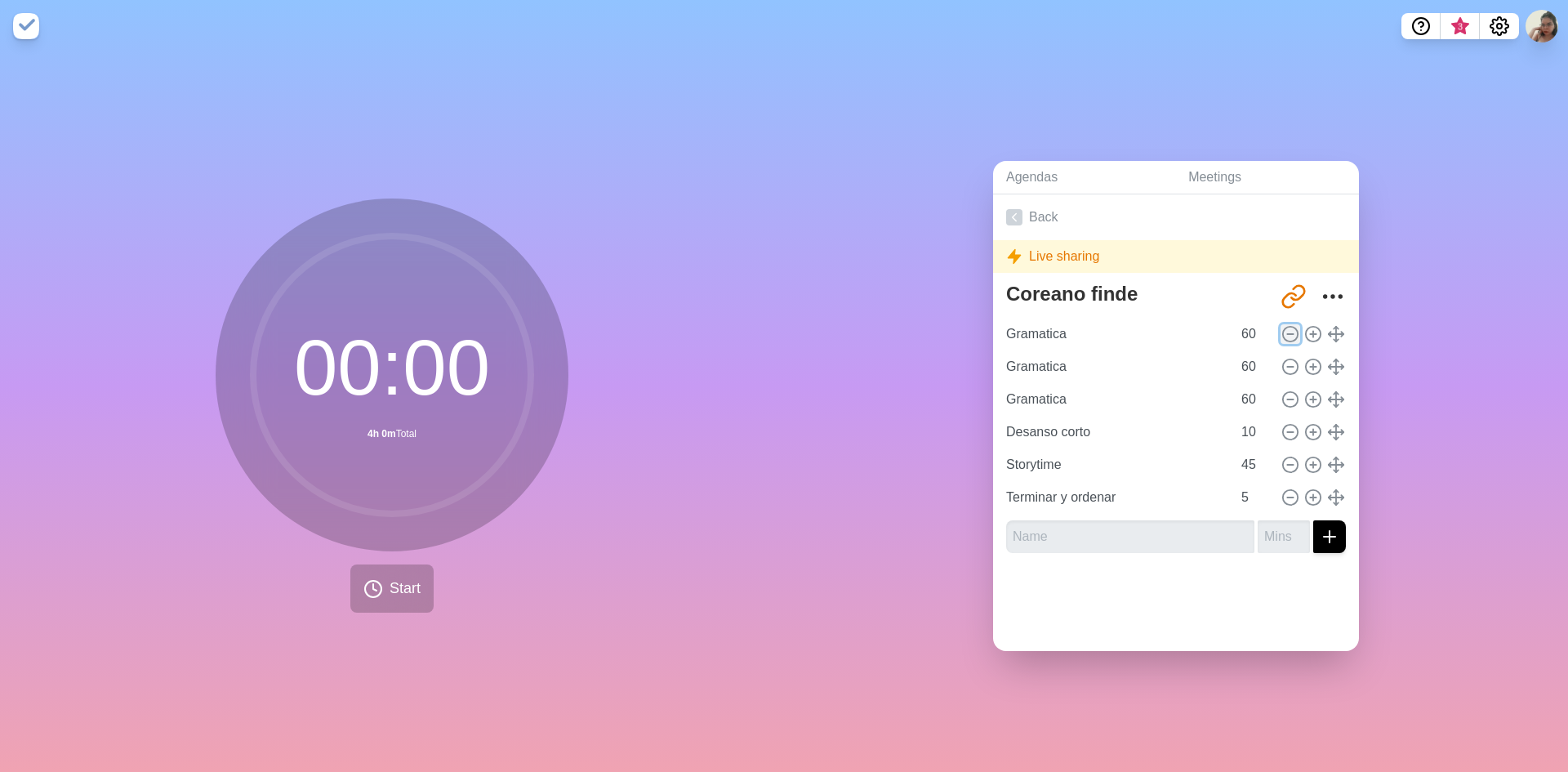
type input "Terminar y ordenar"
type input "5"
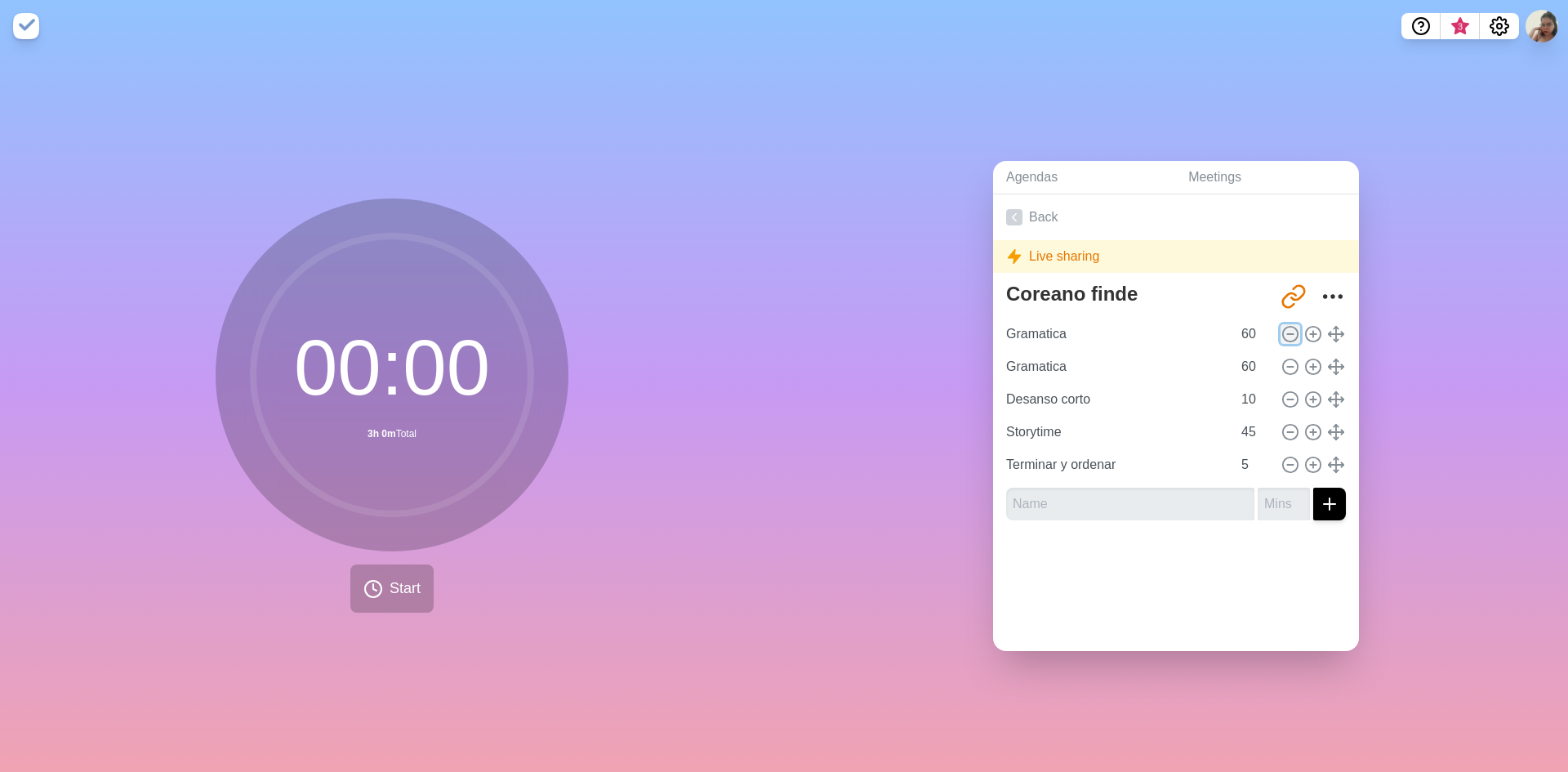
click at [1281, 326] on icon at bounding box center [1290, 335] width 18 height 18
type input "Desanso corto"
type input "10"
type input "Storytime"
type input "45"
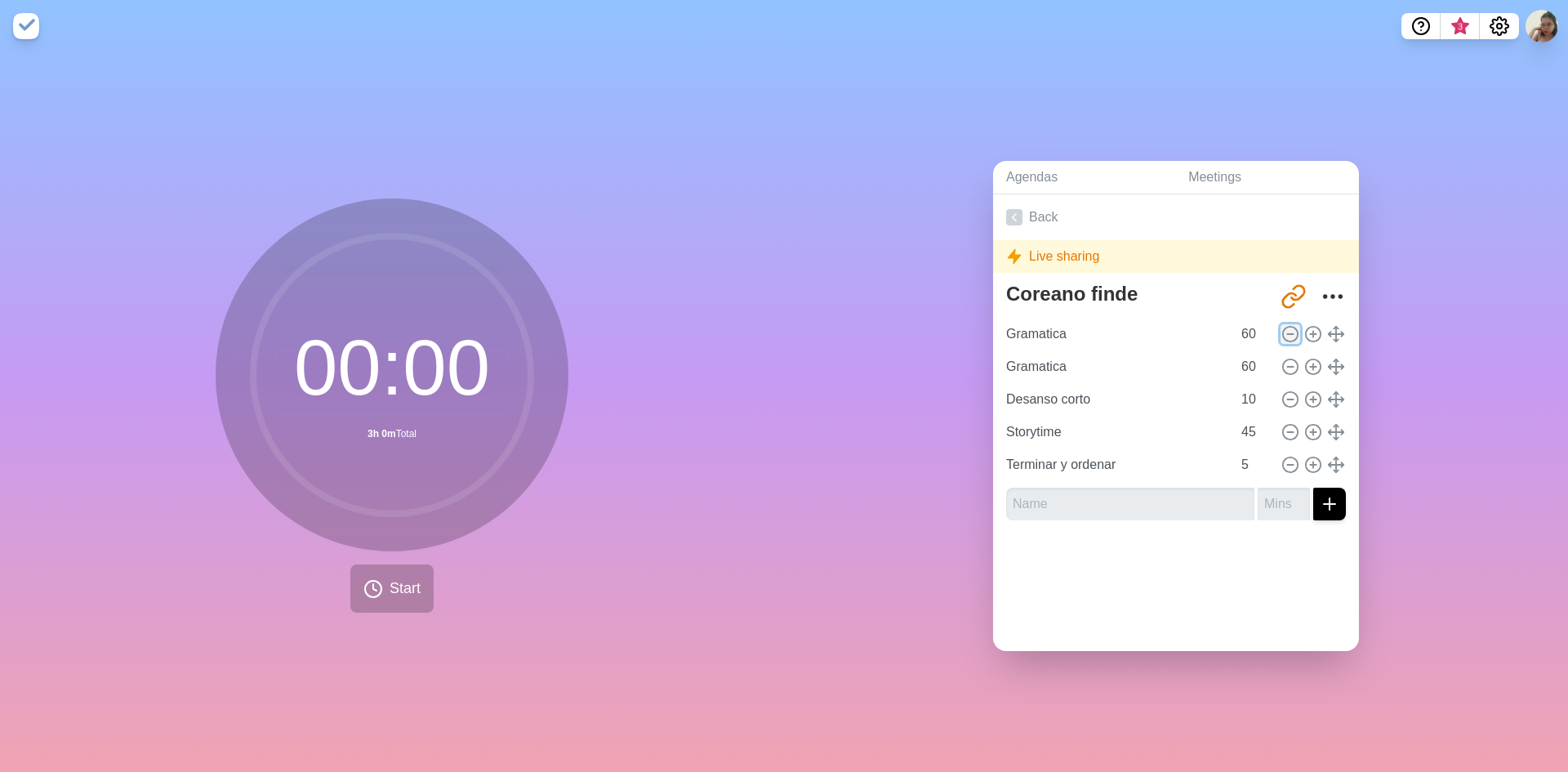
type input "Terminar y ordenar"
type input "5"
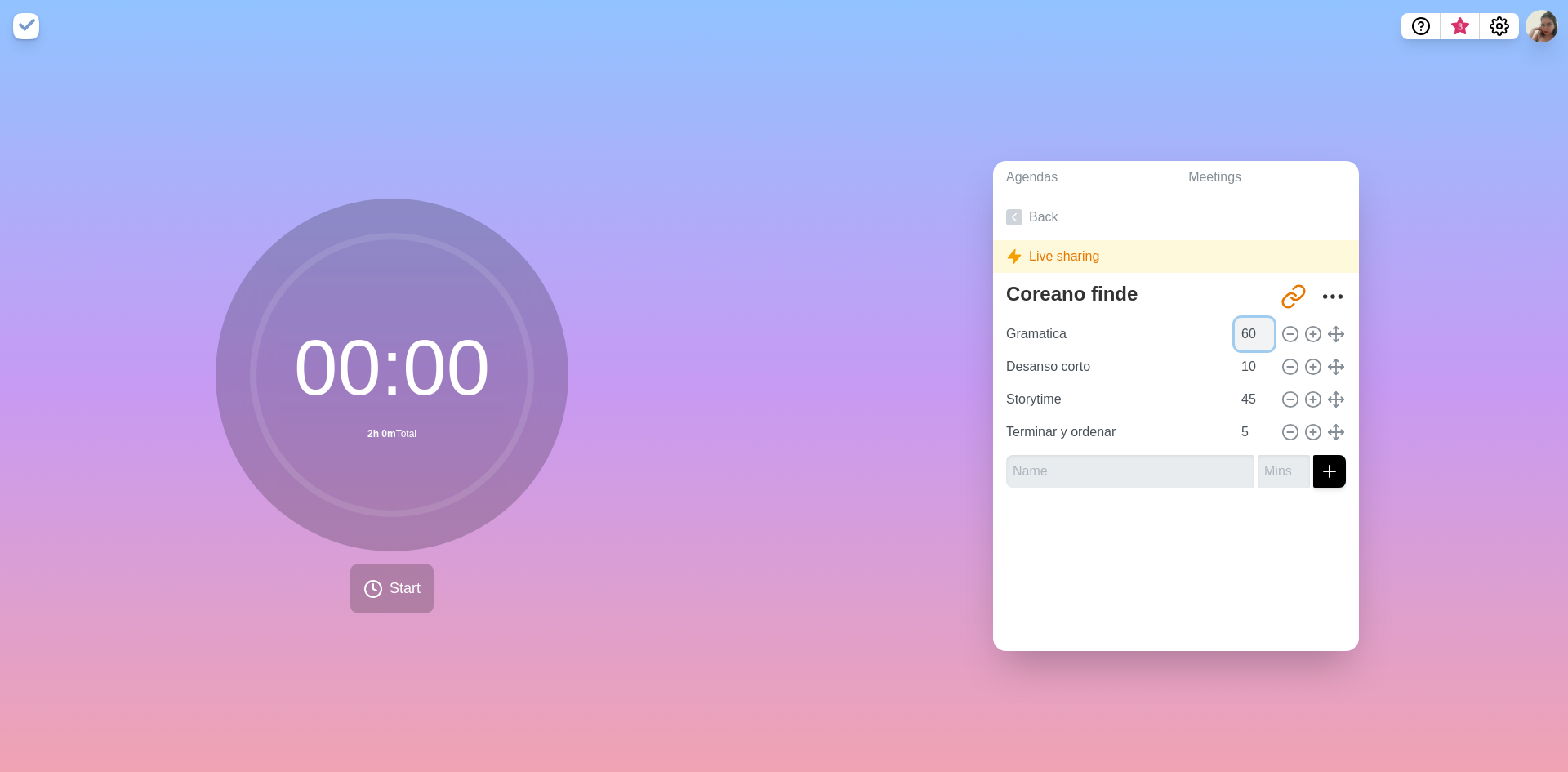
click at [1235, 326] on input "60" at bounding box center [1254, 334] width 40 height 33
type input "90"
click at [1245, 531] on div at bounding box center [1176, 533] width 366 height 65
click at [1249, 353] on input "11" at bounding box center [1254, 366] width 40 height 33
click at [1250, 353] on input "12" at bounding box center [1254, 366] width 40 height 33
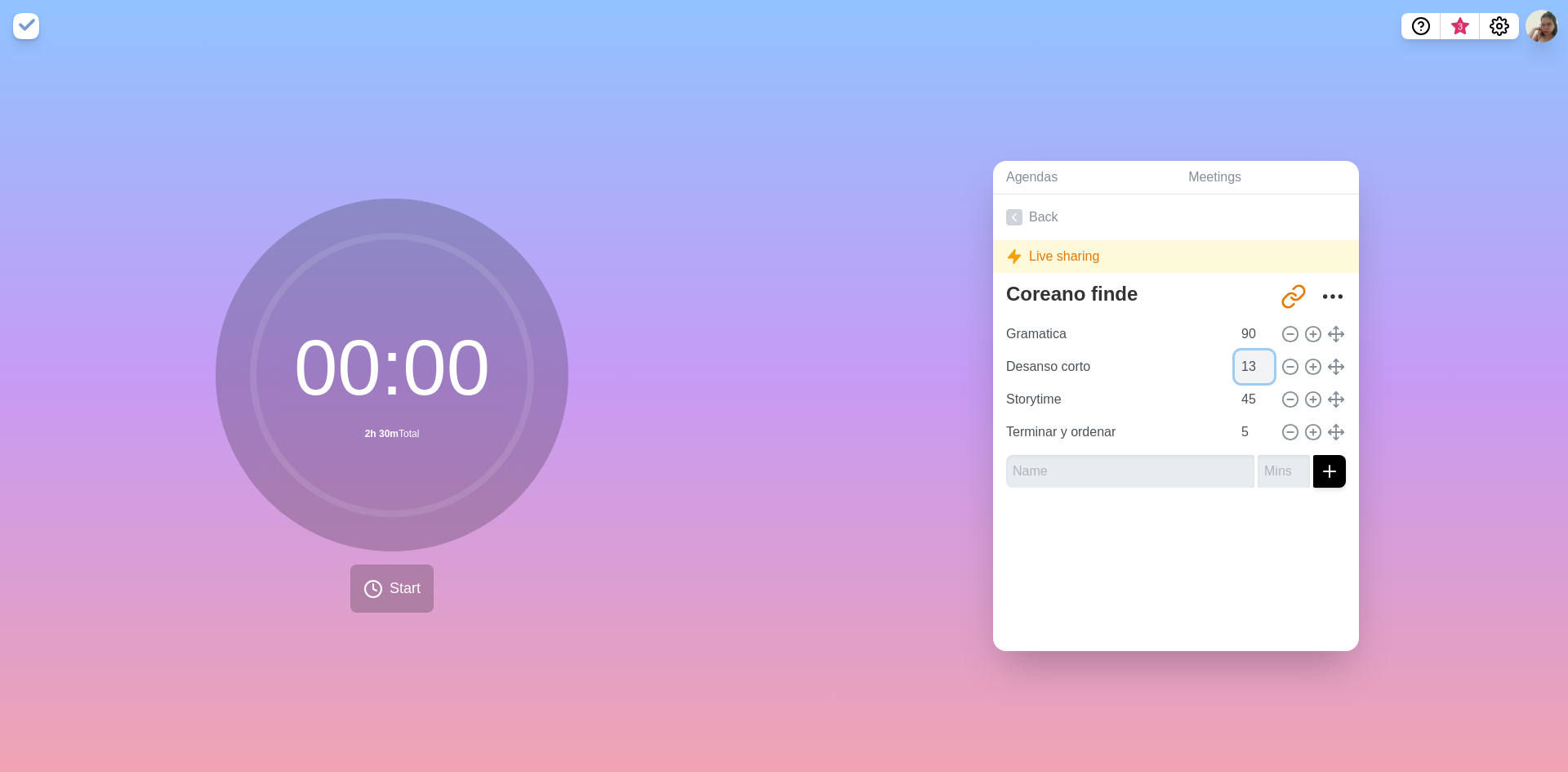
click at [1250, 353] on input "13" at bounding box center [1254, 366] width 40 height 33
click at [1250, 353] on input "14" at bounding box center [1254, 366] width 40 height 33
click at [1250, 353] on input "15" at bounding box center [1254, 366] width 40 height 33
click at [1250, 353] on input "16" at bounding box center [1254, 366] width 40 height 33
click at [1250, 353] on input "17" at bounding box center [1254, 366] width 40 height 33
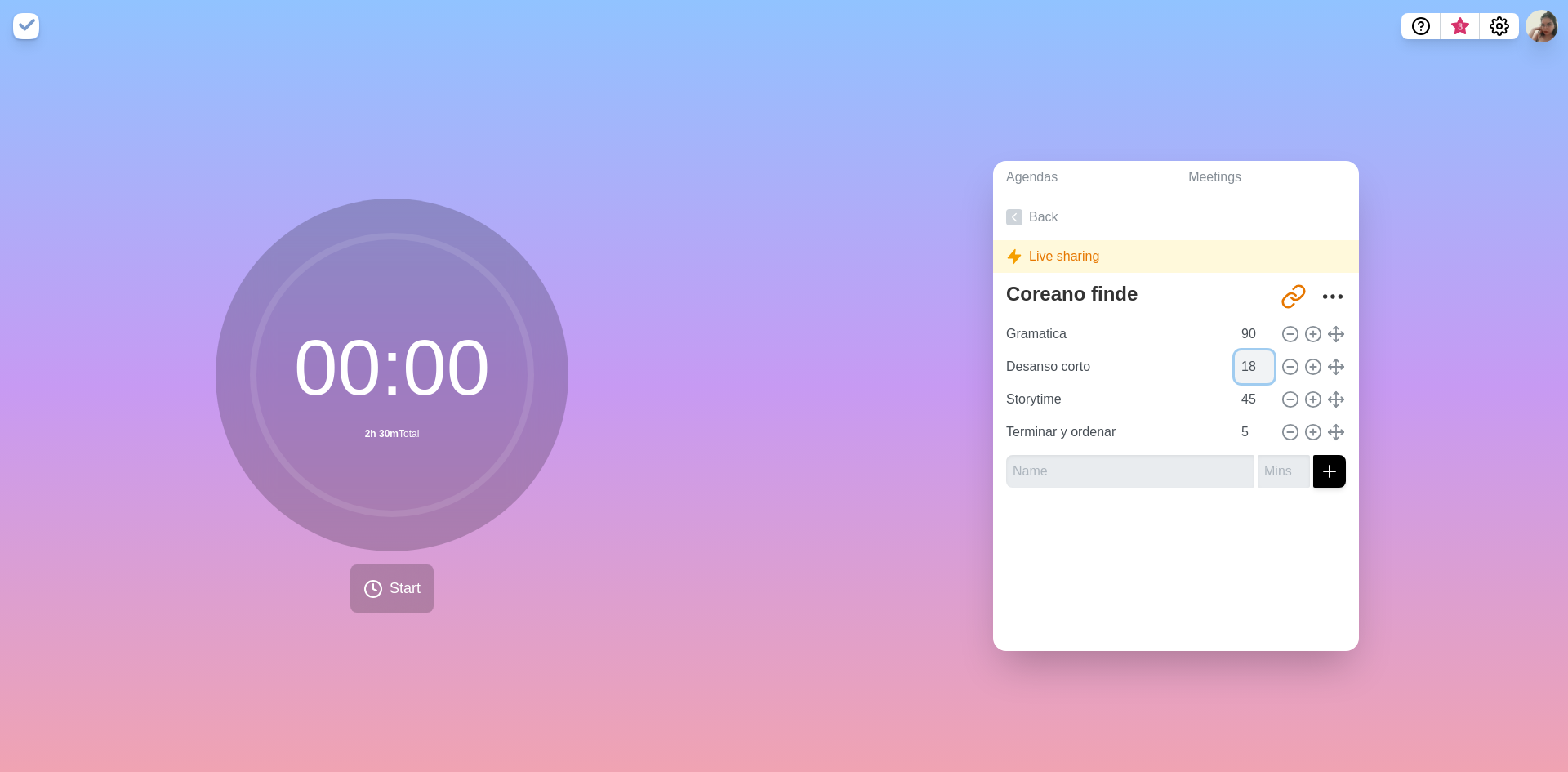
click at [1250, 353] on input "18" at bounding box center [1254, 366] width 40 height 33
click at [1250, 353] on input "19" at bounding box center [1254, 366] width 40 height 33
click at [1250, 353] on input "20" at bounding box center [1254, 366] width 40 height 33
click at [1250, 353] on input "21" at bounding box center [1254, 366] width 40 height 33
click at [1250, 353] on input "22" at bounding box center [1254, 366] width 40 height 33
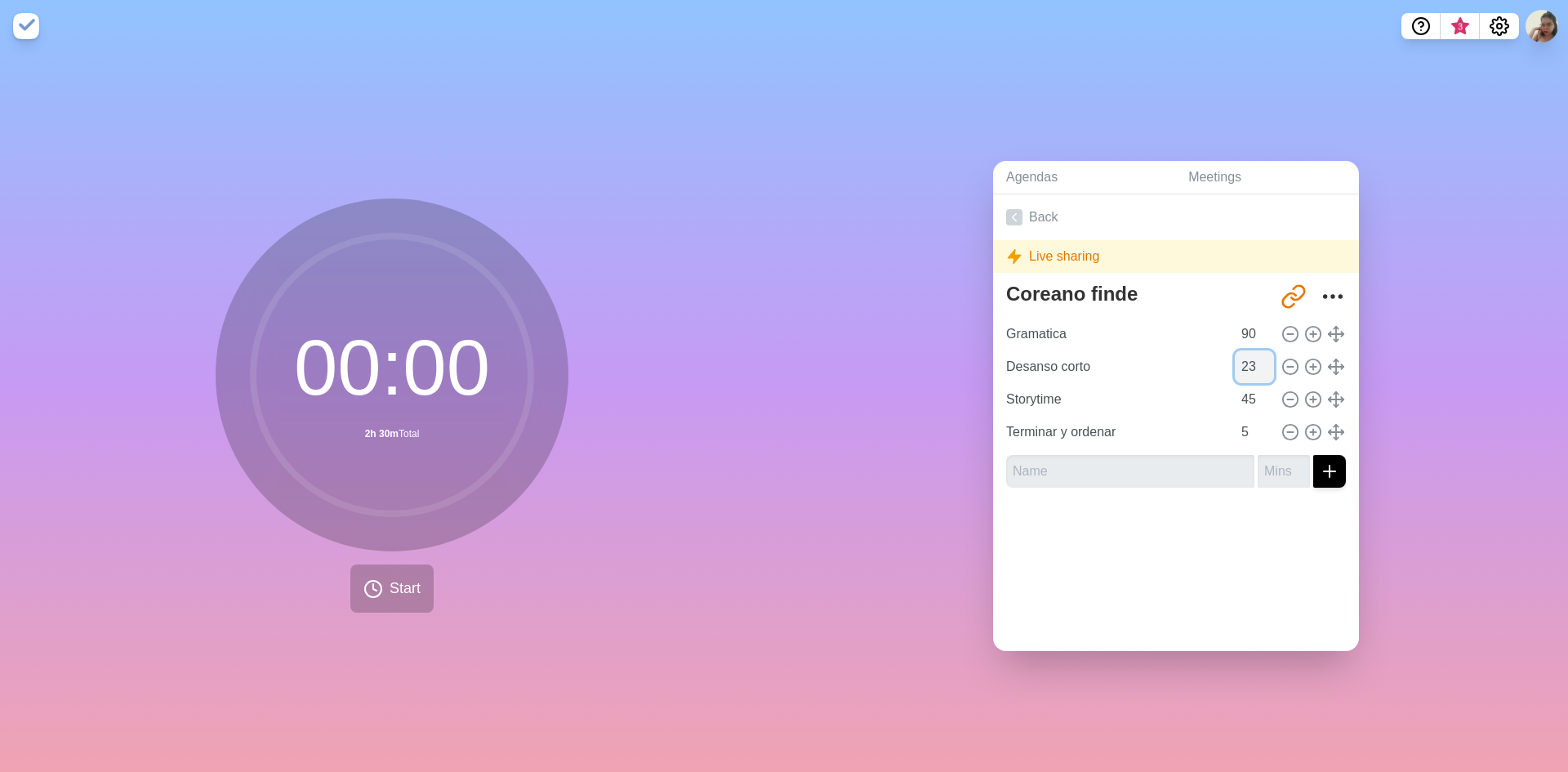
click at [1250, 353] on input "23" at bounding box center [1254, 366] width 40 height 33
click at [1250, 353] on input "24" at bounding box center [1254, 366] width 40 height 33
type input "25"
click at [1250, 353] on input "25" at bounding box center [1254, 366] width 40 height 33
click at [1247, 386] on input "46" at bounding box center [1254, 399] width 40 height 33
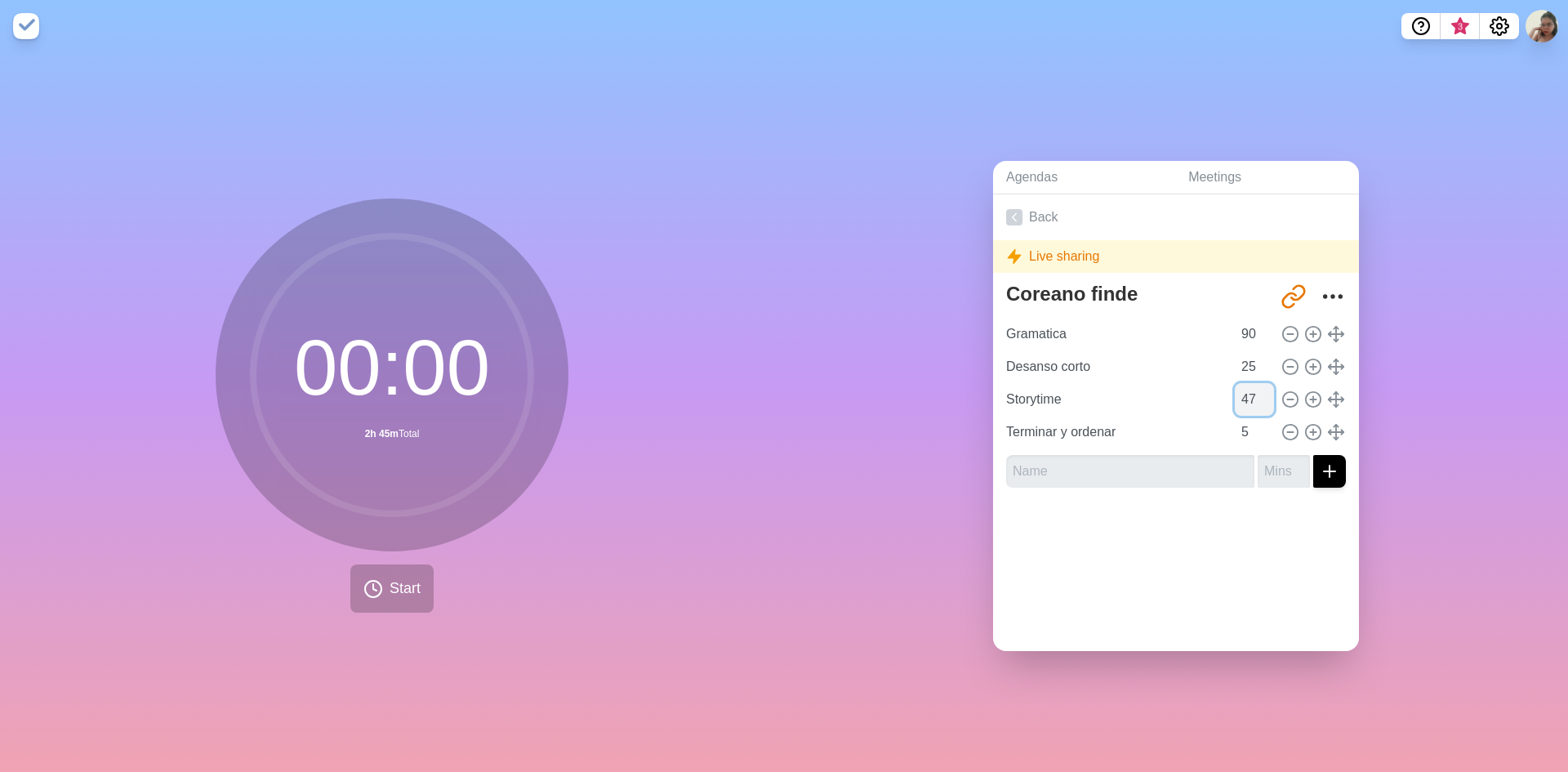
click at [1247, 386] on input "47" at bounding box center [1254, 399] width 40 height 33
click at [1247, 386] on input "48" at bounding box center [1254, 399] width 40 height 33
click at [1247, 386] on input "49" at bounding box center [1254, 399] width 40 height 33
click at [1247, 386] on input "50" at bounding box center [1254, 399] width 40 height 33
click at [1247, 386] on input "51" at bounding box center [1254, 399] width 40 height 33
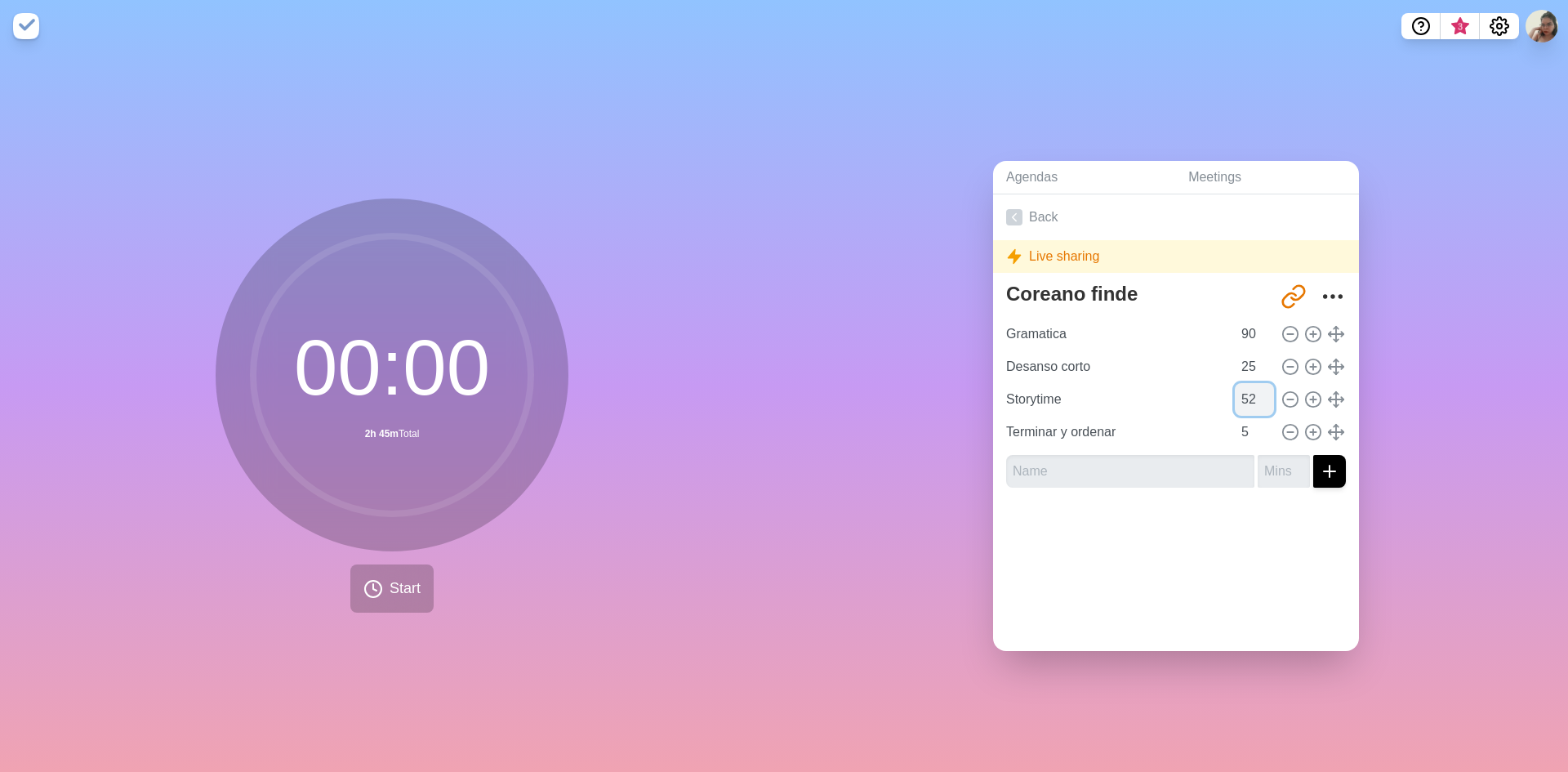
click at [1247, 386] on input "52" at bounding box center [1254, 399] width 40 height 33
click at [1247, 386] on input "53" at bounding box center [1254, 399] width 40 height 33
click at [1247, 386] on input "54" at bounding box center [1254, 399] width 40 height 33
click at [1247, 386] on input "55" at bounding box center [1254, 399] width 40 height 33
click at [1247, 386] on input "56" at bounding box center [1254, 399] width 40 height 33
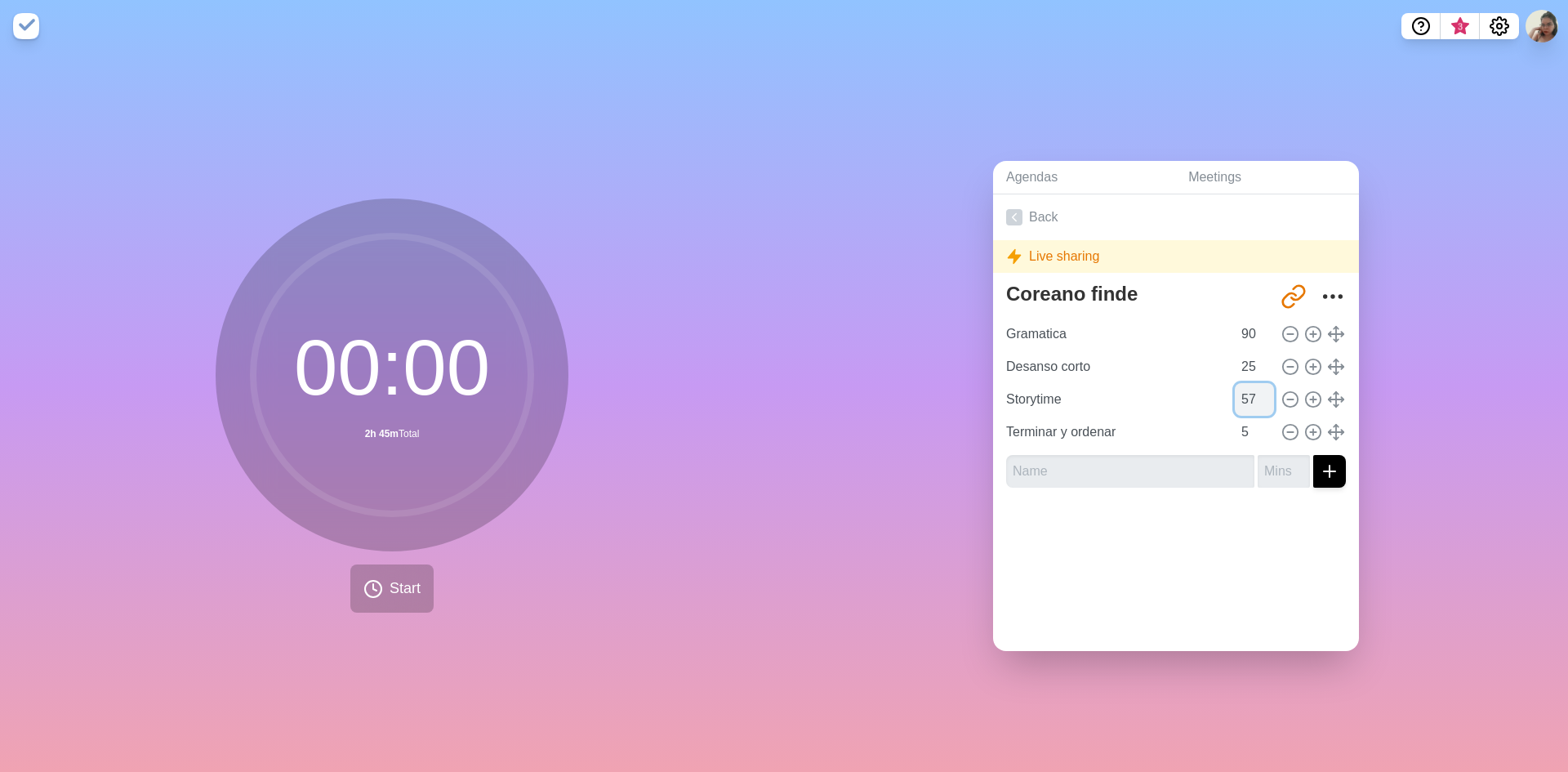
click at [1247, 386] on input "57" at bounding box center [1254, 399] width 40 height 33
click at [1247, 386] on input "58" at bounding box center [1254, 399] width 40 height 33
click at [1247, 386] on input "59" at bounding box center [1254, 399] width 40 height 33
click at [1247, 386] on input "60" at bounding box center [1254, 399] width 40 height 33
click at [1247, 386] on input "61" at bounding box center [1254, 399] width 40 height 33
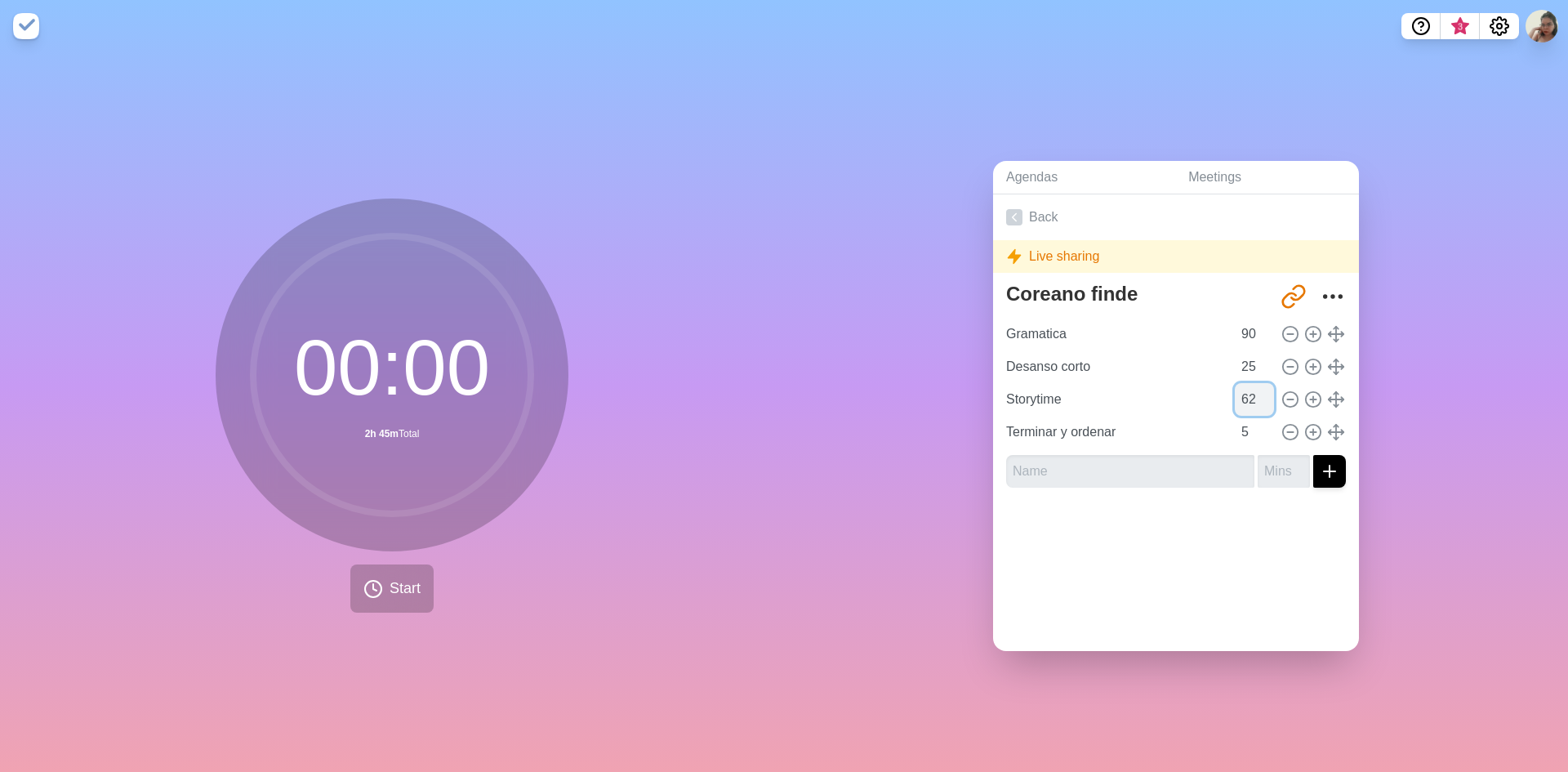
click at [1247, 386] on input "62" at bounding box center [1254, 399] width 40 height 33
click at [1247, 386] on input "63" at bounding box center [1254, 399] width 40 height 33
click at [1247, 386] on input "64" at bounding box center [1254, 399] width 40 height 33
click at [1247, 383] on input "65" at bounding box center [1254, 399] width 40 height 33
click at [1247, 383] on input "66" at bounding box center [1254, 399] width 40 height 33
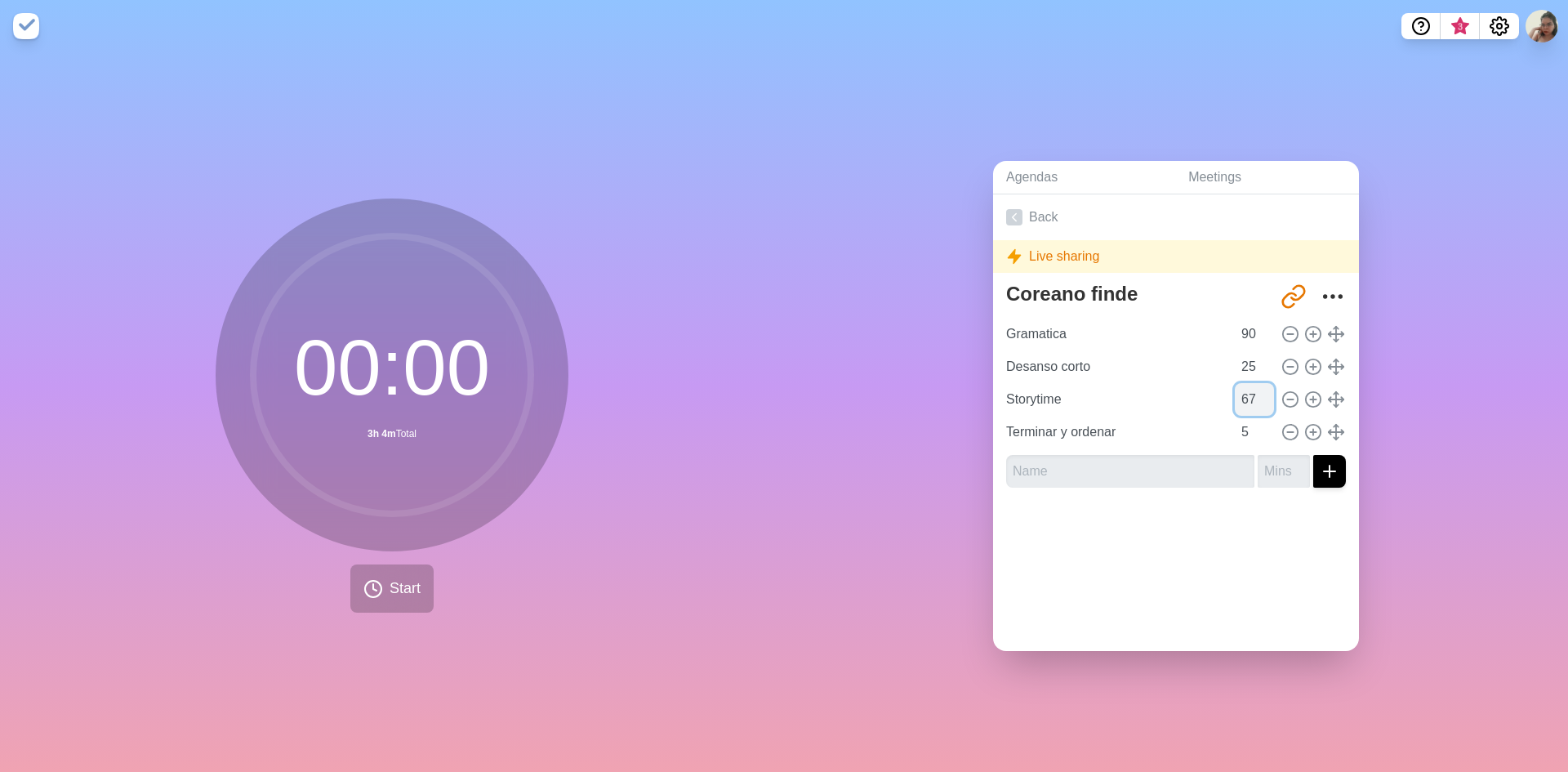
click at [1247, 383] on input "67" at bounding box center [1254, 399] width 40 height 33
click at [1248, 388] on input "68" at bounding box center [1254, 399] width 40 height 33
click at [1248, 388] on input "69" at bounding box center [1254, 399] width 40 height 33
type input "70"
click at [1248, 388] on input "70" at bounding box center [1254, 399] width 40 height 33
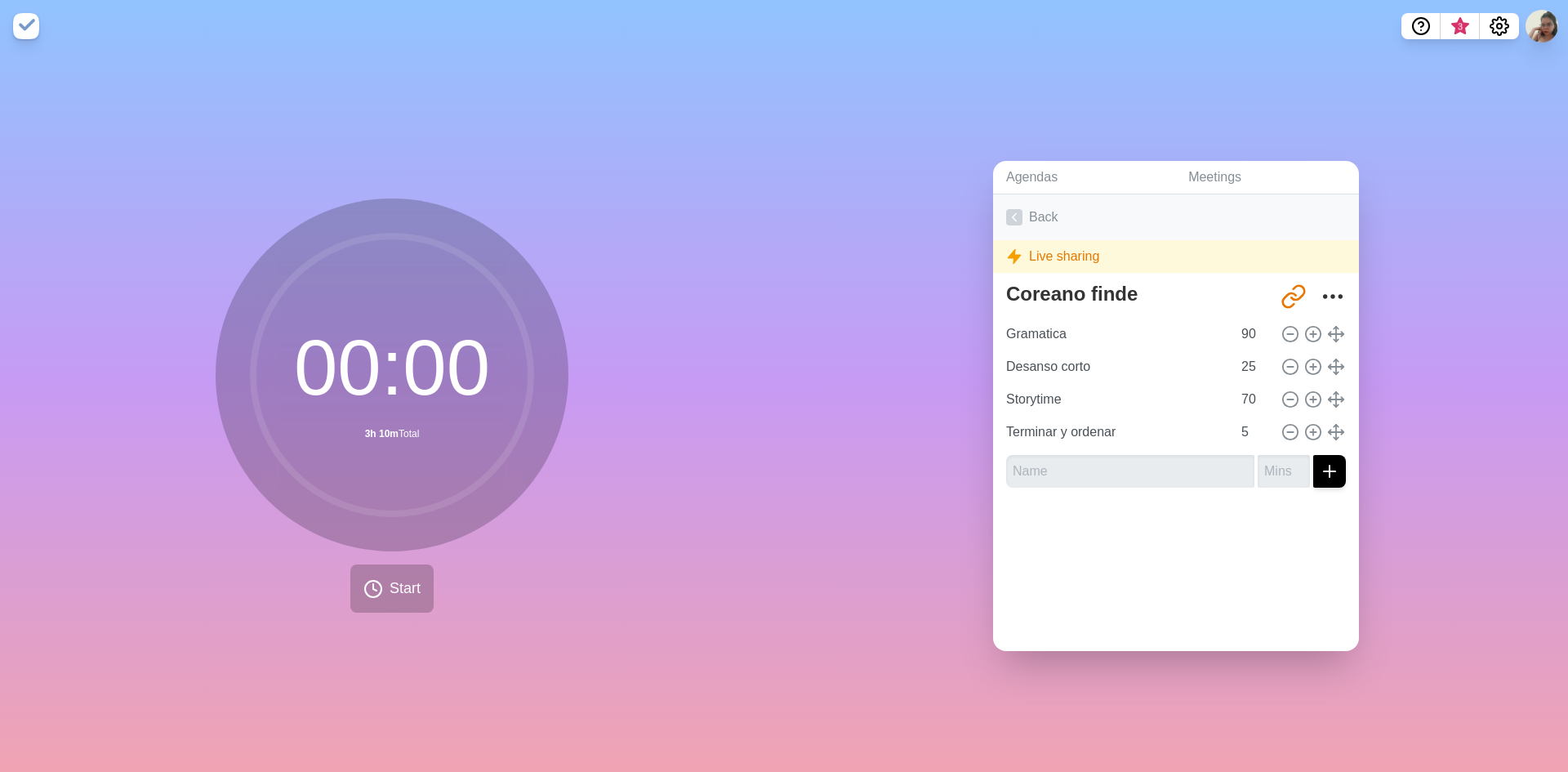
click at [1014, 209] on icon at bounding box center [1014, 217] width 17 height 17
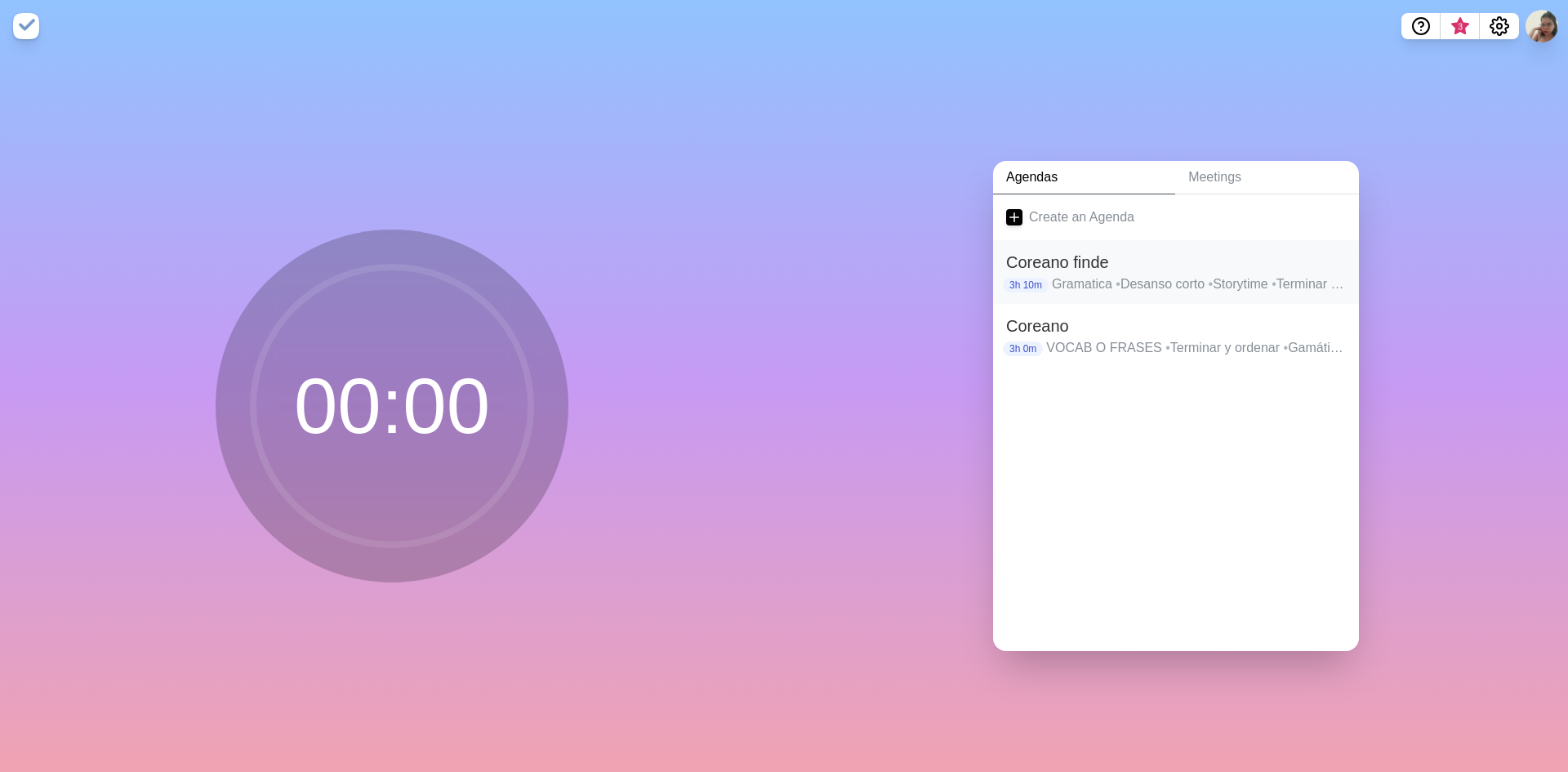
click at [1128, 274] on p "Gramatica • Desanso corto • Storytime • Terminar y ordenar" at bounding box center [1198, 284] width 294 height 20
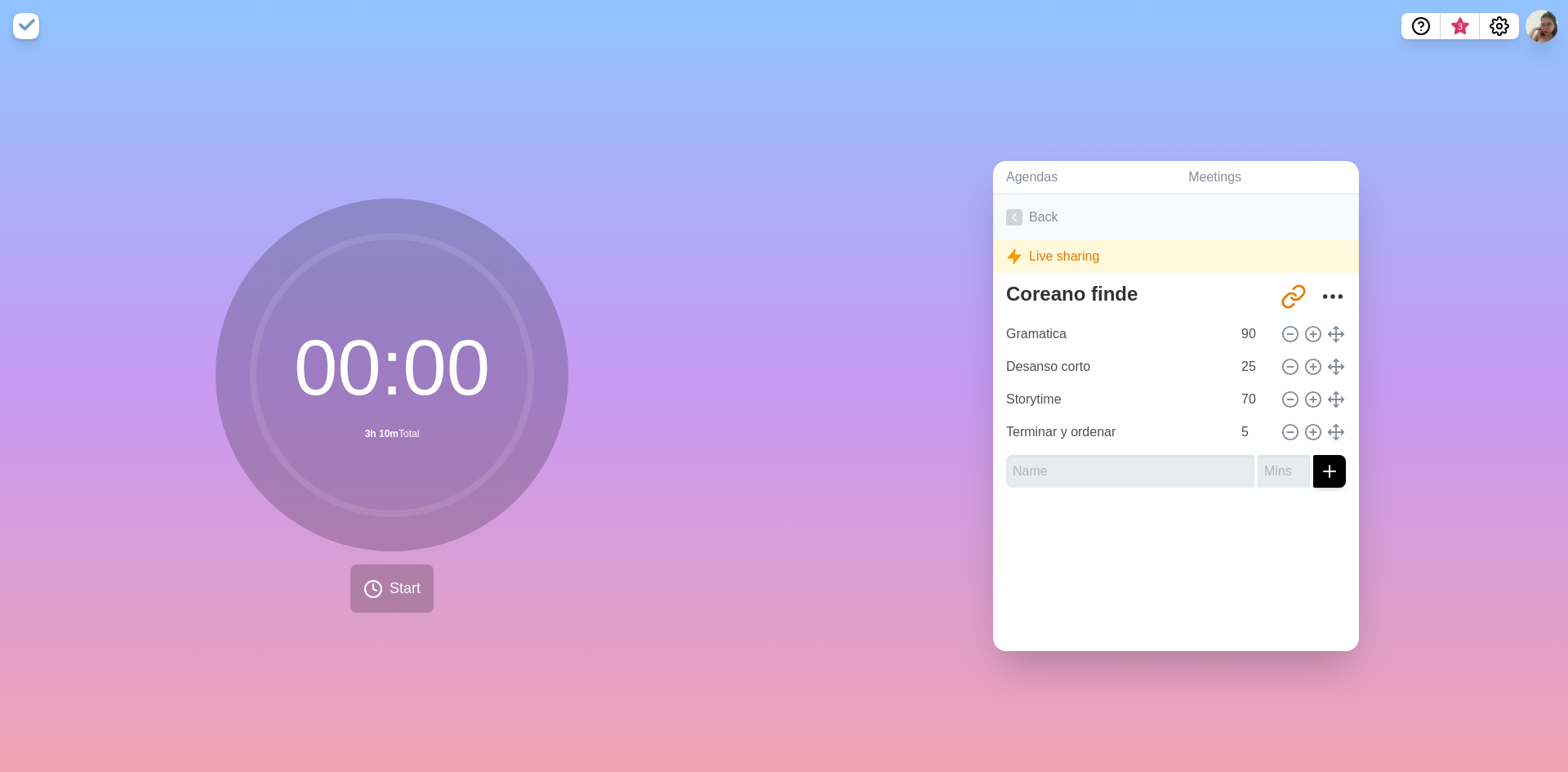
click at [1006, 217] on icon at bounding box center [1014, 217] width 17 height 17
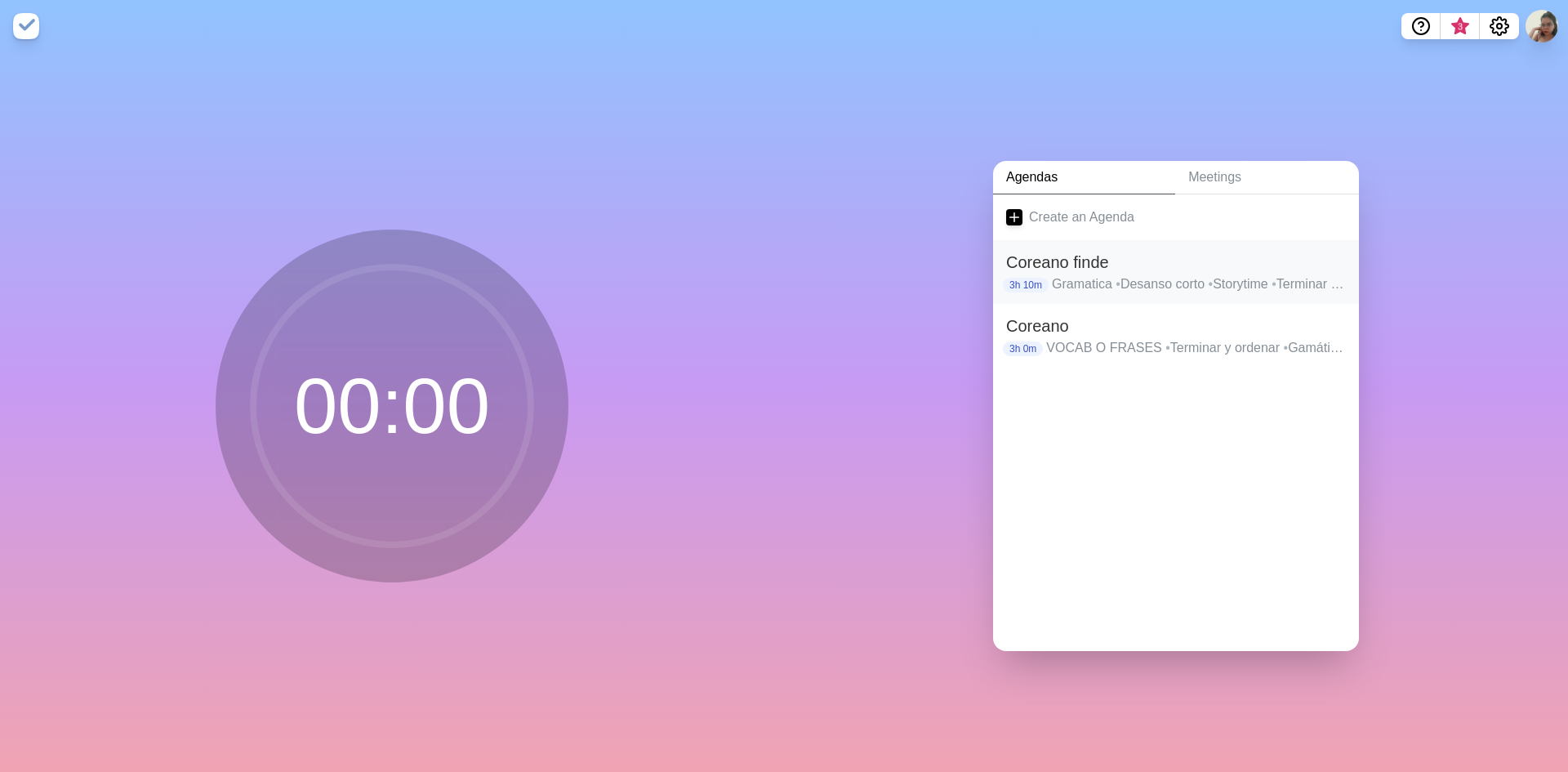
click at [1065, 274] on p "Gramatica • Desanso corto • Storytime • Terminar y ordenar" at bounding box center [1198, 284] width 294 height 20
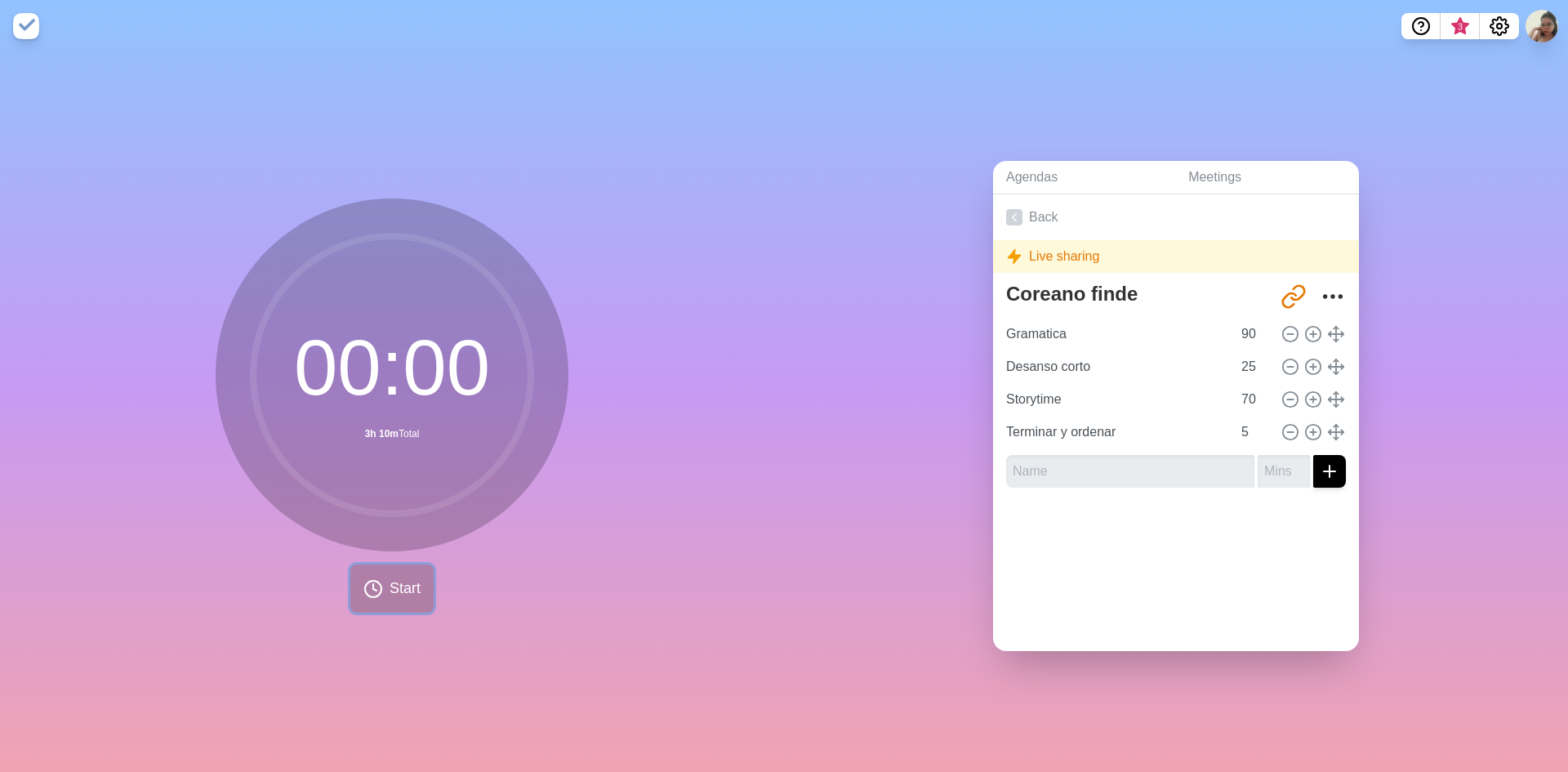
click at [375, 583] on circle at bounding box center [373, 589] width 17 height 17
